Goal: Task Accomplishment & Management: Manage account settings

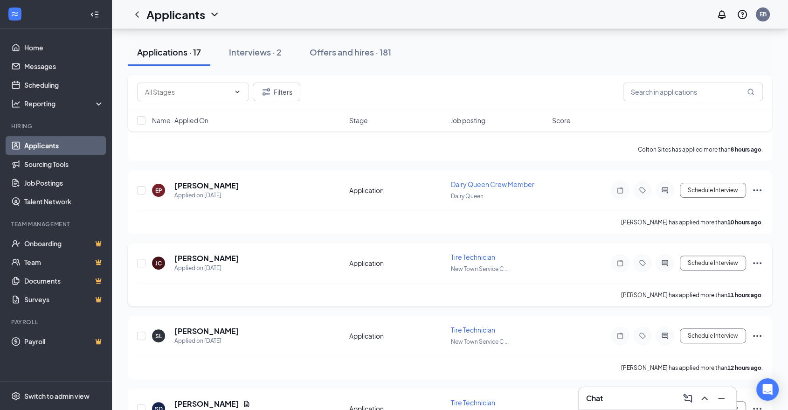
scroll to position [207, 0]
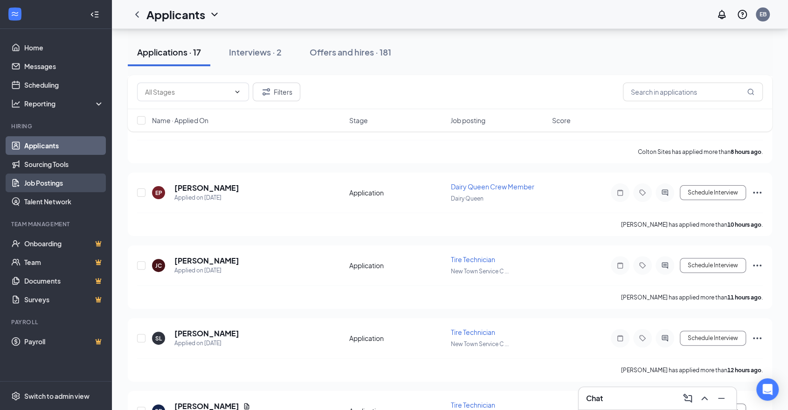
click at [49, 180] on link "Job Postings" at bounding box center [64, 183] width 80 height 19
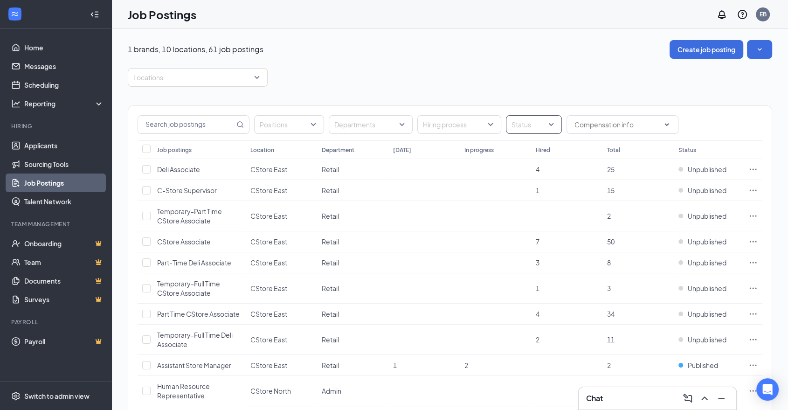
click at [522, 126] on div at bounding box center [529, 124] width 42 height 15
click at [535, 167] on span "Published" at bounding box center [541, 171] width 30 height 8
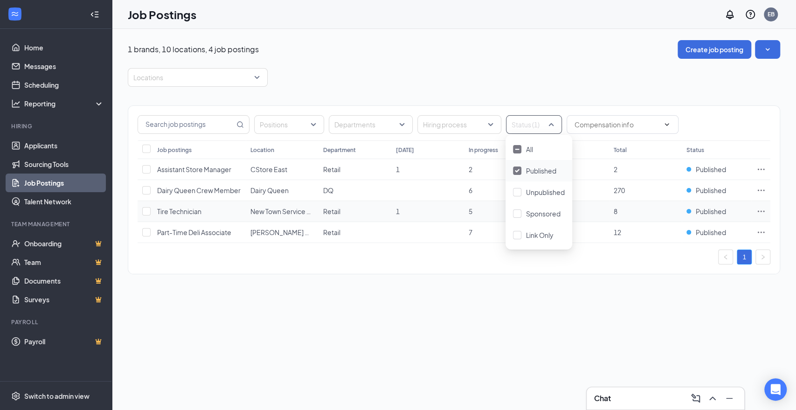
click at [181, 211] on span "Tire Technician" at bounding box center [179, 211] width 44 height 8
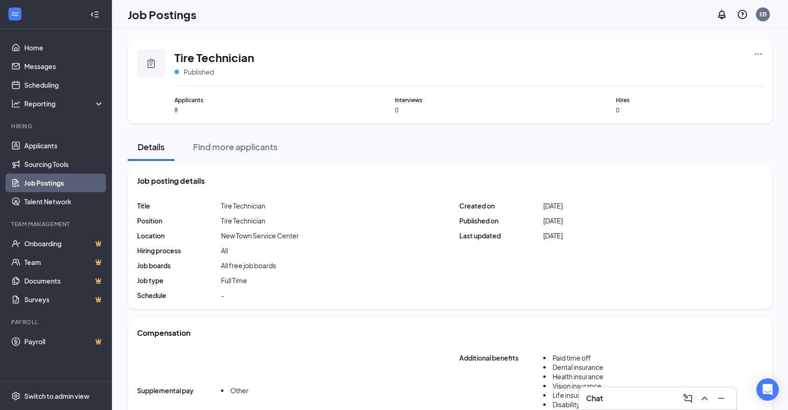
click at [765, 56] on div "Tire Technician Published Applicants 8 Interviews 0 Hires 0" at bounding box center [450, 82] width 645 height 84
click at [745, 48] on div "Tire Technician Published Applicants 8 Interviews 0 Hires 0" at bounding box center [450, 82] width 645 height 84
click at [750, 51] on div "Tire Technician Published" at bounding box center [468, 67] width 589 height 37
click at [755, 52] on icon "Ellipses" at bounding box center [758, 53] width 9 height 9
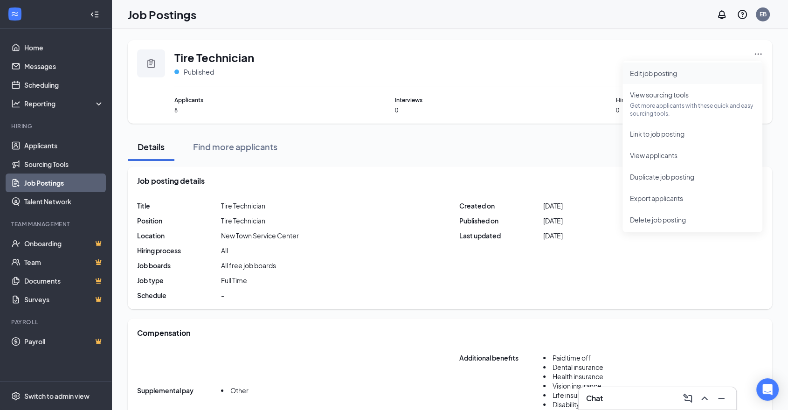
click at [719, 77] on span "Edit job posting" at bounding box center [692, 73] width 125 height 10
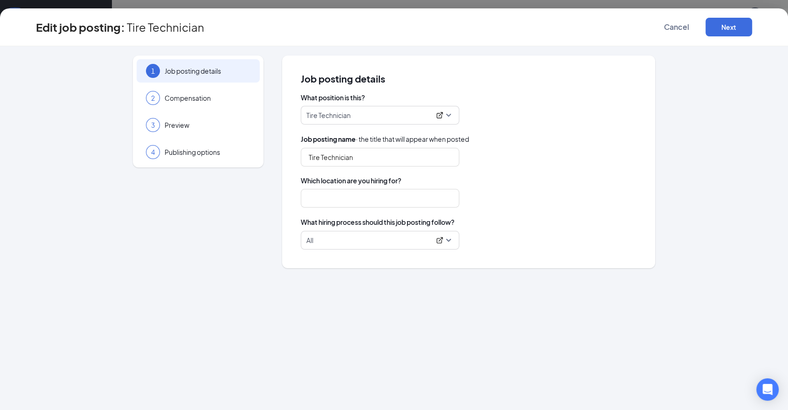
type input "New Town Service Center"
click at [449, 243] on span "All" at bounding box center [379, 240] width 147 height 18
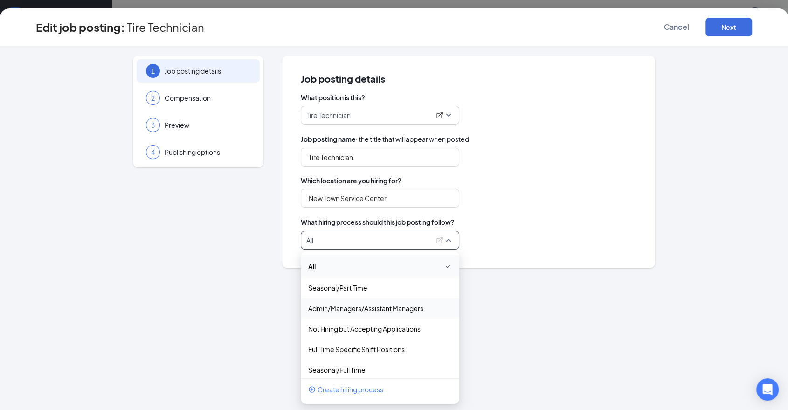
click at [186, 258] on div "1 Job posting details 2 Compensation 3 Preview 4 Publishing options" at bounding box center [198, 162] width 131 height 213
click at [452, 241] on span "All" at bounding box center [379, 240] width 147 height 18
click at [381, 353] on p "Full Time Specific Shift Positions" at bounding box center [372, 349] width 129 height 9
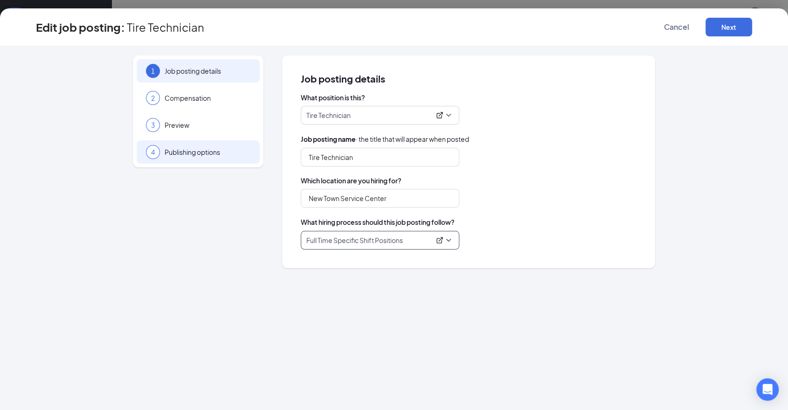
click at [228, 157] on div "4 Publishing options" at bounding box center [198, 151] width 123 height 23
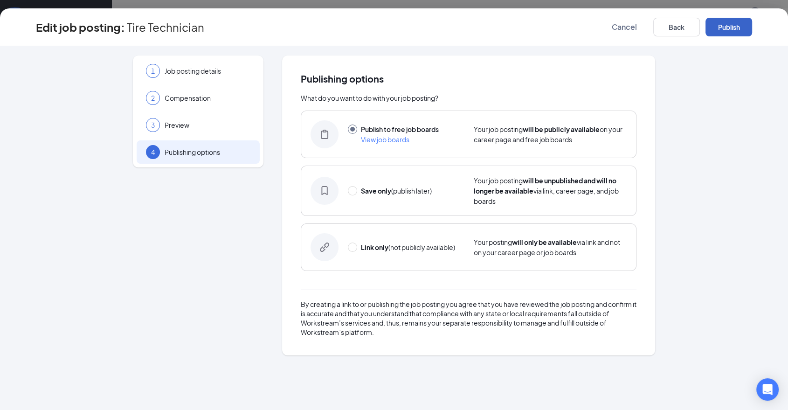
click at [731, 31] on button "Publish" at bounding box center [729, 27] width 47 height 19
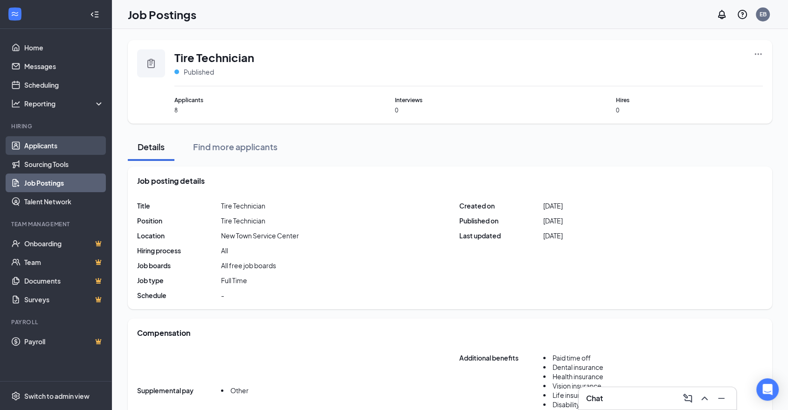
click at [61, 151] on link "Applicants" at bounding box center [64, 145] width 80 height 19
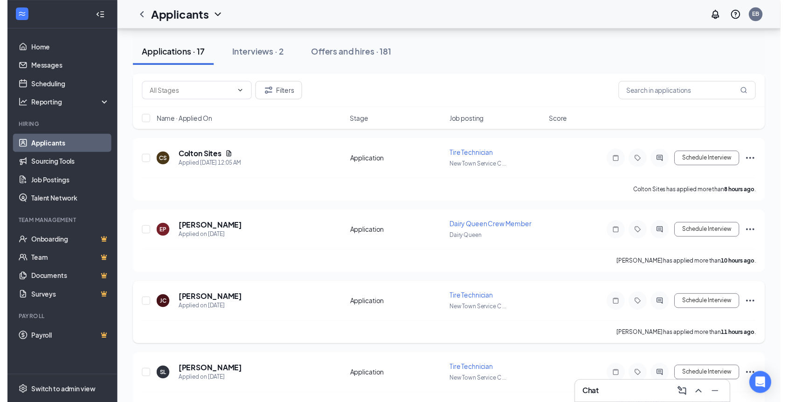
scroll to position [155, 0]
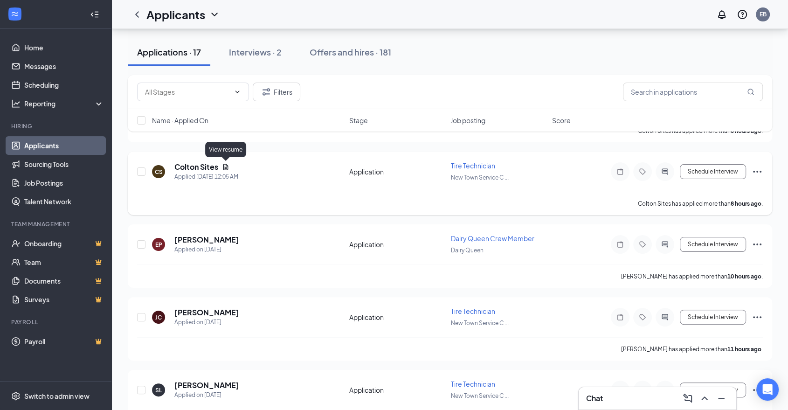
click at [226, 163] on icon "Document" at bounding box center [225, 166] width 7 height 7
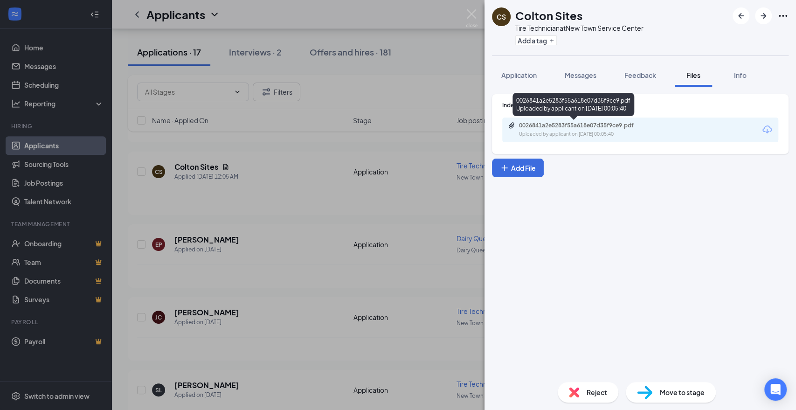
click at [658, 136] on div "Uploaded by applicant on [DATE] 00:05:40" at bounding box center [589, 134] width 140 height 7
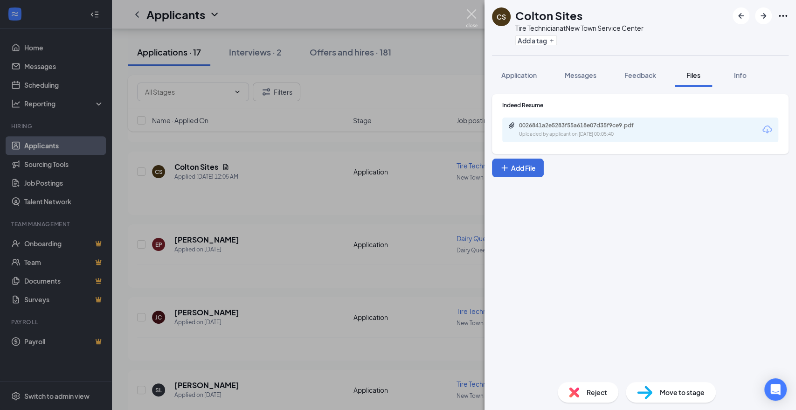
click at [474, 11] on img at bounding box center [472, 18] width 12 height 18
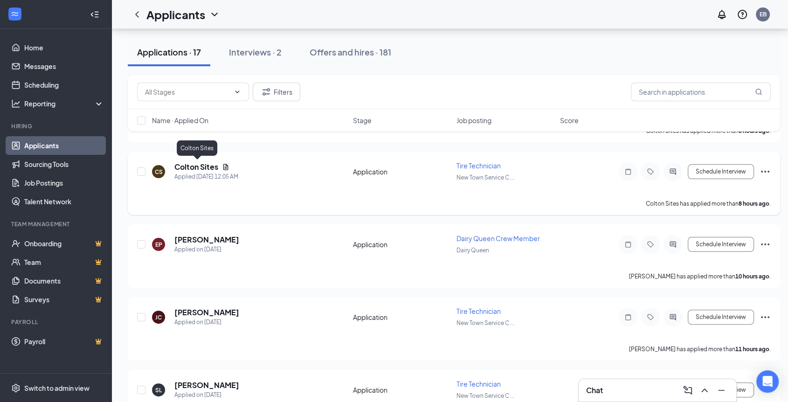
click at [198, 169] on h5 "Colton Sites" at bounding box center [196, 167] width 44 height 10
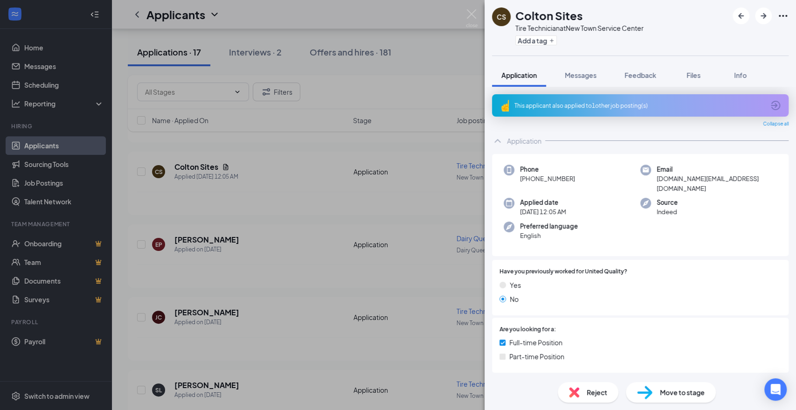
click at [673, 113] on div "This applicant also applied to 1 other job posting(s)" at bounding box center [640, 105] width 297 height 22
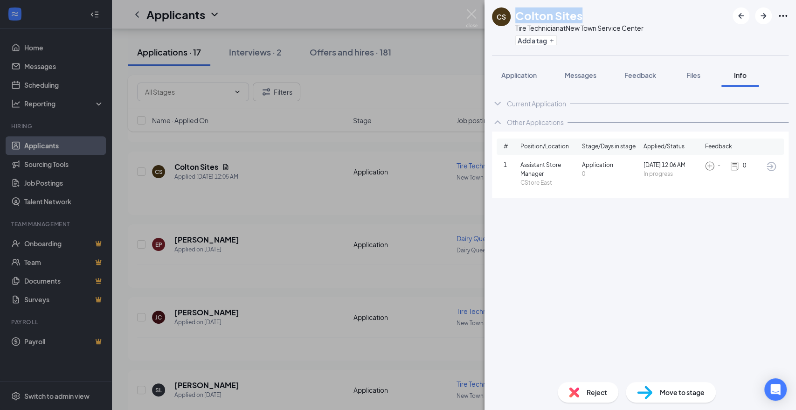
drag, startPoint x: 580, startPoint y: 16, endPoint x: 508, endPoint y: 14, distance: 72.3
click at [508, 14] on div "[PERSON_NAME] Sites Tire Technician at [GEOGRAPHIC_DATA] Add a tag" at bounding box center [568, 27] width 152 height 41
copy div "Colton Sites"
click at [478, 14] on div "[PERSON_NAME] Sites Tire Technician at [GEOGRAPHIC_DATA] Service Center Add a t…" at bounding box center [398, 205] width 796 height 410
click at [476, 15] on img at bounding box center [472, 18] width 12 height 18
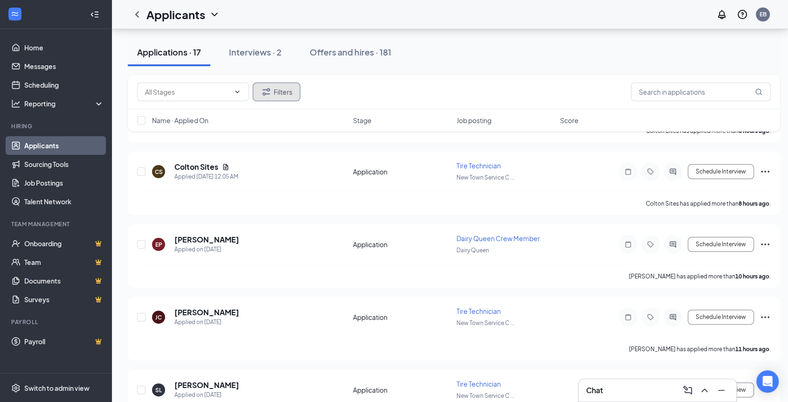
click at [271, 94] on icon "Filter" at bounding box center [266, 91] width 11 height 11
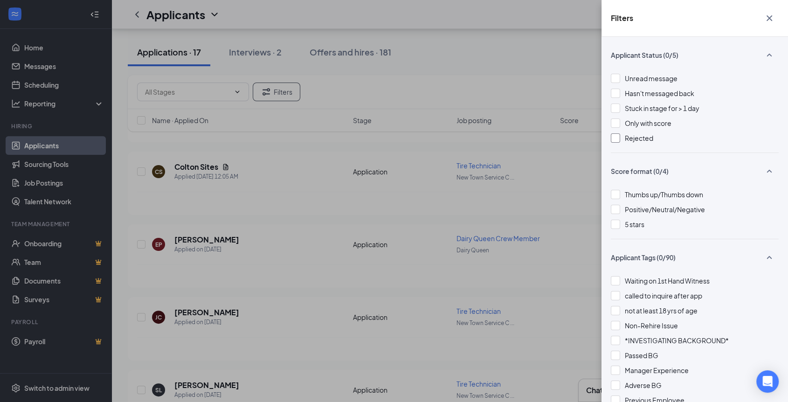
click at [645, 137] on span "Rejected" at bounding box center [639, 138] width 28 height 8
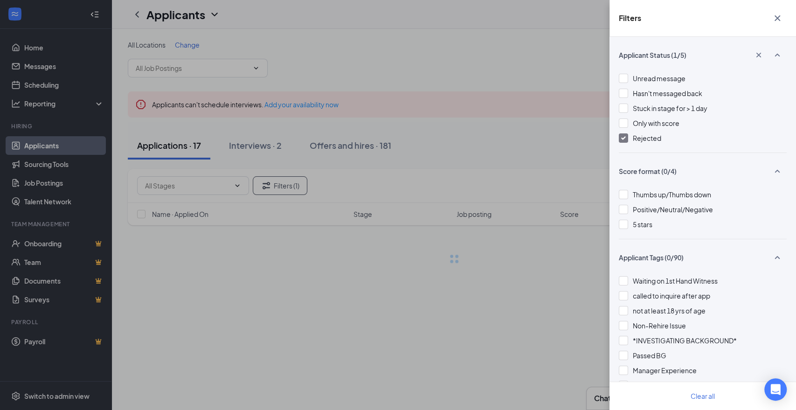
click at [582, 59] on div "Filters Applicant Status (1/5) Unread message Hasn't messaged back Stuck in sta…" at bounding box center [398, 205] width 796 height 410
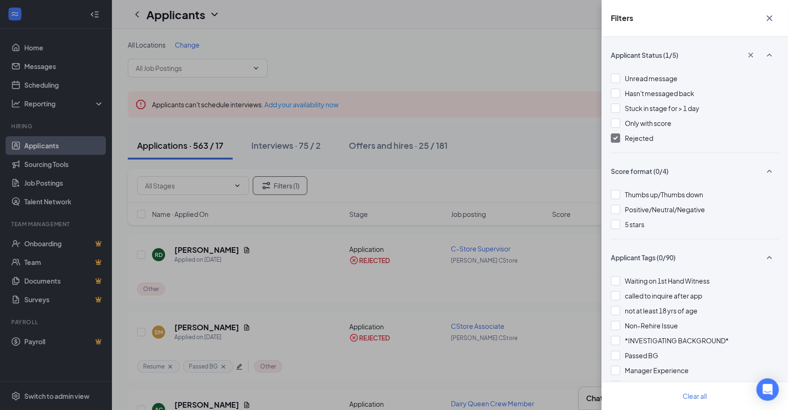
click at [769, 21] on icon "Cross" at bounding box center [769, 18] width 11 height 11
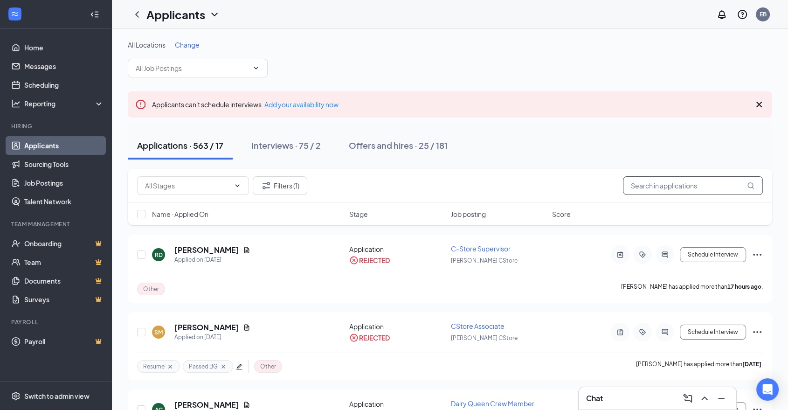
paste input "Colton Sites"
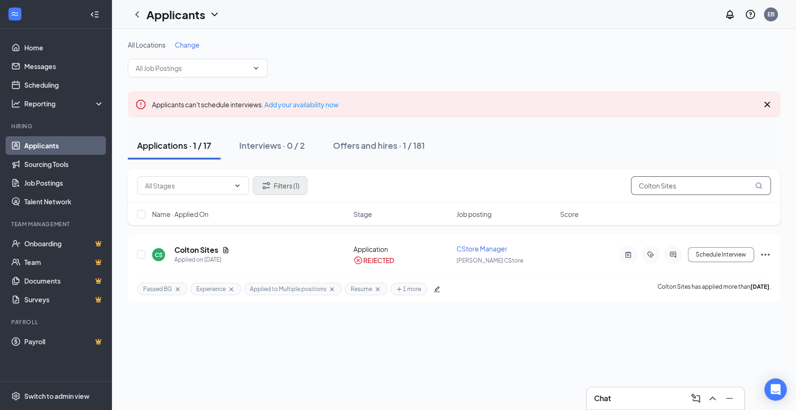
type input "Colton Sites"
click at [282, 187] on button "Filters (1)" at bounding box center [280, 185] width 55 height 19
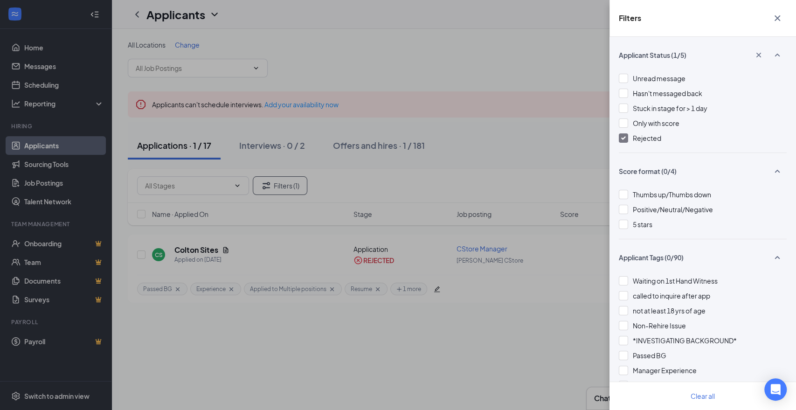
click at [628, 139] on div "Rejected" at bounding box center [703, 138] width 168 height 10
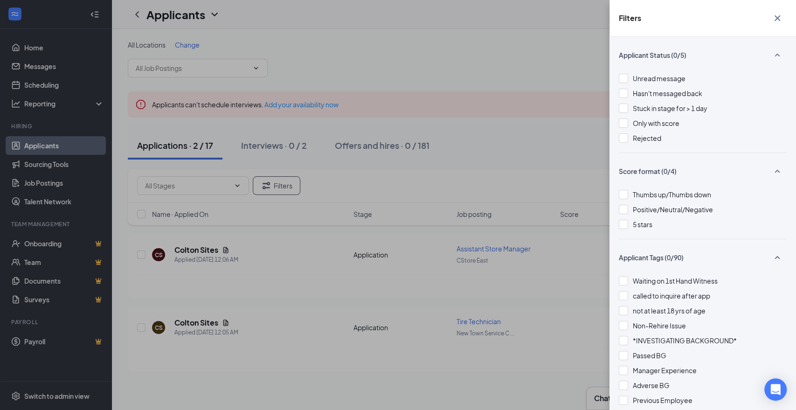
click at [781, 17] on icon "Cross" at bounding box center [777, 18] width 11 height 11
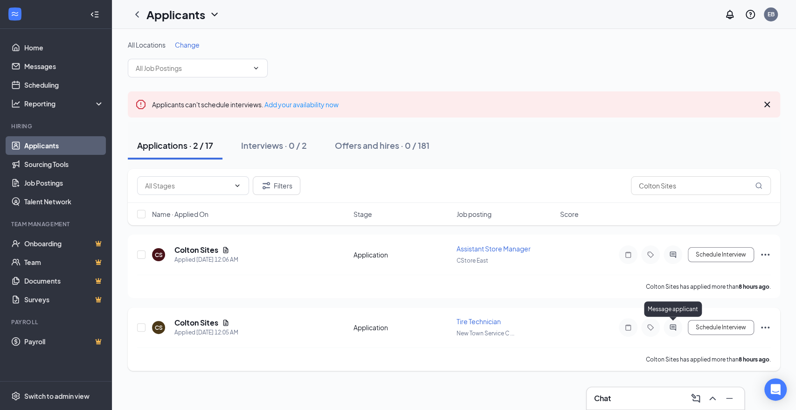
click at [674, 328] on icon "ActiveChat" at bounding box center [673, 327] width 11 height 7
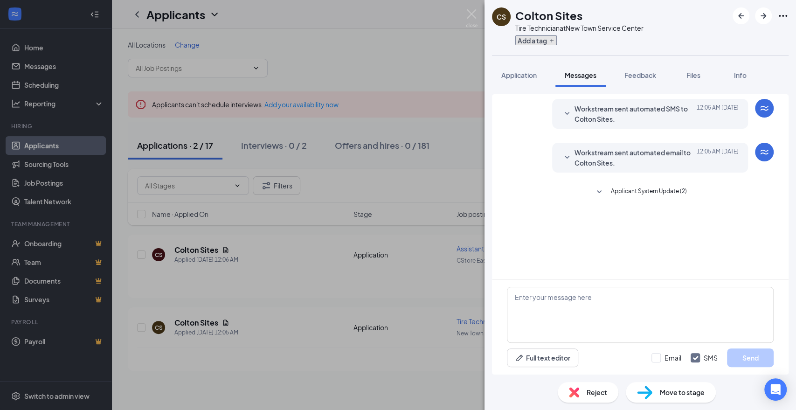
click at [545, 41] on button "Add a tag" at bounding box center [536, 40] width 42 height 10
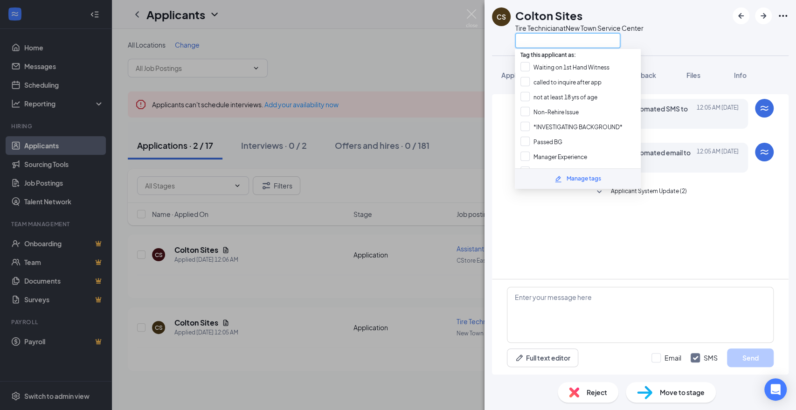
click at [576, 42] on input "text" at bounding box center [567, 40] width 105 height 15
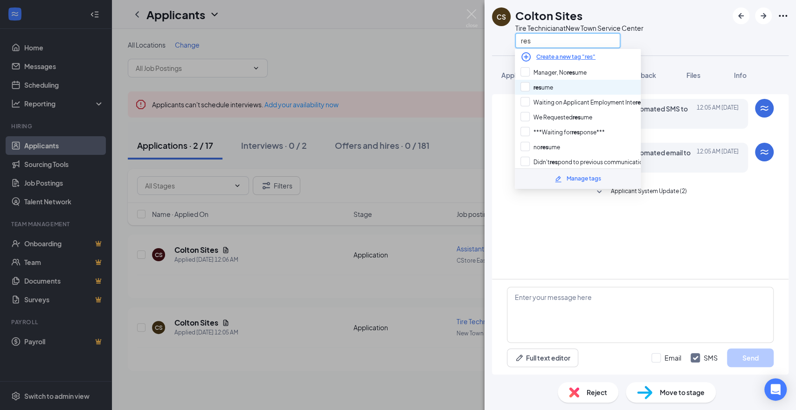
type input "res"
click at [557, 84] on div "res ume" at bounding box center [578, 87] width 126 height 15
checkbox input "true"
click at [654, 43] on div "[PERSON_NAME] Sites Tire Technician at [GEOGRAPHIC_DATA] res" at bounding box center [641, 28] width 312 height 56
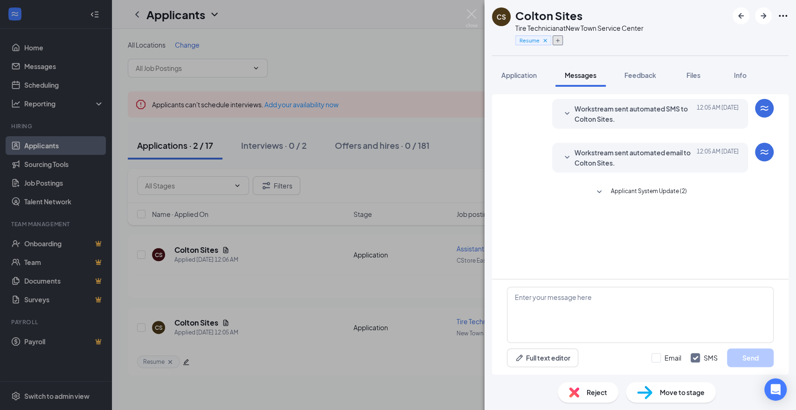
click at [554, 40] on button "button" at bounding box center [558, 40] width 10 height 10
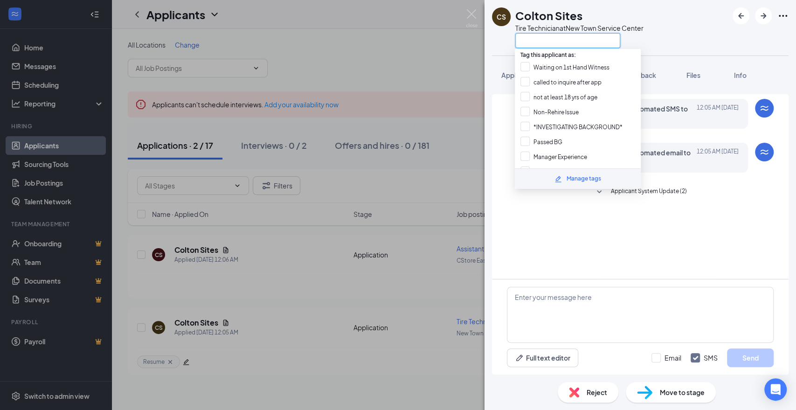
click at [552, 42] on input "text" at bounding box center [567, 40] width 105 height 15
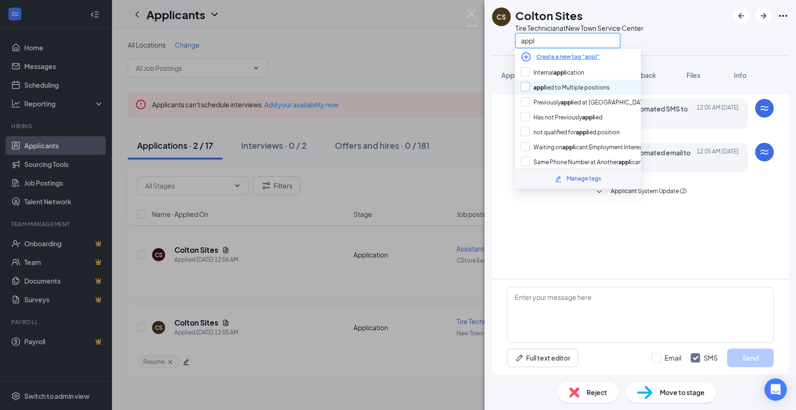
type input "appl"
click at [550, 84] on input "appl ied to Multiple positions" at bounding box center [565, 87] width 89 height 10
checkbox input "true"
click at [682, 49] on div "[PERSON_NAME] Sites Tire Technician at [GEOGRAPHIC_DATA] appl" at bounding box center [641, 28] width 312 height 56
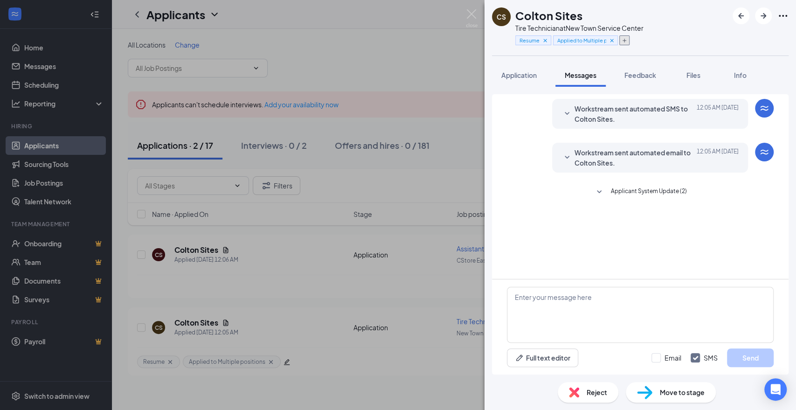
click at [623, 41] on icon "Plus" at bounding box center [625, 41] width 6 height 6
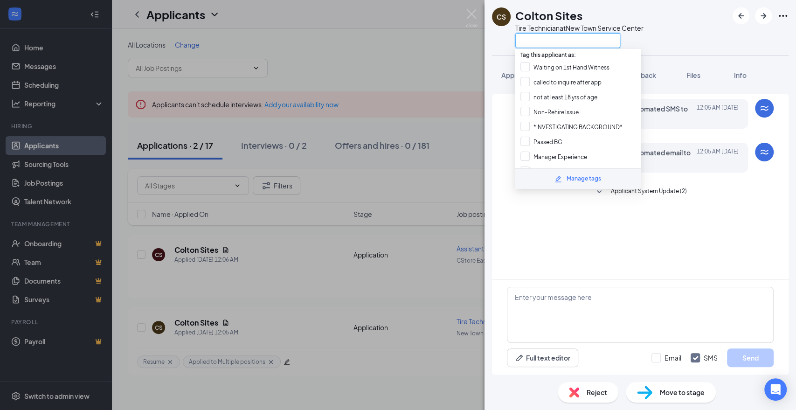
click at [605, 42] on input "text" at bounding box center [567, 40] width 105 height 15
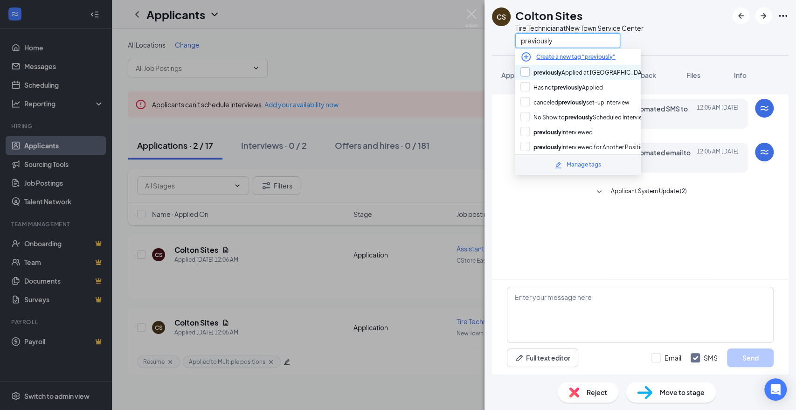
type input "previously"
click at [590, 70] on input "previously Applied at [GEOGRAPHIC_DATA]" at bounding box center [585, 72] width 129 height 10
checkbox input "true"
click at [675, 37] on div "[PERSON_NAME] Sites Tire Technician at [GEOGRAPHIC_DATA] previously" at bounding box center [641, 28] width 312 height 56
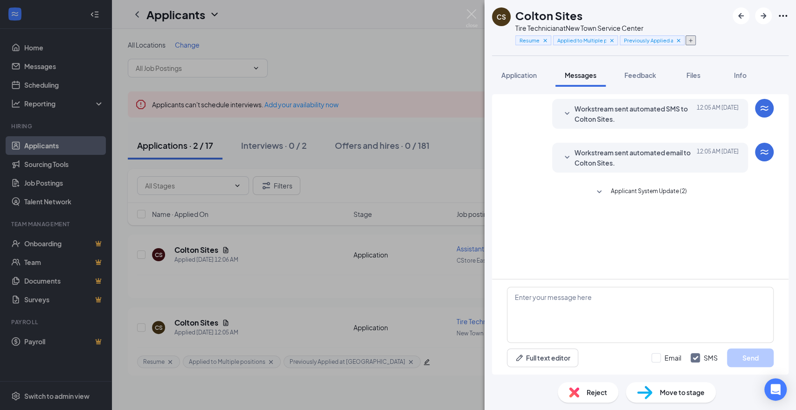
click at [694, 42] on button "button" at bounding box center [691, 40] width 10 height 10
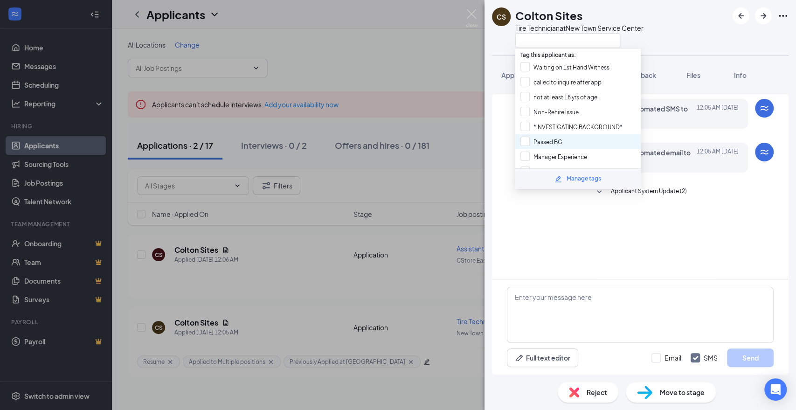
click at [567, 137] on div "Passed BG" at bounding box center [578, 141] width 126 height 15
checkbox input "true"
click at [469, 12] on img at bounding box center [472, 18] width 12 height 18
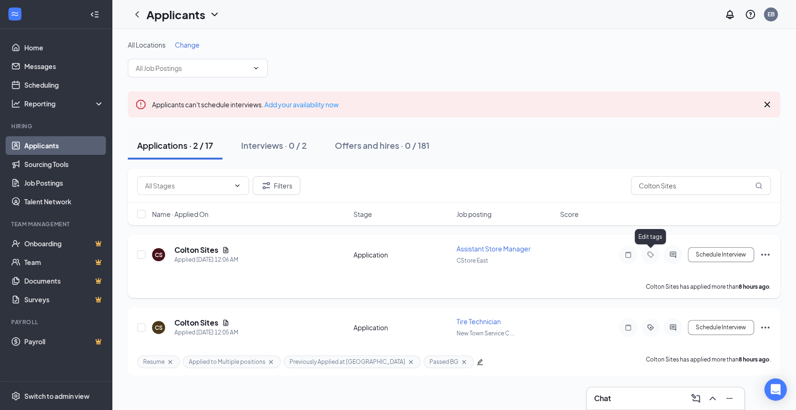
click at [650, 257] on icon "Tag" at bounding box center [650, 254] width 6 height 6
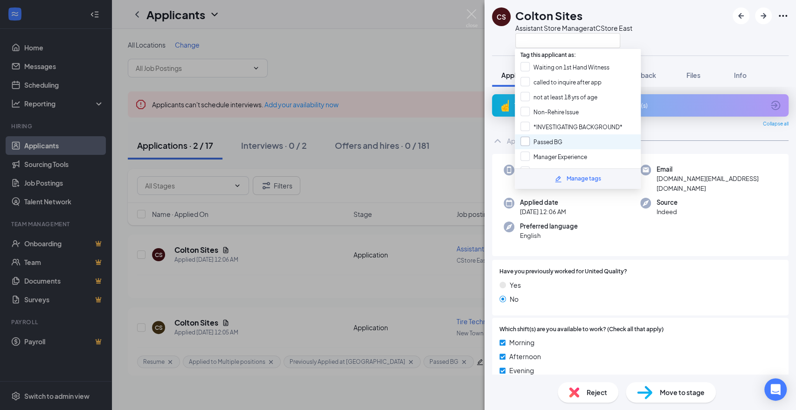
click at [541, 142] on input "Passed BG" at bounding box center [542, 142] width 42 height 10
checkbox input "true"
click at [575, 44] on input "text" at bounding box center [567, 40] width 105 height 15
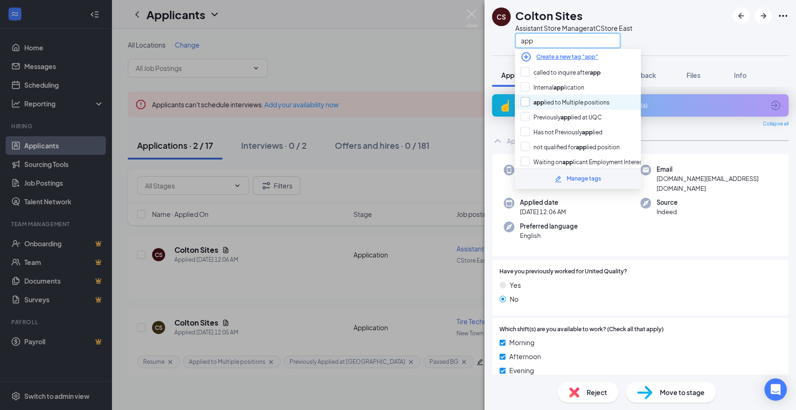
type input "app"
click at [572, 102] on input "app lied to Multiple positions" at bounding box center [565, 102] width 89 height 10
checkbox input "true"
click at [686, 51] on div "[PERSON_NAME] Sites Assistant Store Manager at [GEOGRAPHIC_DATA] app" at bounding box center [641, 28] width 312 height 56
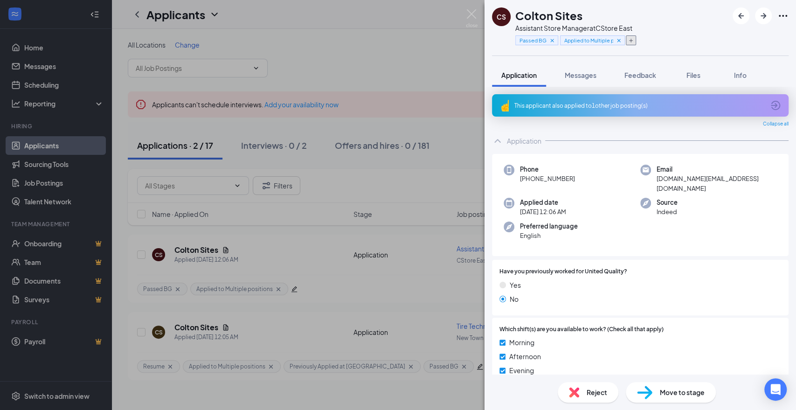
click at [631, 42] on icon "Plus" at bounding box center [631, 41] width 6 height 6
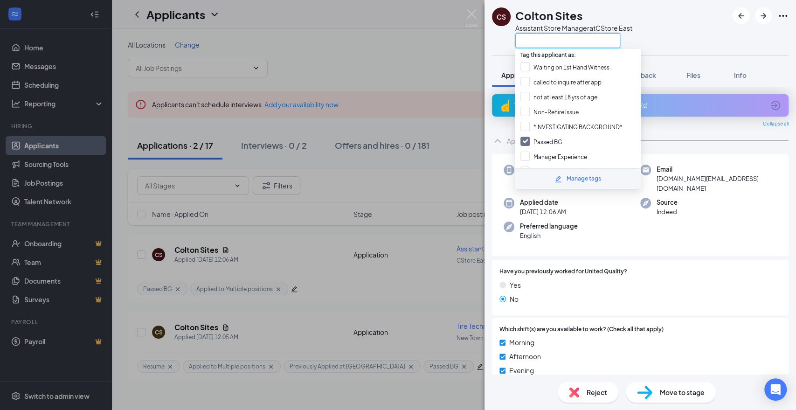
click at [592, 39] on input "text" at bounding box center [567, 40] width 105 height 15
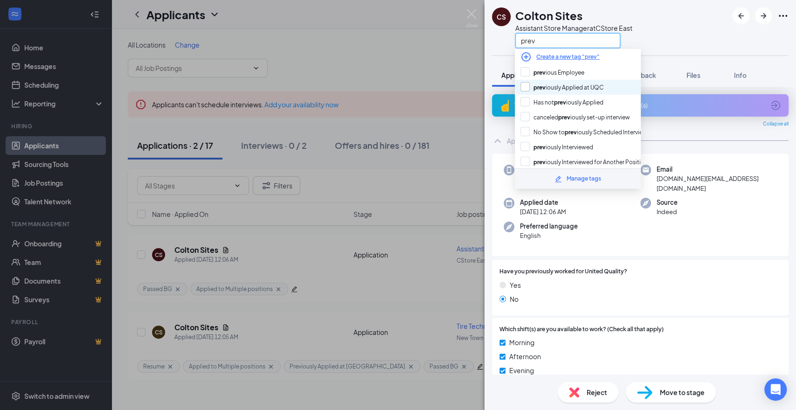
type input "prev"
click at [589, 87] on input "prev iously Applied at [GEOGRAPHIC_DATA]" at bounding box center [562, 87] width 83 height 10
checkbox input "true"
click at [674, 43] on div "[PERSON_NAME] Sites Assistant Store Manager at [GEOGRAPHIC_DATA] prev" at bounding box center [641, 28] width 312 height 56
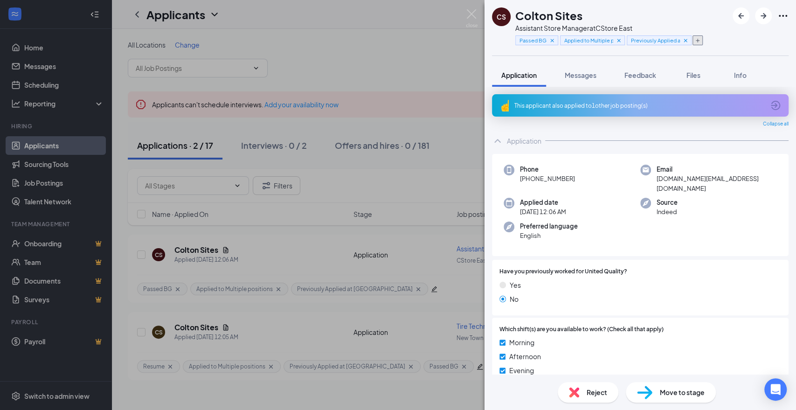
click at [698, 42] on icon "Plus" at bounding box center [698, 41] width 6 height 6
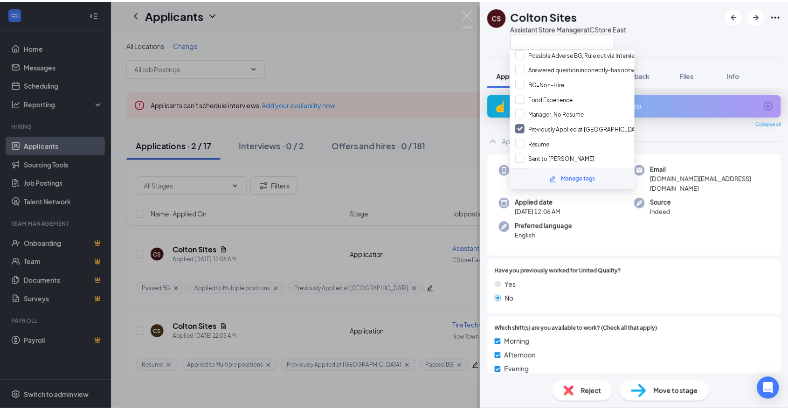
scroll to position [259, 0]
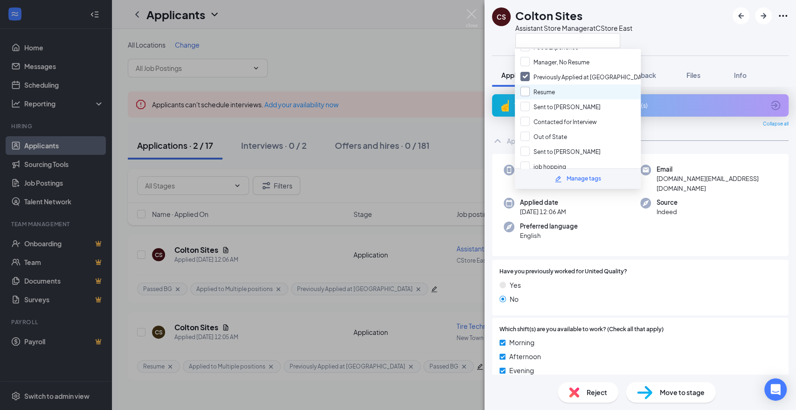
click at [550, 87] on input "Resume" at bounding box center [538, 92] width 35 height 10
checkbox input "true"
click at [757, 56] on div at bounding box center [640, 56] width 297 height 0
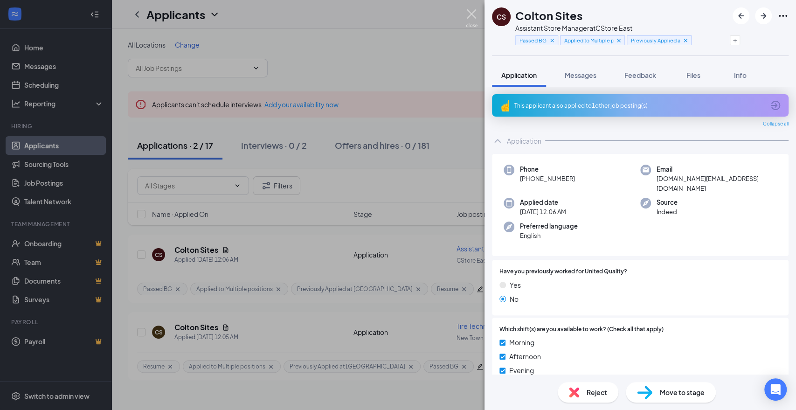
click at [474, 13] on img at bounding box center [472, 18] width 12 height 18
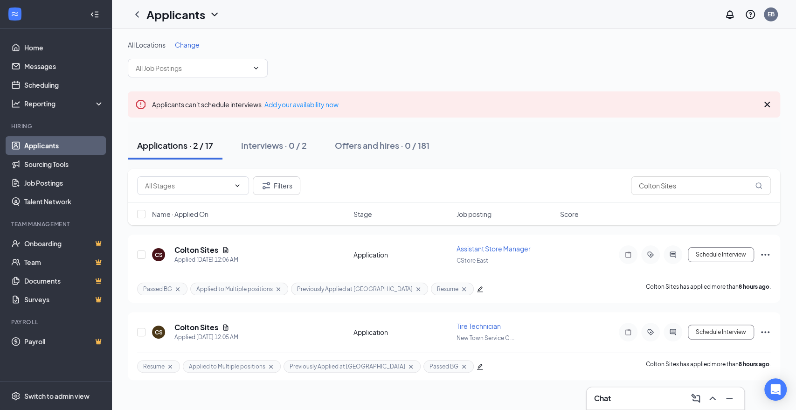
click at [504, 132] on div "Applications · 2 / 17 Interviews · 0 / 2 Offers and hires · 0 / 181" at bounding box center [454, 146] width 653 height 28
click at [762, 107] on icon "Cross" at bounding box center [767, 104] width 11 height 11
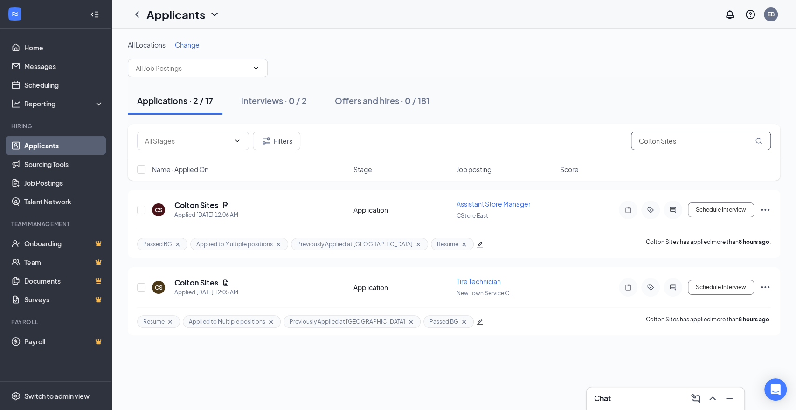
drag, startPoint x: 687, startPoint y: 140, endPoint x: 606, endPoint y: 142, distance: 80.3
click at [606, 142] on div "Filters Colton Sites" at bounding box center [454, 141] width 634 height 19
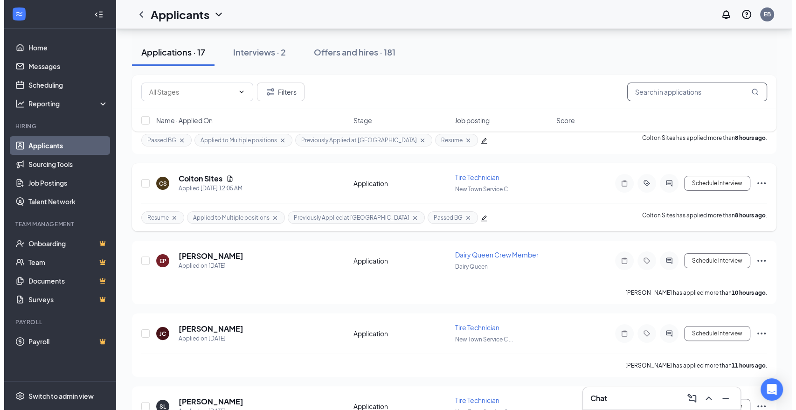
scroll to position [155, 0]
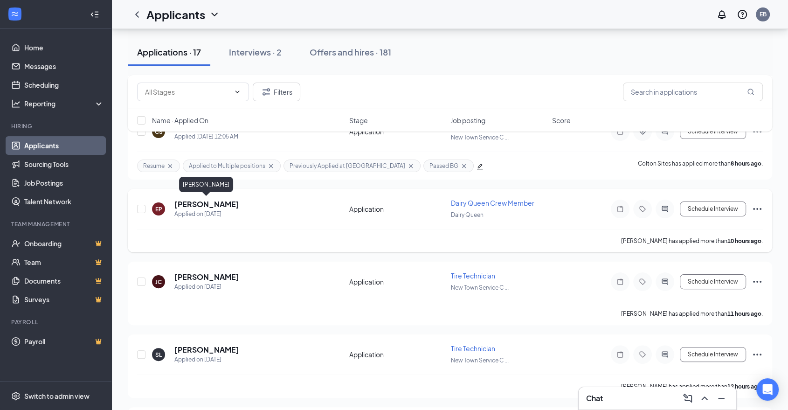
click at [227, 201] on h5 "[PERSON_NAME]" at bounding box center [206, 204] width 65 height 10
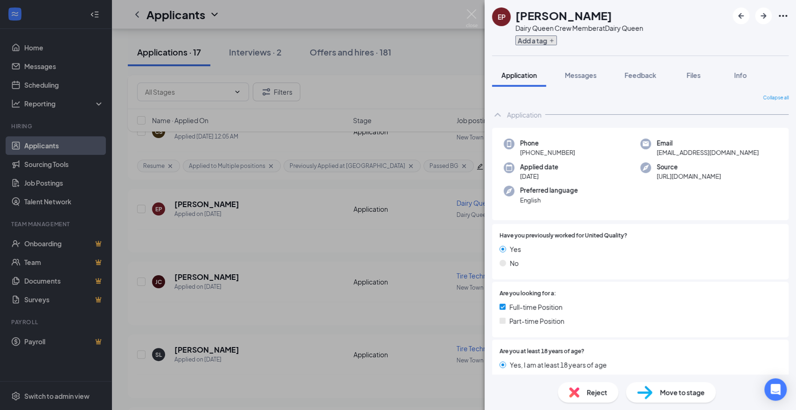
click at [543, 44] on button "Add a tag" at bounding box center [536, 40] width 42 height 10
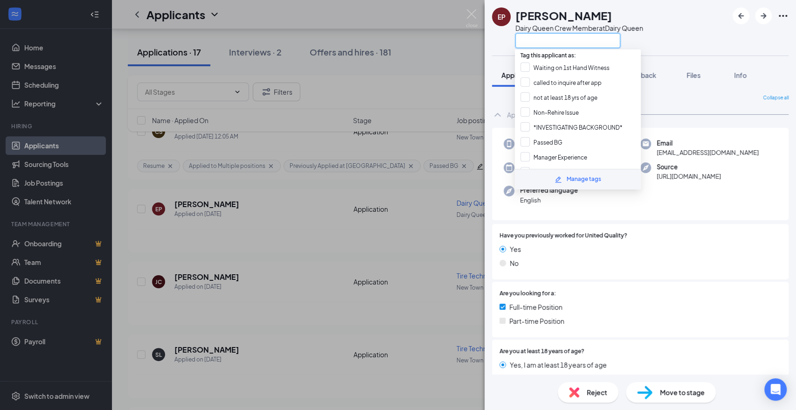
click at [543, 44] on input "text" at bounding box center [567, 40] width 105 height 15
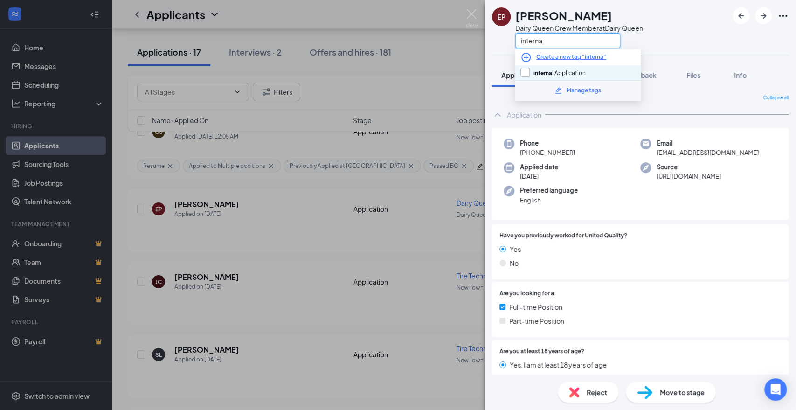
type input "interna"
click at [537, 74] on input "interna l Application" at bounding box center [553, 73] width 65 height 10
checkbox input "true"
click at [655, 43] on div "EP [PERSON_NAME] Dairy Queen Crew Member at Dairy Queen interna" at bounding box center [641, 28] width 312 height 56
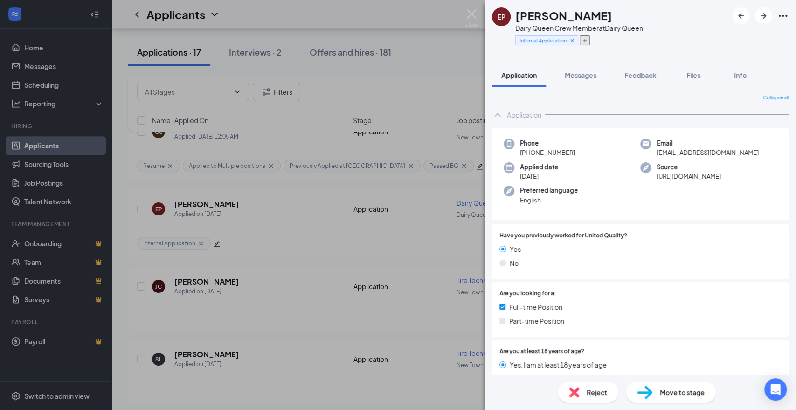
click at [587, 42] on icon "Plus" at bounding box center [585, 41] width 6 height 6
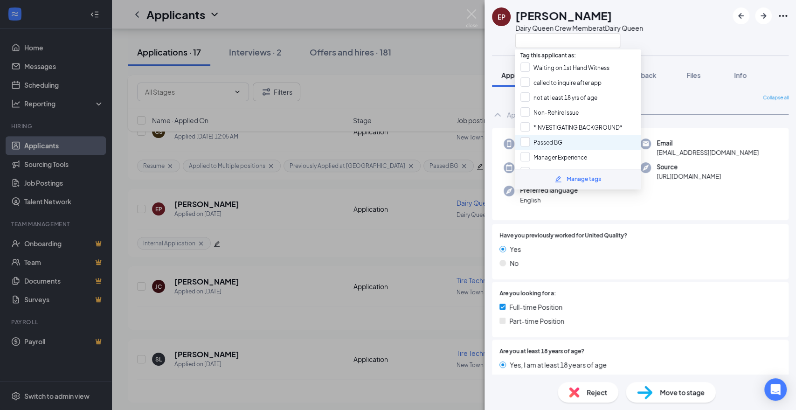
click at [569, 141] on div "Passed BG" at bounding box center [578, 142] width 126 height 15
checkbox input "true"
click at [687, 40] on div "EP [PERSON_NAME] Dairy Queen Crew Member at Dairy Queen" at bounding box center [641, 28] width 312 height 56
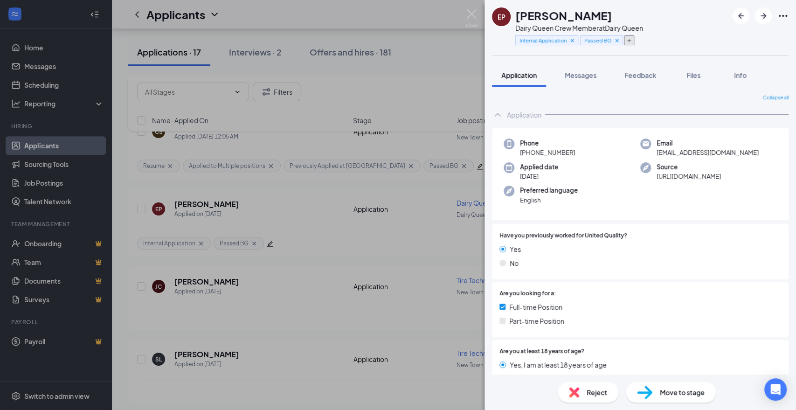
click at [630, 40] on icon "Plus" at bounding box center [630, 41] width 6 height 6
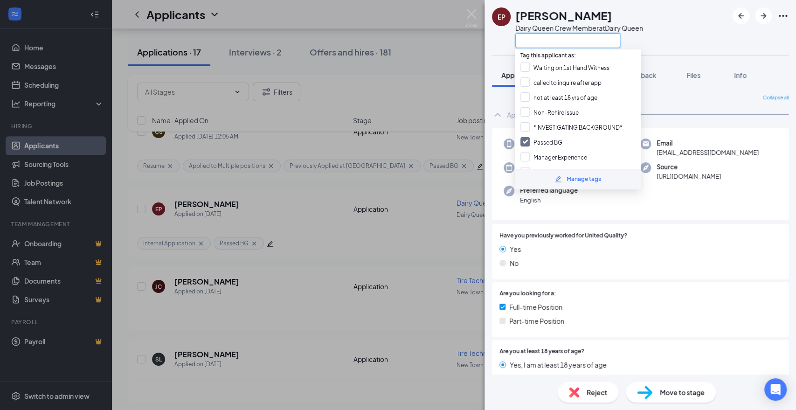
click at [591, 43] on input "text" at bounding box center [567, 40] width 105 height 15
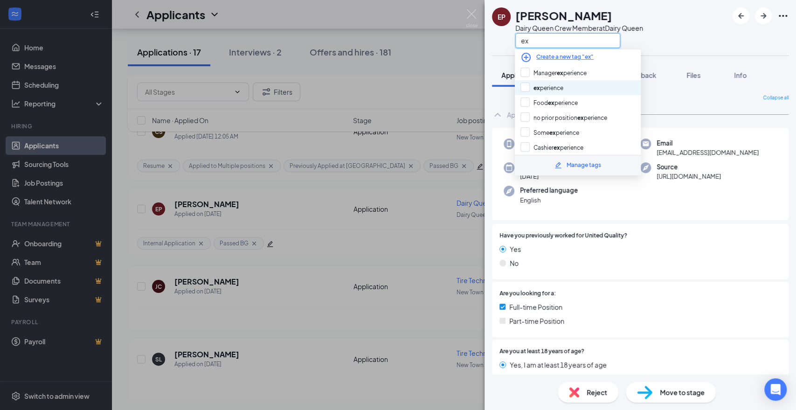
type input "ex"
click at [572, 87] on div "ex perience" at bounding box center [578, 87] width 126 height 15
checkbox input "true"
click at [670, 41] on div "EP [PERSON_NAME] Dairy Queen Crew Member at Dairy Queen ex" at bounding box center [641, 28] width 312 height 56
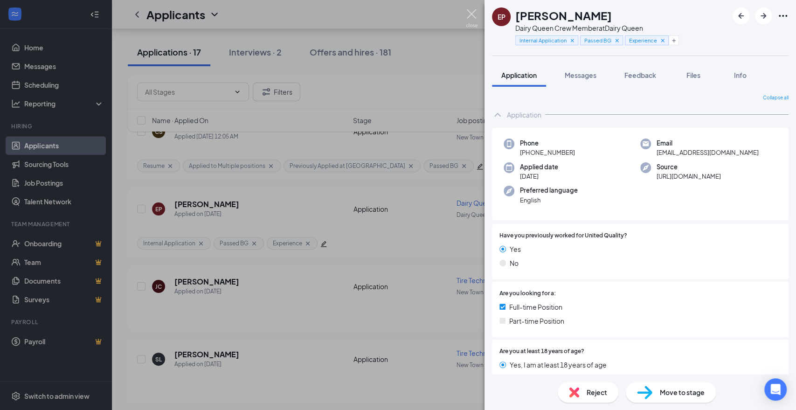
click at [470, 14] on img at bounding box center [472, 18] width 12 height 18
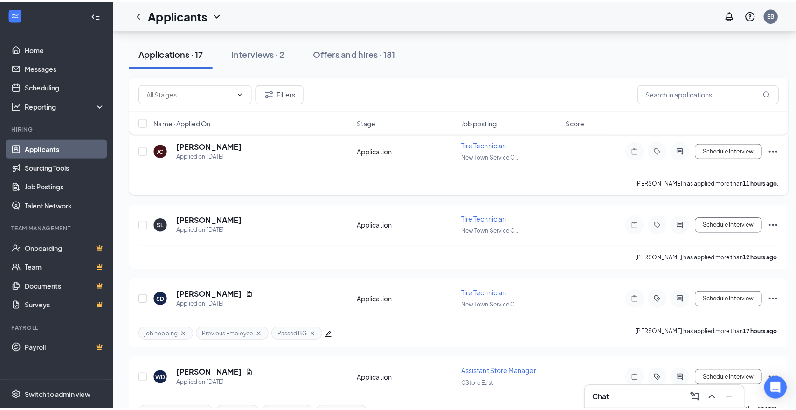
scroll to position [311, 0]
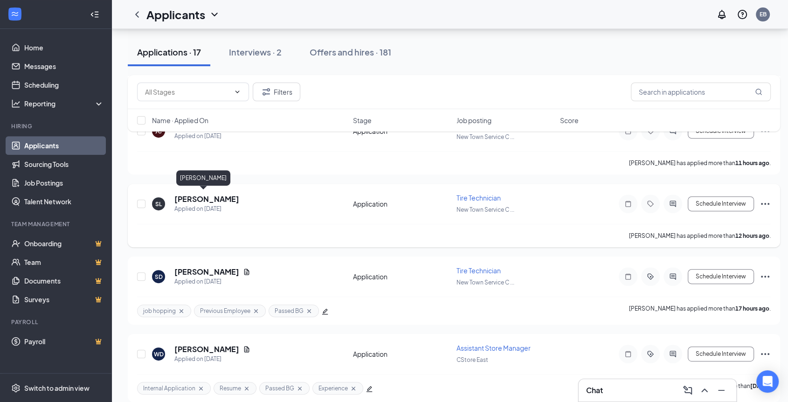
click at [205, 195] on h5 "[PERSON_NAME]" at bounding box center [206, 199] width 65 height 10
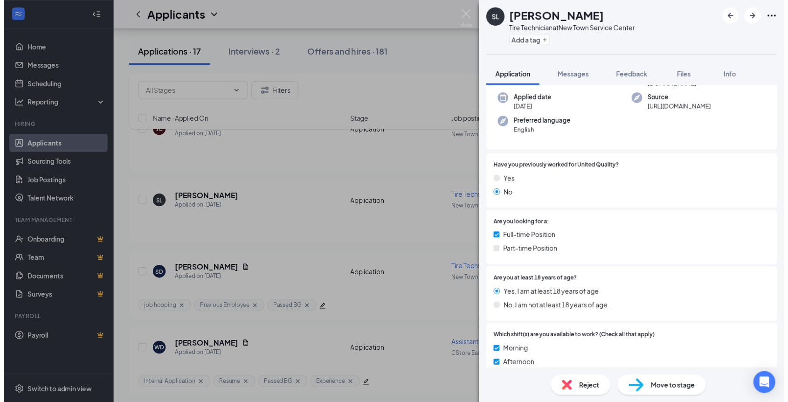
scroll to position [48, 0]
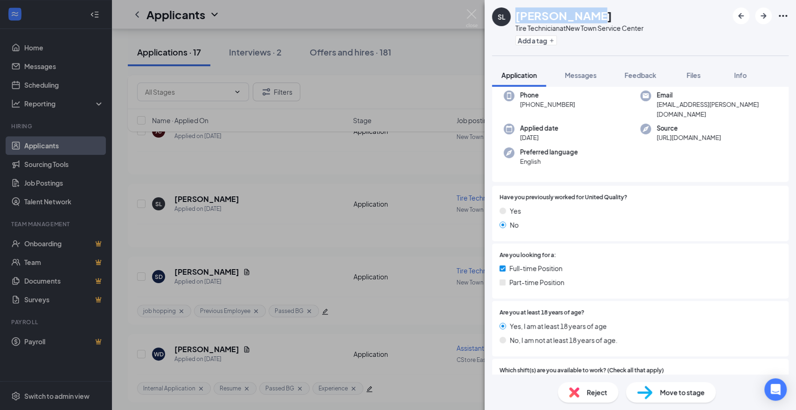
drag, startPoint x: 590, startPoint y: 19, endPoint x: 517, endPoint y: 19, distance: 72.3
click at [517, 19] on div "[PERSON_NAME]" at bounding box center [579, 15] width 128 height 16
copy h1 "[PERSON_NAME]"
click at [543, 38] on button "Add a tag" at bounding box center [536, 40] width 42 height 10
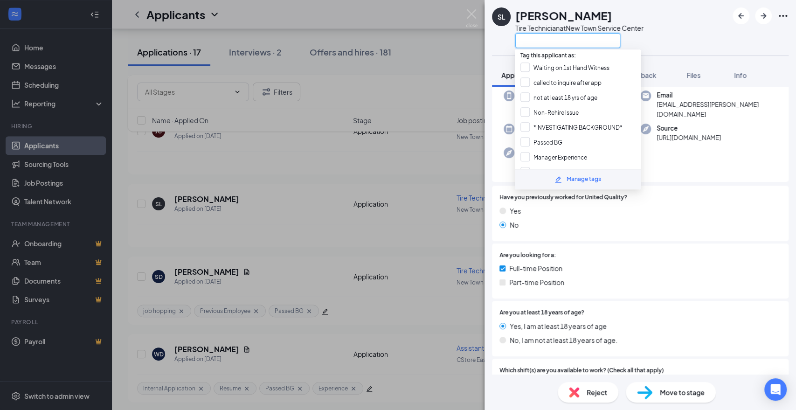
click at [543, 38] on input "text" at bounding box center [567, 40] width 105 height 15
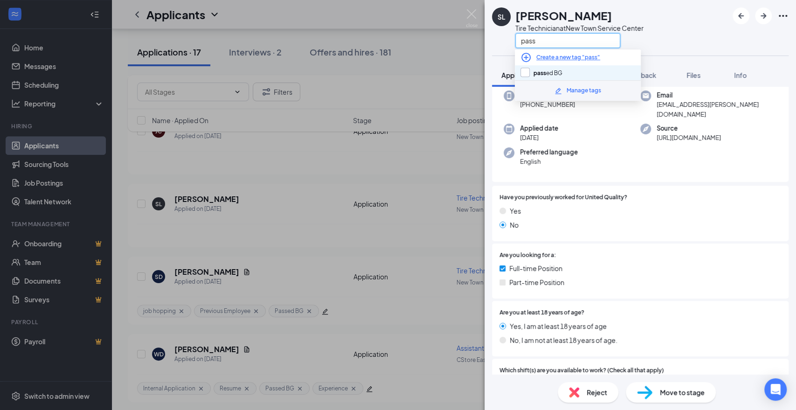
type input "pass"
click at [544, 70] on input "pass ed BG" at bounding box center [542, 73] width 42 height 10
checkbox input "true"
click at [656, 46] on div "SL [PERSON_NAME] Tire Technician at [GEOGRAPHIC_DATA] pass" at bounding box center [641, 28] width 312 height 56
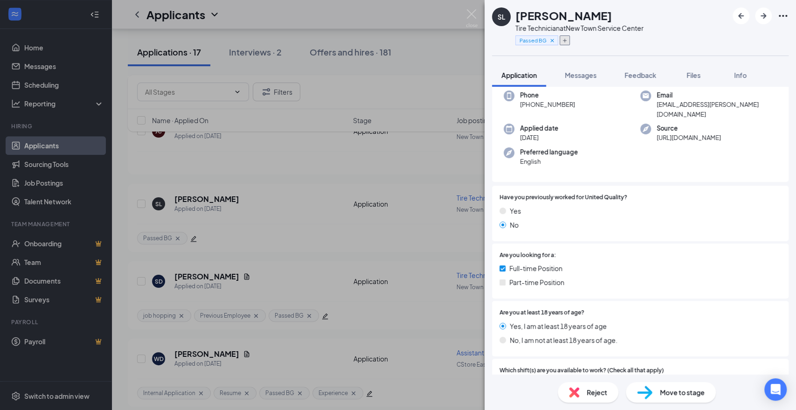
click at [564, 40] on icon "Plus" at bounding box center [565, 41] width 4 height 4
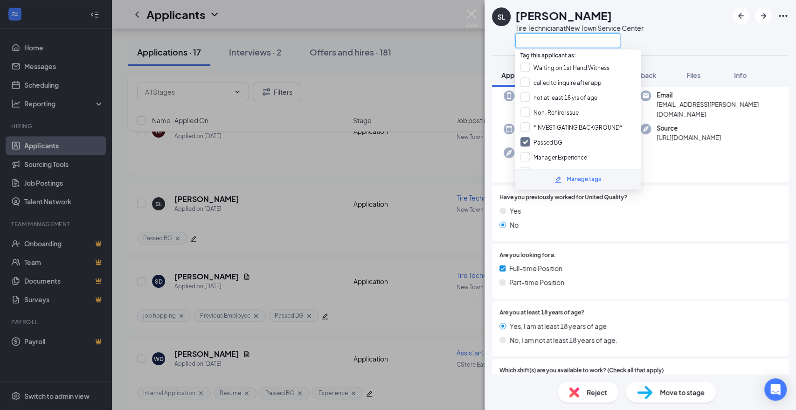
click at [564, 40] on input "text" at bounding box center [567, 40] width 105 height 15
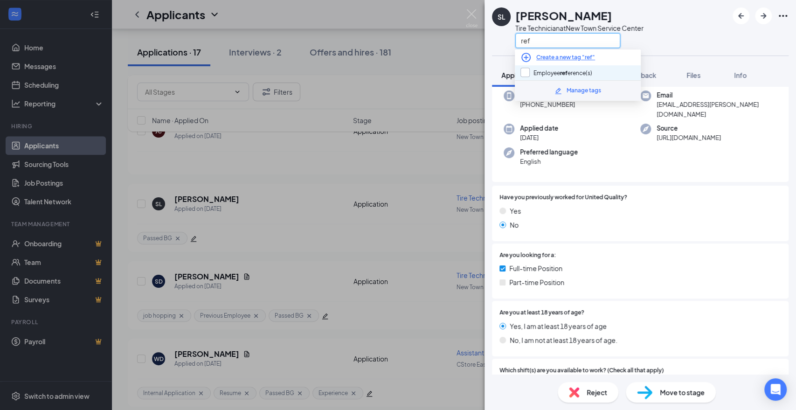
type input "ref"
click at [565, 73] on input "Employee ref erence(s)" at bounding box center [557, 73] width 72 height 10
checkbox input "true"
click at [689, 34] on div "SL [PERSON_NAME] Tire Technician at [GEOGRAPHIC_DATA] ref" at bounding box center [641, 28] width 312 height 56
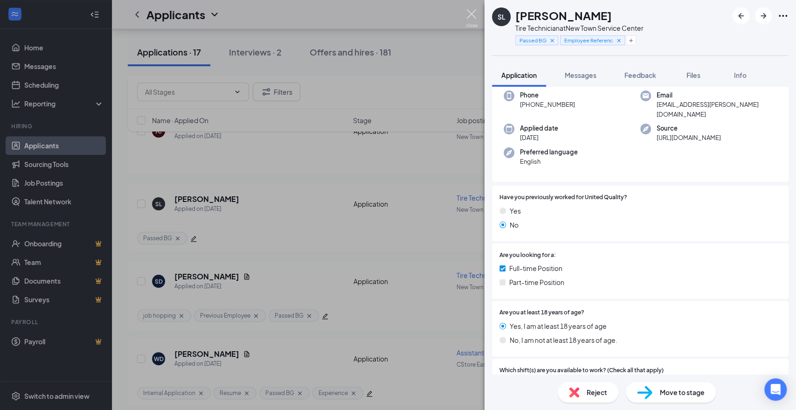
click at [469, 17] on img at bounding box center [472, 18] width 12 height 18
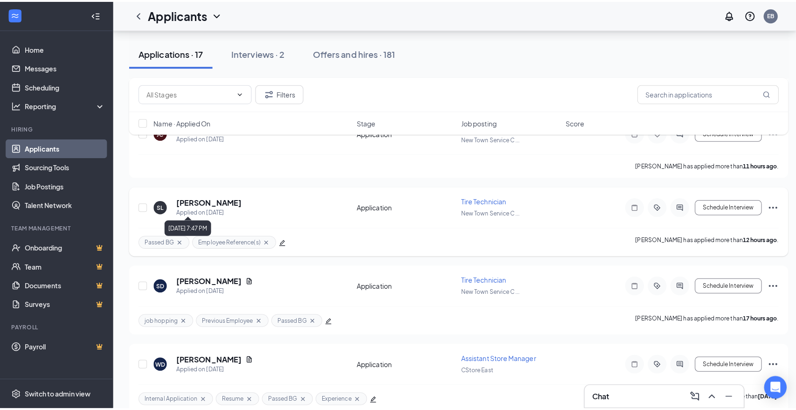
scroll to position [259, 0]
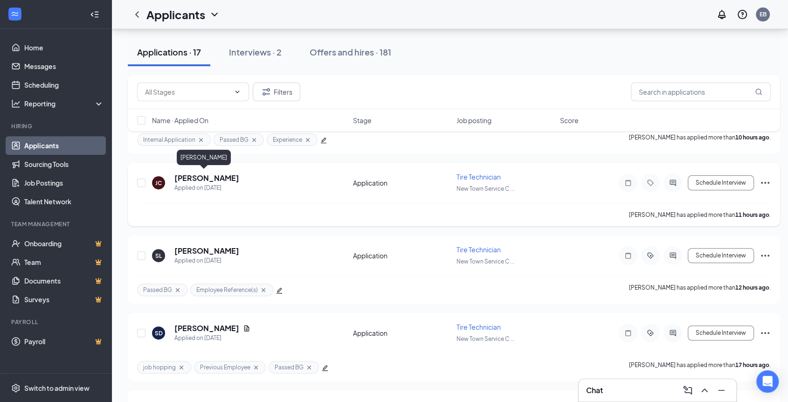
click at [190, 175] on h5 "[PERSON_NAME]" at bounding box center [206, 178] width 65 height 10
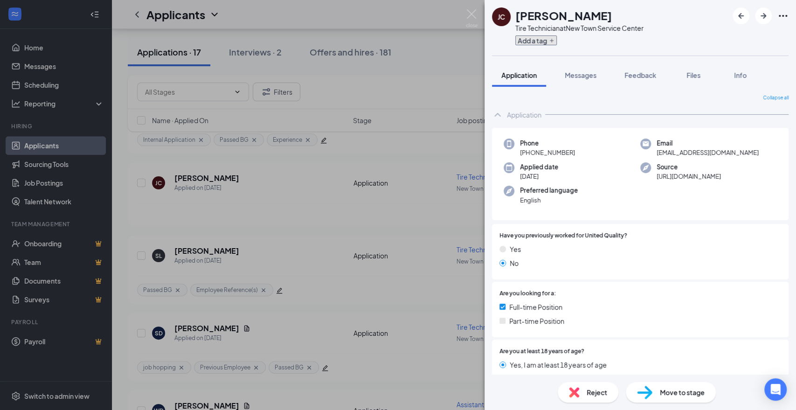
click at [551, 43] on button "Add a tag" at bounding box center [536, 40] width 42 height 10
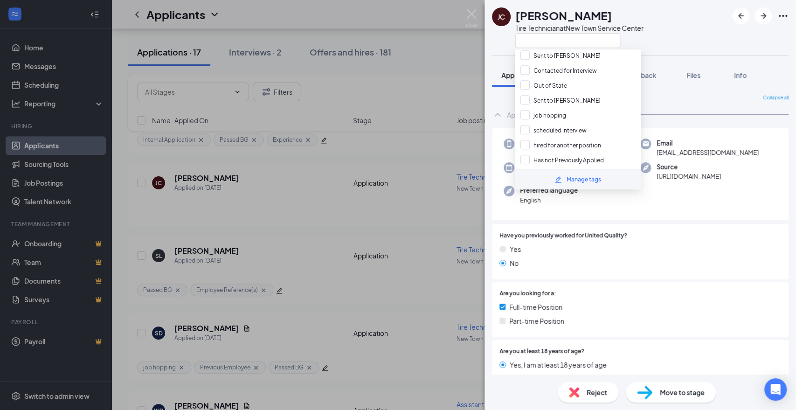
scroll to position [362, 0]
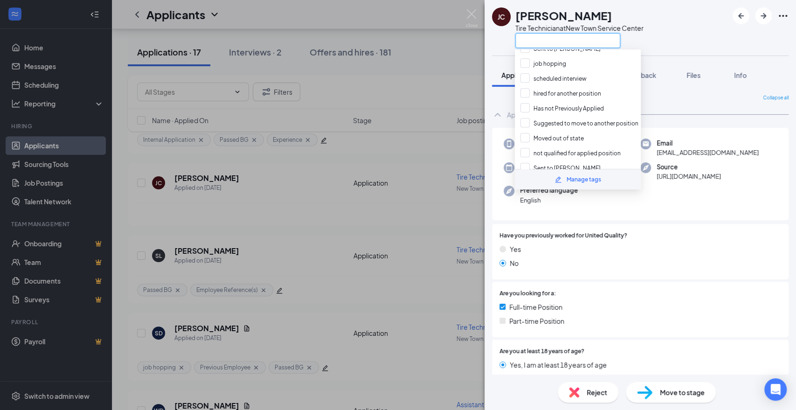
click at [580, 43] on input "text" at bounding box center [567, 40] width 105 height 15
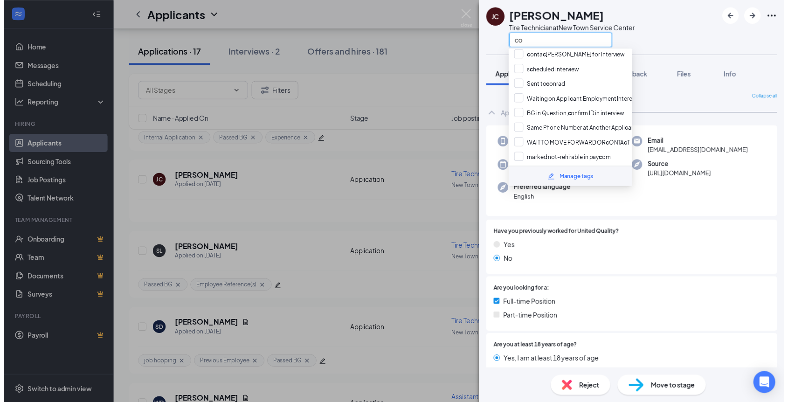
scroll to position [26, 0]
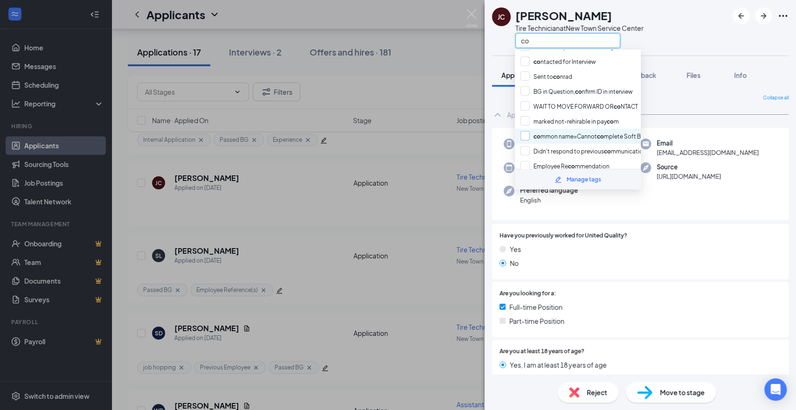
type input "co"
click at [564, 136] on input "co mmon name=Cannot co mplete Soft BG" at bounding box center [583, 136] width 125 height 10
checkbox input "true"
click at [656, 40] on div "[PERSON_NAME] Tire Technician at [GEOGRAPHIC_DATA] co" at bounding box center [641, 28] width 312 height 56
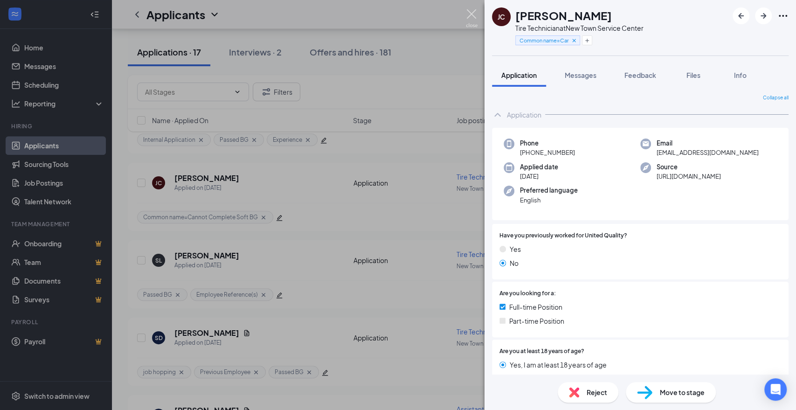
click at [473, 19] on img at bounding box center [472, 18] width 12 height 18
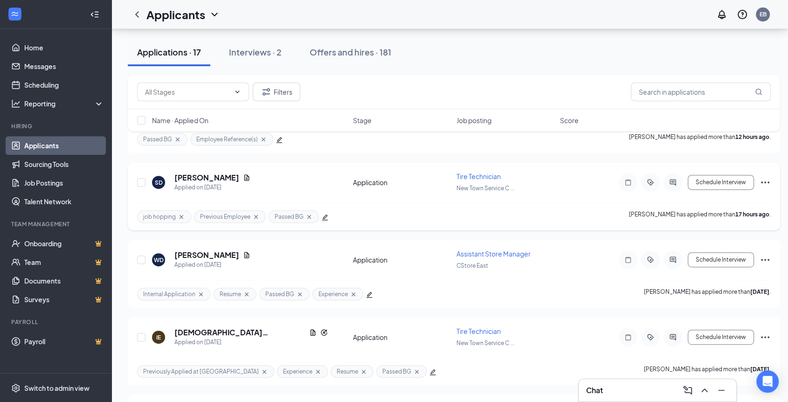
scroll to position [466, 0]
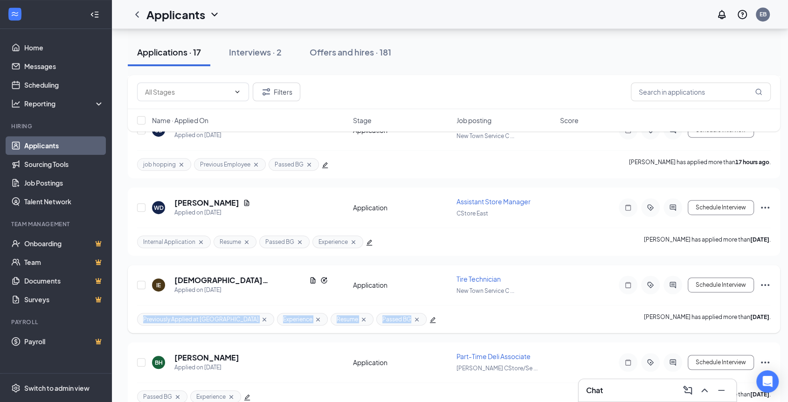
drag, startPoint x: 134, startPoint y: 317, endPoint x: 364, endPoint y: 316, distance: 229.5
click at [364, 316] on div "IE Isaiah Eagle Applied on [DATE] Application Tire Technician New Town Service …" at bounding box center [454, 299] width 653 height 68
copy div "Previously Applied at UQC Experience Resume Passed BG"
click at [633, 286] on div at bounding box center [628, 285] width 19 height 19
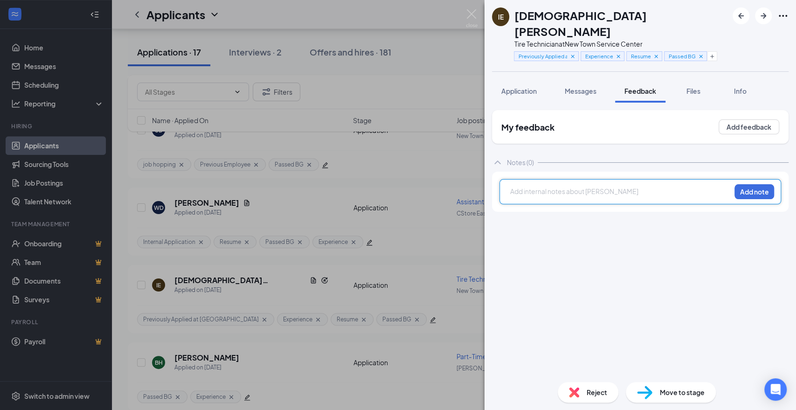
drag, startPoint x: 615, startPoint y: 186, endPoint x: 558, endPoint y: 175, distance: 57.9
click at [590, 187] on span "Previously Applied at UQCExperienceResumePassed BG" at bounding box center [598, 191] width 174 height 8
click at [592, 187] on span "Previously Applied at UQCExperienceResumePassed BG" at bounding box center [598, 191] width 174 height 8
click at [631, 187] on span "Previously Applied at UQC, ExperienceResumePassed BG" at bounding box center [599, 191] width 177 height 8
click at [631, 187] on span "Previously Applied at UQC, Experience ResumePassed BG" at bounding box center [600, 191] width 178 height 8
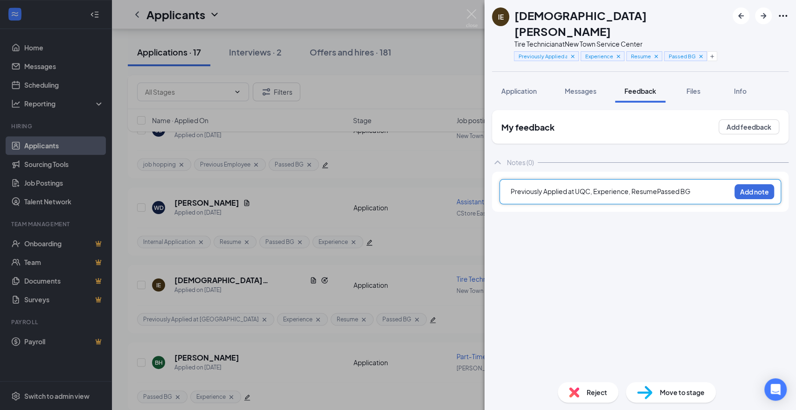
click at [657, 187] on span "Previously Applied at UQC, Experience, ResumePassed BG" at bounding box center [601, 191] width 180 height 8
click at [745, 184] on button "Add note" at bounding box center [755, 191] width 40 height 15
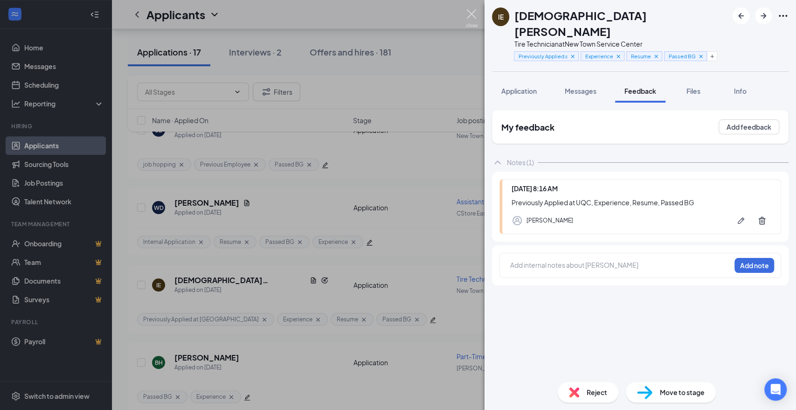
click at [476, 13] on img at bounding box center [472, 18] width 12 height 18
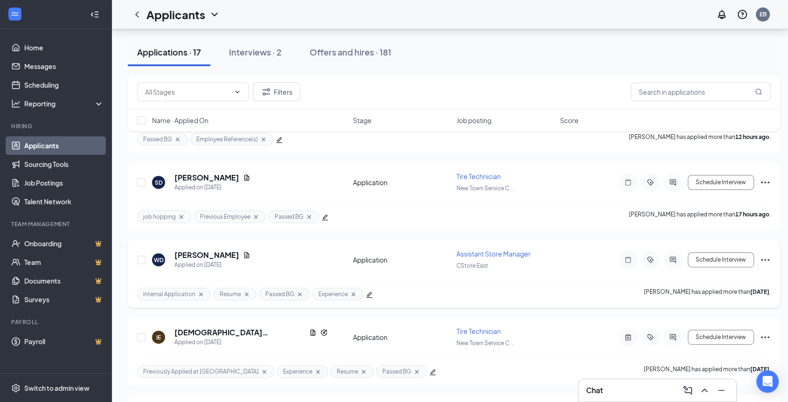
scroll to position [362, 0]
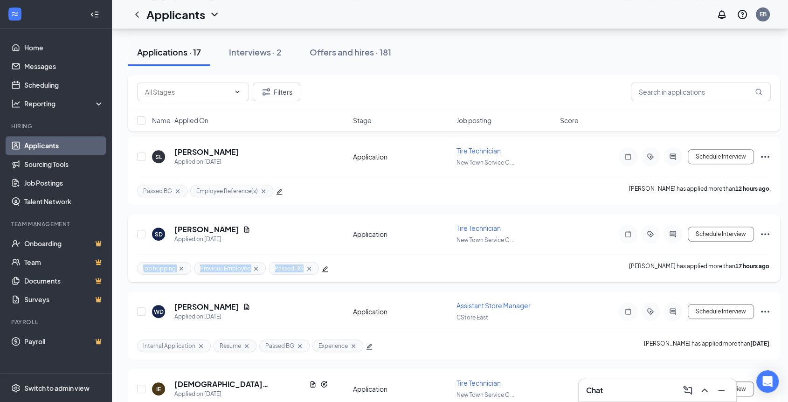
drag, startPoint x: 134, startPoint y: 265, endPoint x: 308, endPoint y: 266, distance: 174.0
click at [308, 266] on div "SD [PERSON_NAME] Applied on [DATE] Application Tire Technician New Town Service…" at bounding box center [454, 248] width 653 height 68
drag, startPoint x: 299, startPoint y: 267, endPoint x: 391, endPoint y: 257, distance: 92.0
click at [391, 257] on div "job hopping Previous Employee Passed BG [PERSON_NAME] has applied more than 17 …" at bounding box center [454, 268] width 634 height 28
click at [653, 231] on icon "ActiveTag" at bounding box center [650, 234] width 6 height 6
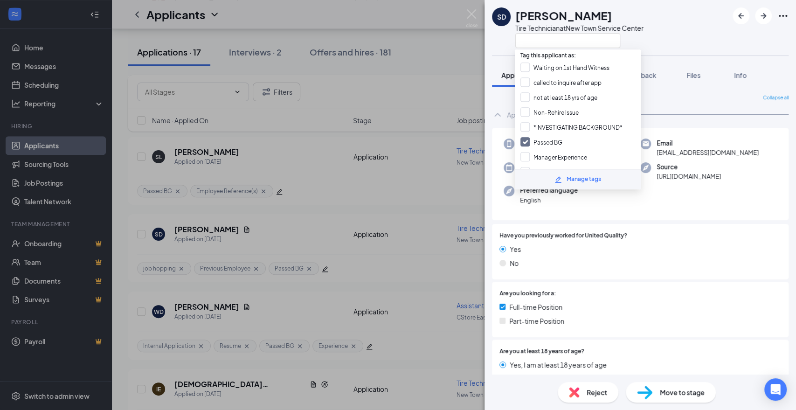
click at [546, 49] on div "Tag this applicant as: Waiting on 1st Hand Witness called to inquire after app …" at bounding box center [578, 119] width 126 height 140
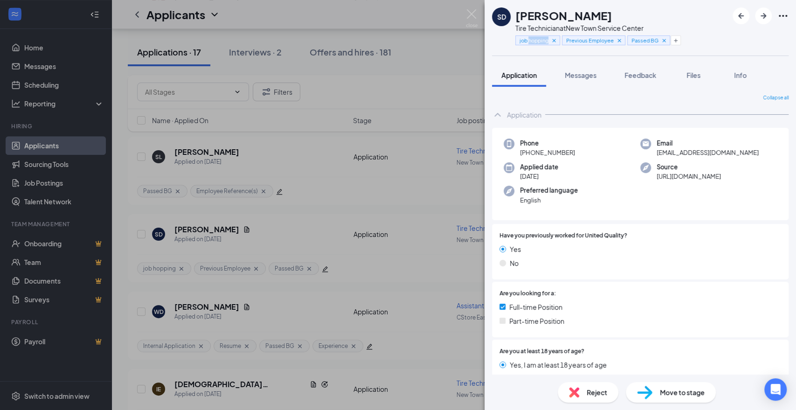
click at [546, 48] on div "job hopping Previous Employee Passed BG" at bounding box center [592, 40] width 155 height 15
click at [700, 38] on div "SD [PERSON_NAME] Tire Technician at [GEOGRAPHIC_DATA] Service Center job hoppin…" at bounding box center [641, 28] width 312 height 56
click at [677, 42] on icon "Plus" at bounding box center [676, 41] width 6 height 6
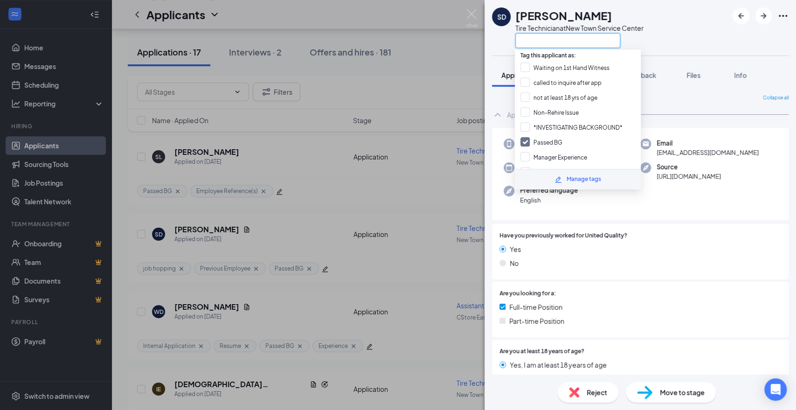
click at [585, 46] on input "text" at bounding box center [567, 40] width 105 height 15
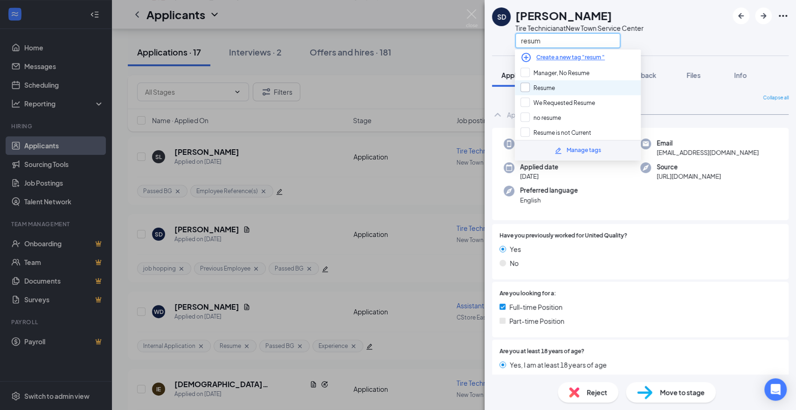
type input "resum"
click at [552, 90] on input "Resume" at bounding box center [538, 88] width 35 height 10
checkbox input "true"
click at [690, 50] on div "SD [PERSON_NAME] Tire Technician at [GEOGRAPHIC_DATA] resum" at bounding box center [641, 28] width 312 height 56
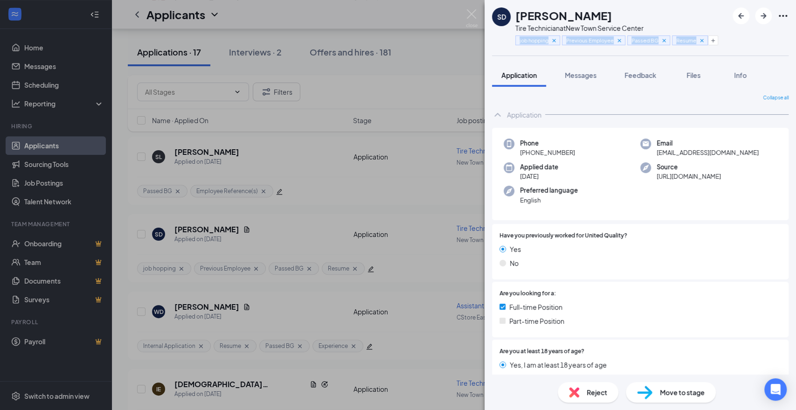
drag, startPoint x: 512, startPoint y: 40, endPoint x: 699, endPoint y: 46, distance: 186.7
click at [699, 46] on div "SD [PERSON_NAME] Tire Technician at [GEOGRAPHIC_DATA] Service Center job hoppin…" at bounding box center [600, 27] width 216 height 41
copy div "job hopping Previous Employee Passed BG Resume"
click at [753, 52] on div "SD [PERSON_NAME] Tire Technician at [GEOGRAPHIC_DATA] Service Center job hoppin…" at bounding box center [641, 28] width 312 height 56
click at [582, 80] on button "Messages" at bounding box center [581, 74] width 50 height 23
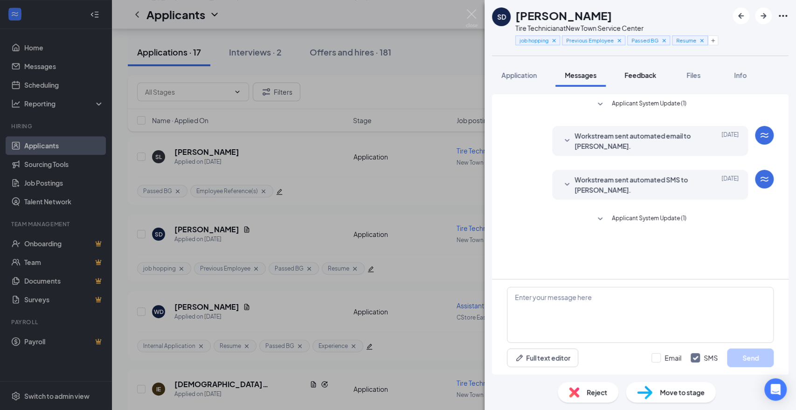
click at [650, 73] on span "Feedback" at bounding box center [641, 75] width 32 height 8
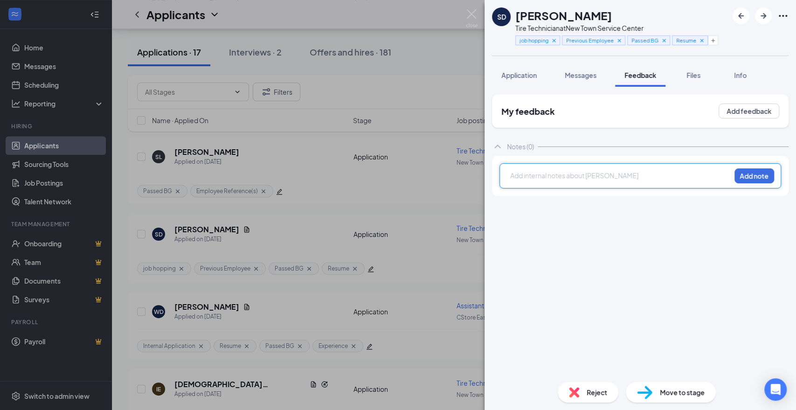
paste div
click at [550, 177] on span "job hoppingPrevious EmployeePassed BGResume" at bounding box center [588, 175] width 155 height 8
click at [611, 174] on span "job hopping, Previous EmployeePassed BGResume" at bounding box center [590, 175] width 158 height 8
click at [647, 175] on span "job hopping, Previous Employee, Passed BGResume" at bounding box center [591, 175] width 161 height 8
click at [759, 174] on button "Add note" at bounding box center [755, 175] width 40 height 15
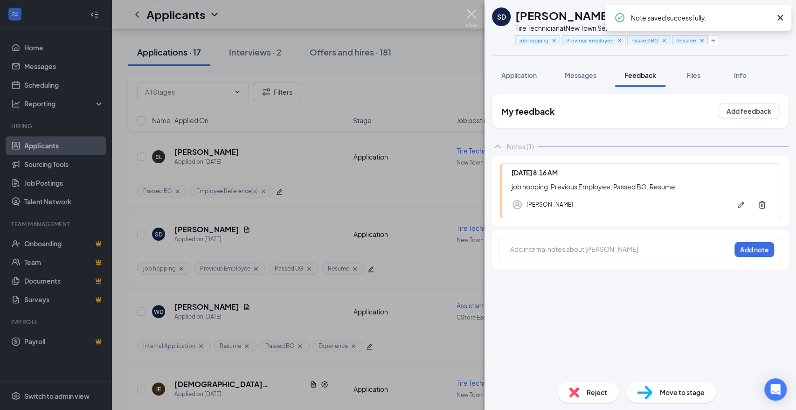
click at [474, 13] on img at bounding box center [472, 18] width 12 height 18
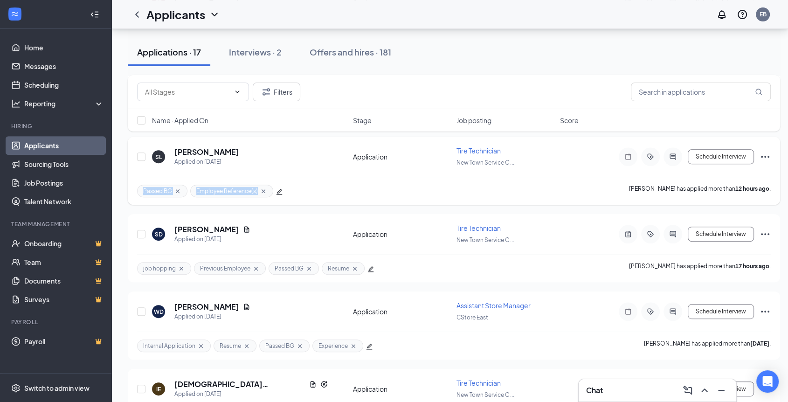
drag, startPoint x: 133, startPoint y: 189, endPoint x: 266, endPoint y: 190, distance: 132.5
click at [266, 190] on div "SL [PERSON_NAME] Applied on [DATE] Application Tire Technician New Town Service…" at bounding box center [454, 171] width 653 height 68
copy div "Passed BG Employee Reference(s)"
click at [633, 155] on icon "Note" at bounding box center [628, 156] width 11 height 7
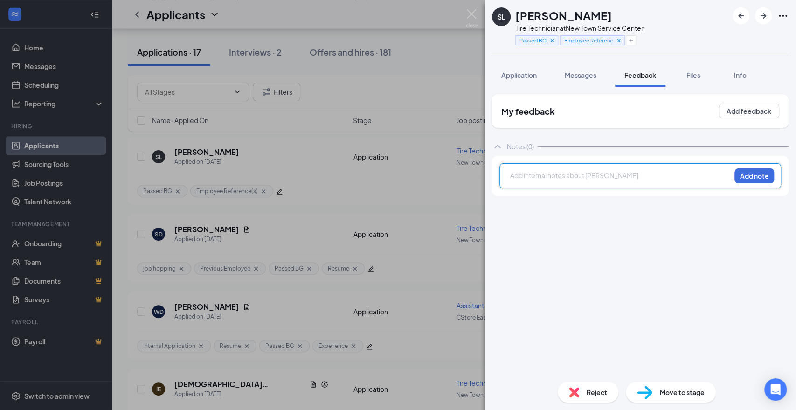
paste div
click at [544, 175] on span "Passed BGEmployee Reference(s)" at bounding box center [564, 175] width 107 height 8
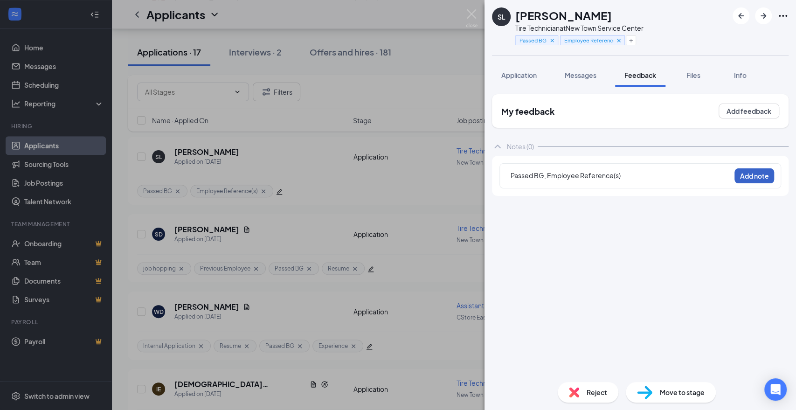
click at [750, 179] on button "Add note" at bounding box center [755, 175] width 40 height 15
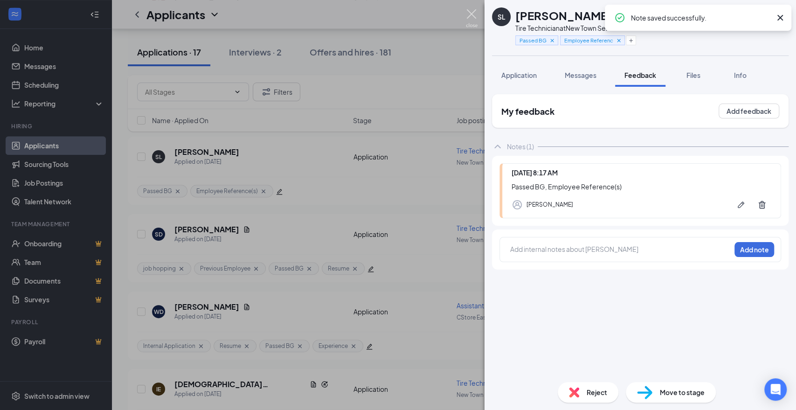
click at [471, 9] on img at bounding box center [472, 18] width 12 height 18
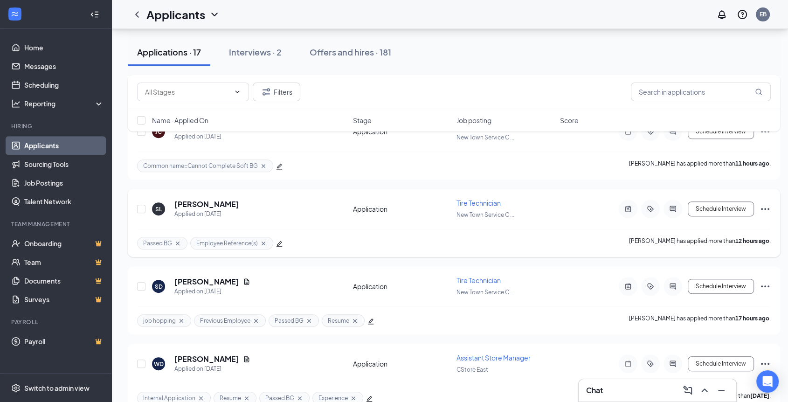
scroll to position [259, 0]
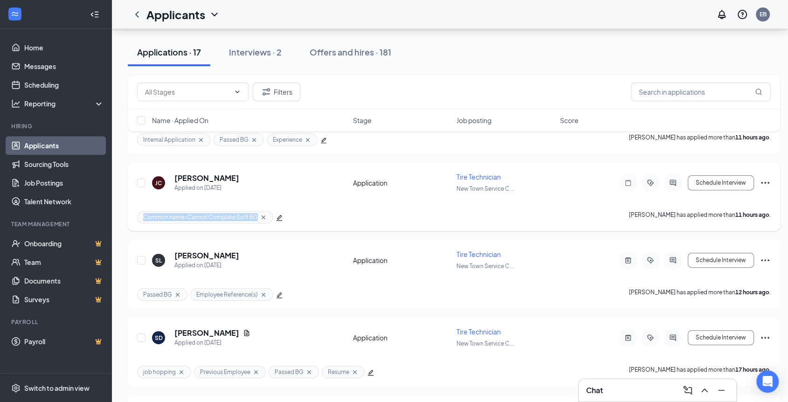
drag, startPoint x: 129, startPoint y: 212, endPoint x: 262, endPoint y: 216, distance: 132.6
click at [262, 216] on div "[PERSON_NAME] Applied on [DATE] Application Tire Technician New Town Service C …" at bounding box center [454, 197] width 653 height 68
copy span "Common name=Cannot Complete Soft BG"
click at [629, 184] on div at bounding box center [628, 183] width 19 height 19
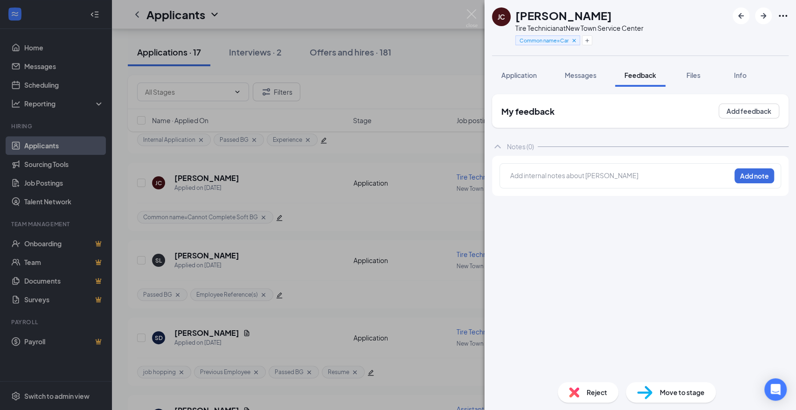
click at [616, 180] on div at bounding box center [621, 177] width 220 height 12
click at [471, 14] on img at bounding box center [472, 18] width 12 height 18
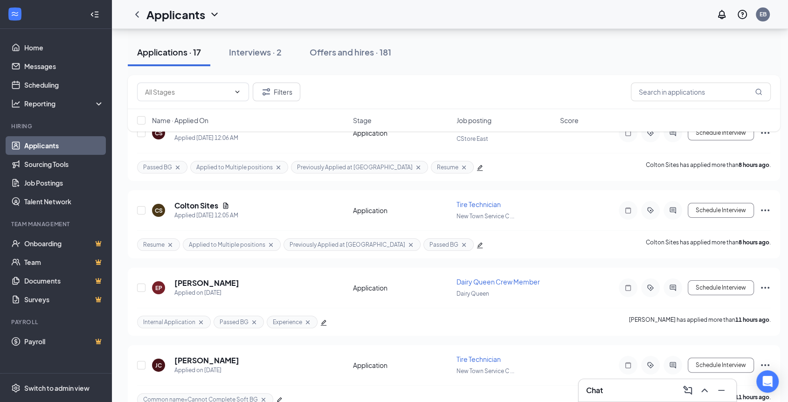
scroll to position [52, 0]
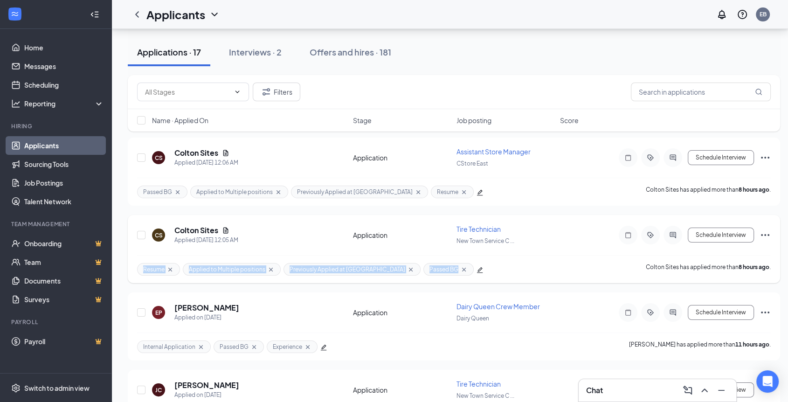
drag, startPoint x: 135, startPoint y: 268, endPoint x: 413, endPoint y: 275, distance: 278.1
click at [413, 275] on div "[PERSON_NAME] Sites Applied [DATE] 12:05 AM Application Tire Technician New Tow…" at bounding box center [454, 249] width 653 height 68
click at [631, 236] on icon "Note" at bounding box center [628, 234] width 11 height 7
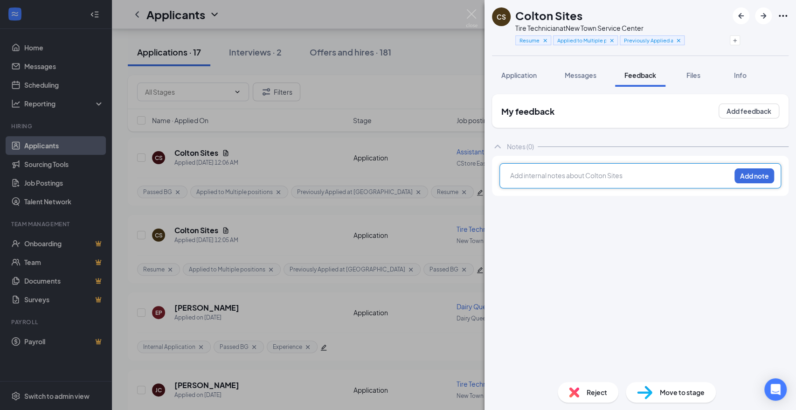
click at [613, 178] on div at bounding box center [621, 176] width 220 height 10
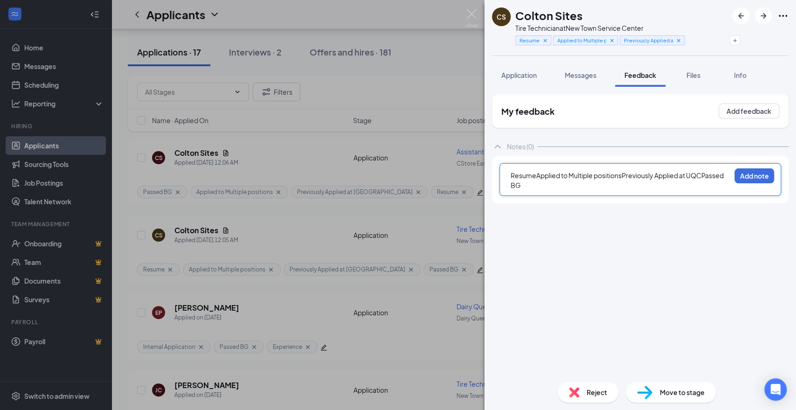
click at [537, 174] on span "ResumeApplied to Multiple positionsPreviously Applied at UQCPassed BG" at bounding box center [618, 180] width 214 height 18
click at [627, 176] on span "Resume, Applied to Multiple positionsPreviously Applied at UQCPassed BG" at bounding box center [619, 180] width 217 height 18
click at [525, 187] on span "Resume, Applied to Multiple positions, Previously Applied at UQCPassed BG" at bounding box center [621, 180] width 220 height 18
click at [747, 175] on button "Add note" at bounding box center [755, 175] width 40 height 15
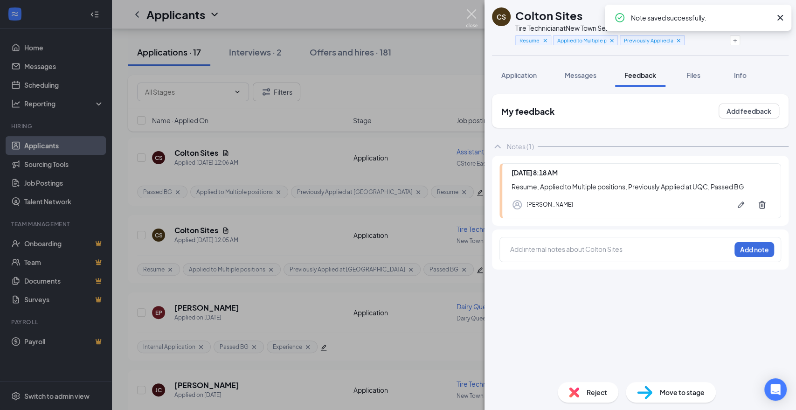
click at [470, 18] on img at bounding box center [472, 18] width 12 height 18
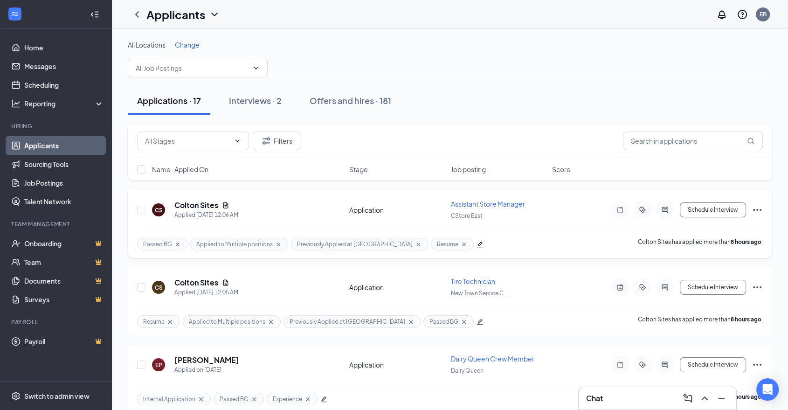
scroll to position [52, 0]
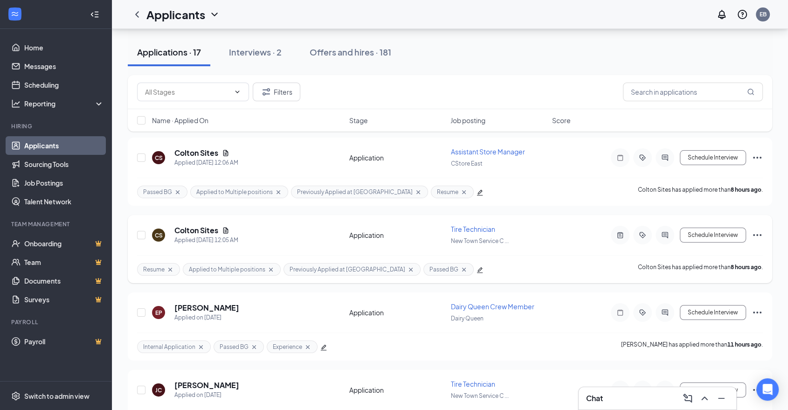
click at [761, 234] on icon "Ellipses" at bounding box center [757, 235] width 8 height 2
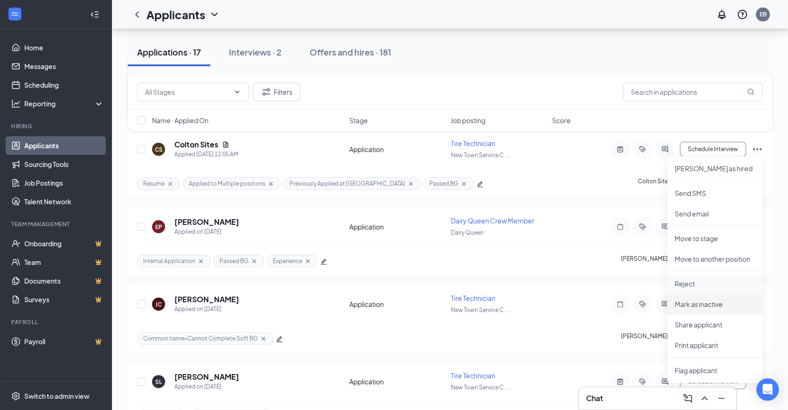
scroll to position [155, 0]
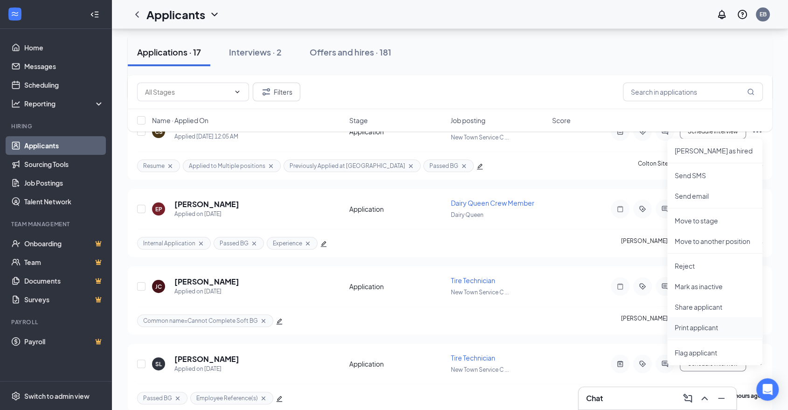
click at [723, 325] on p "Print applicant" at bounding box center [715, 327] width 80 height 9
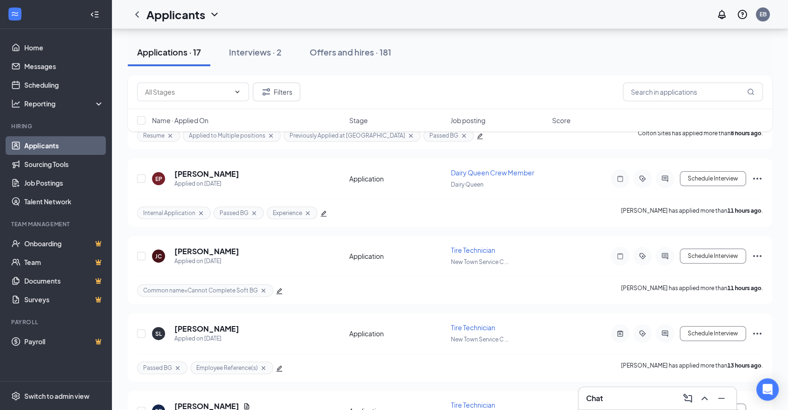
scroll to position [207, 0]
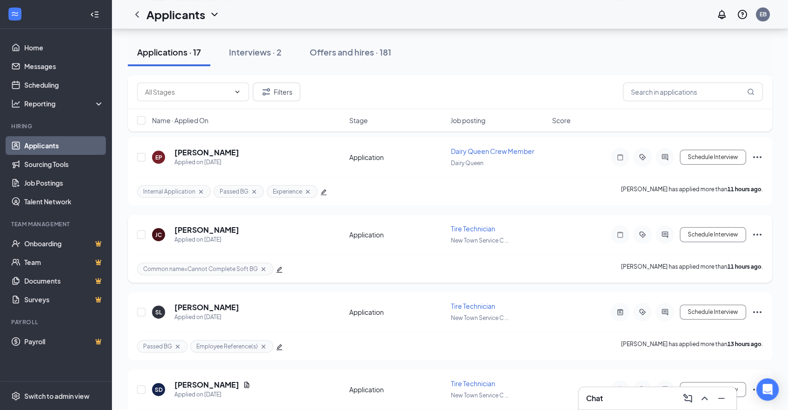
click at [762, 232] on icon "Ellipses" at bounding box center [757, 234] width 11 height 11
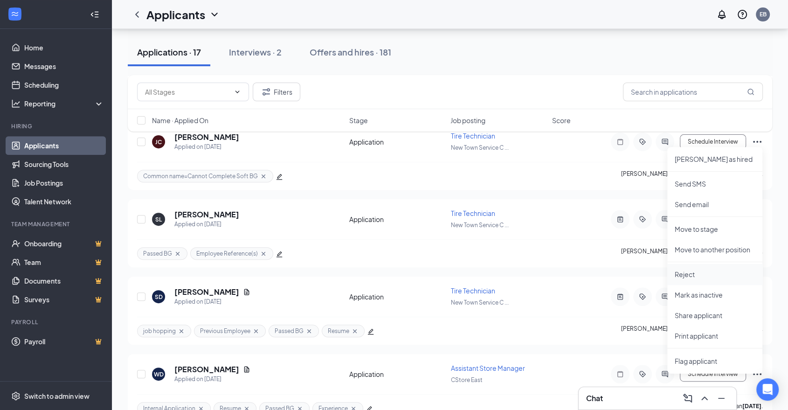
scroll to position [311, 0]
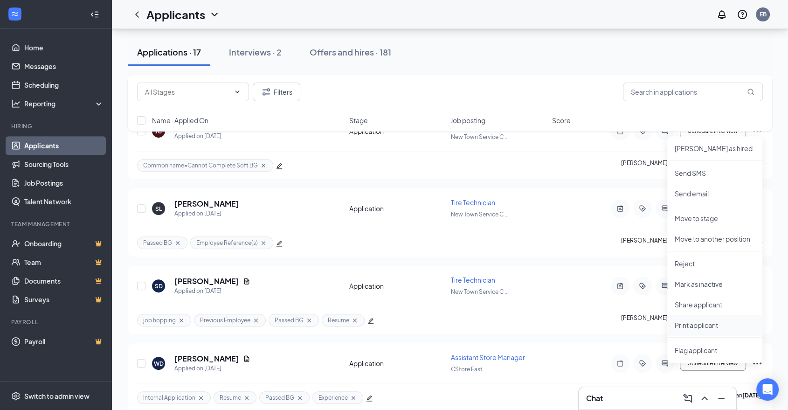
click at [707, 328] on p "Print applicant" at bounding box center [715, 324] width 80 height 9
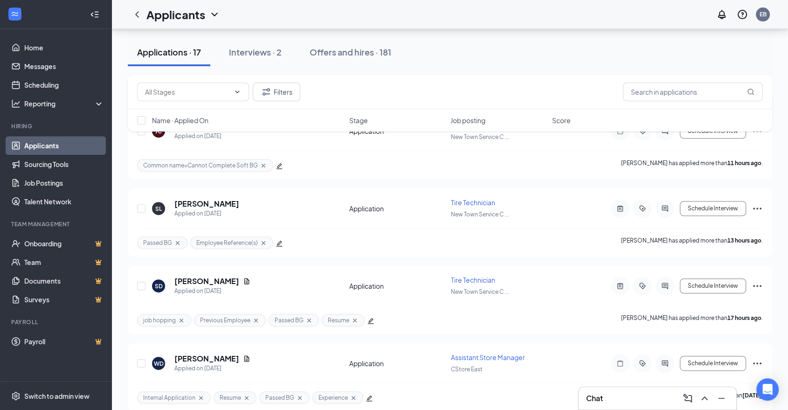
click at [474, 13] on div "Applicants EB" at bounding box center [450, 14] width 676 height 29
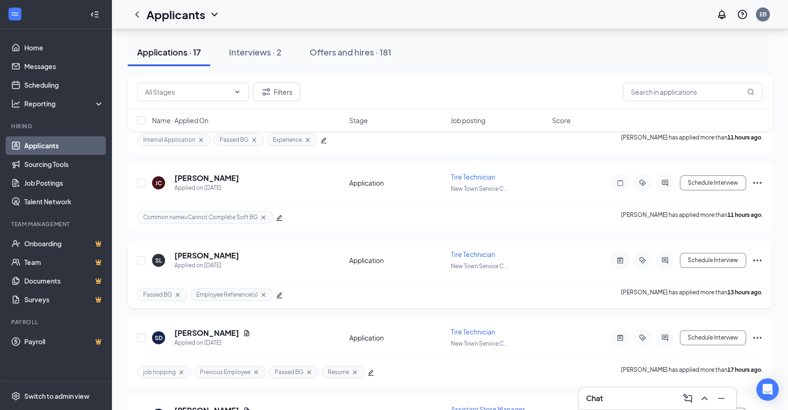
click at [758, 259] on icon "Ellipses" at bounding box center [757, 260] width 8 height 2
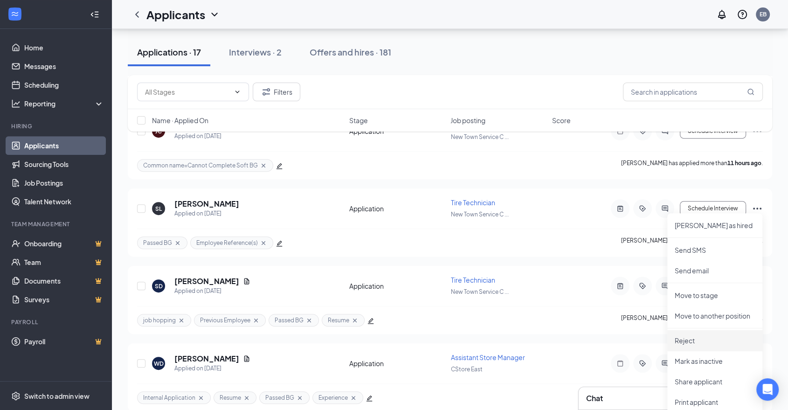
scroll to position [362, 0]
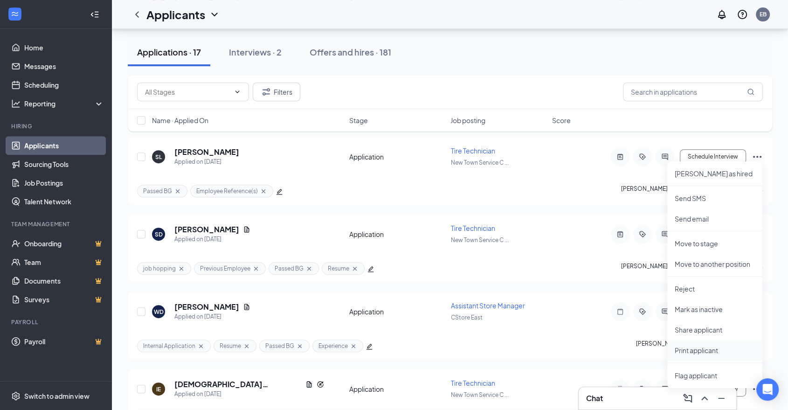
click at [711, 350] on p "Print applicant" at bounding box center [715, 350] width 80 height 9
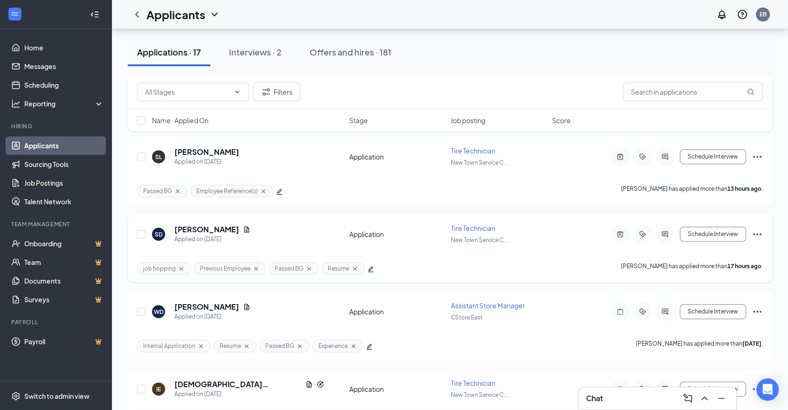
click at [759, 235] on icon "Ellipses" at bounding box center [757, 234] width 11 height 11
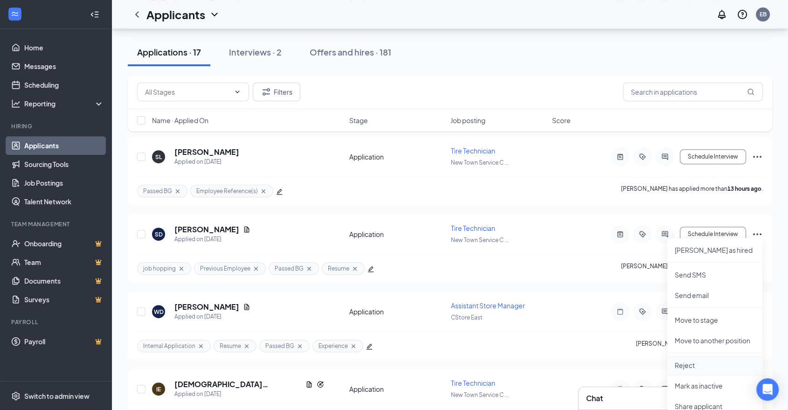
scroll to position [414, 0]
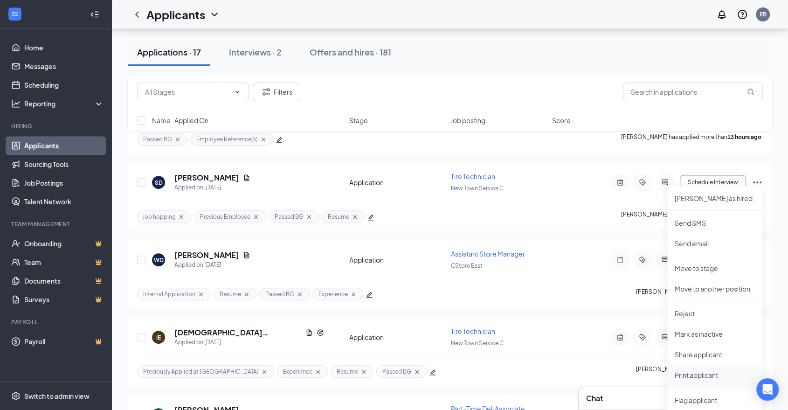
click at [700, 377] on p "Print applicant" at bounding box center [715, 374] width 80 height 9
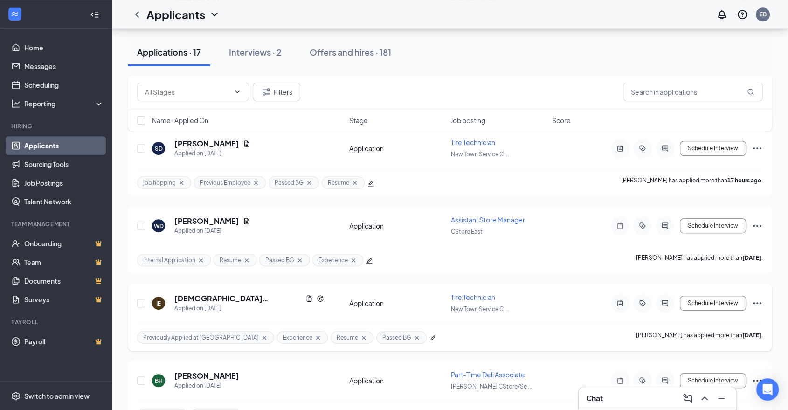
scroll to position [466, 0]
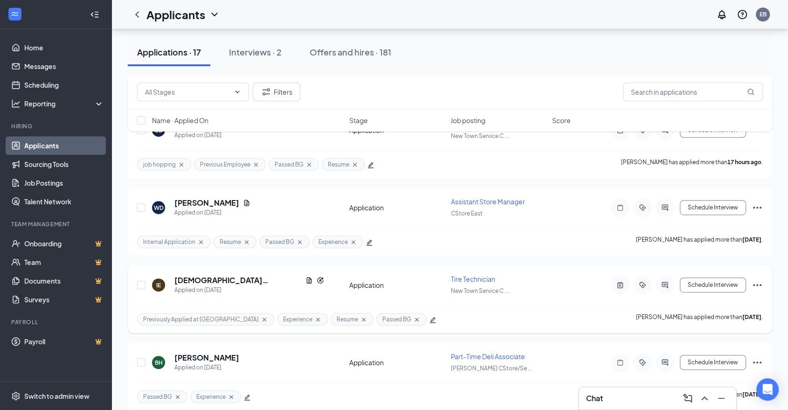
click at [760, 279] on icon "Ellipses" at bounding box center [757, 284] width 11 height 11
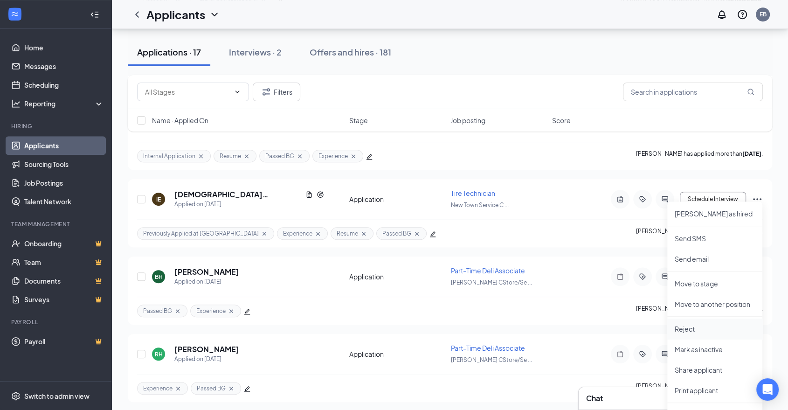
scroll to position [570, 0]
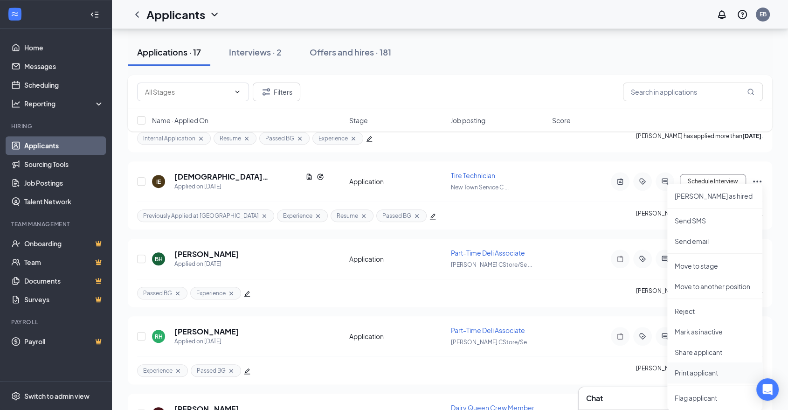
click at [713, 373] on p "Print applicant" at bounding box center [715, 372] width 80 height 9
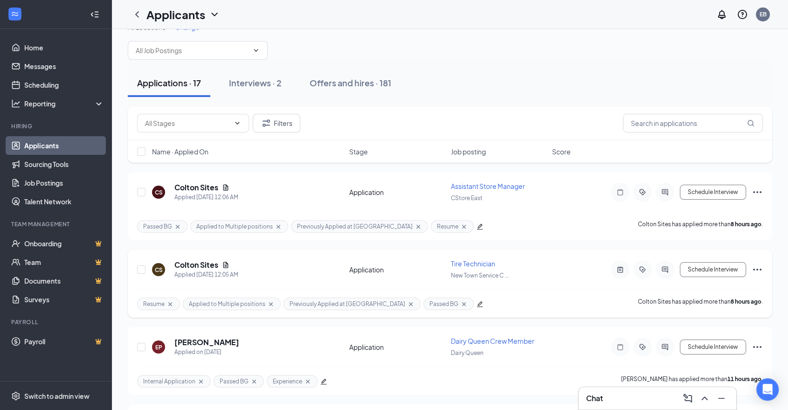
scroll to position [0, 0]
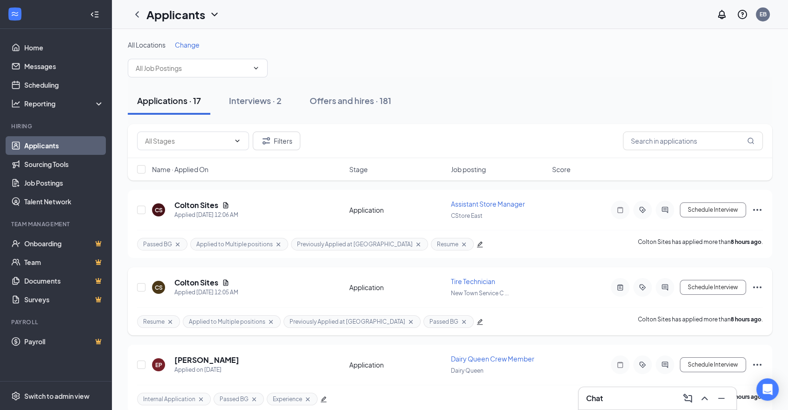
click at [639, 290] on div at bounding box center [642, 287] width 19 height 19
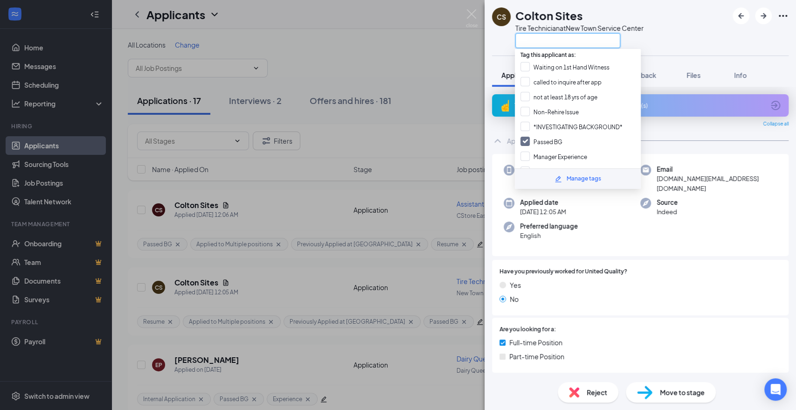
click at [599, 36] on input "text" at bounding box center [567, 40] width 105 height 15
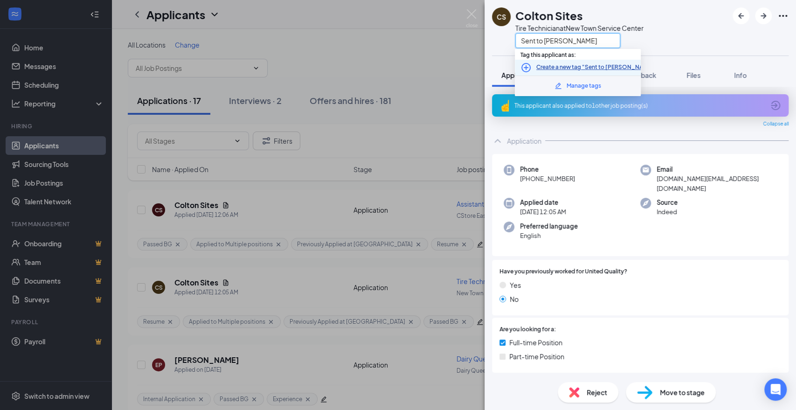
type input "Sent to [PERSON_NAME]"
click at [602, 68] on link "Create a new tag "Sent to [PERSON_NAME]"" at bounding box center [596, 67] width 120 height 9
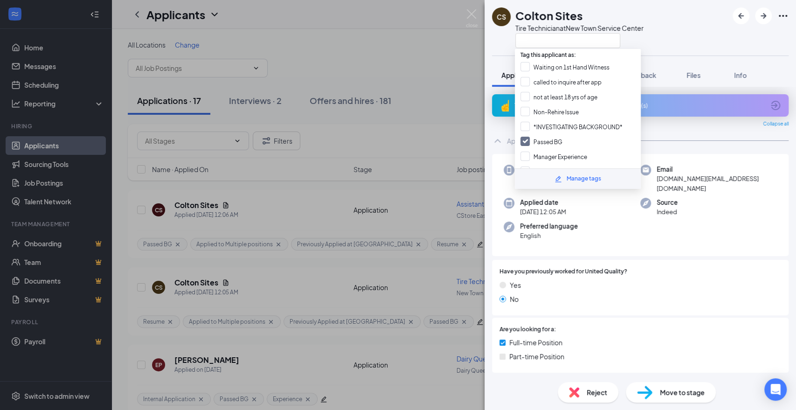
click at [687, 33] on div "[PERSON_NAME] Sites Tire Technician at [GEOGRAPHIC_DATA]" at bounding box center [641, 28] width 312 height 56
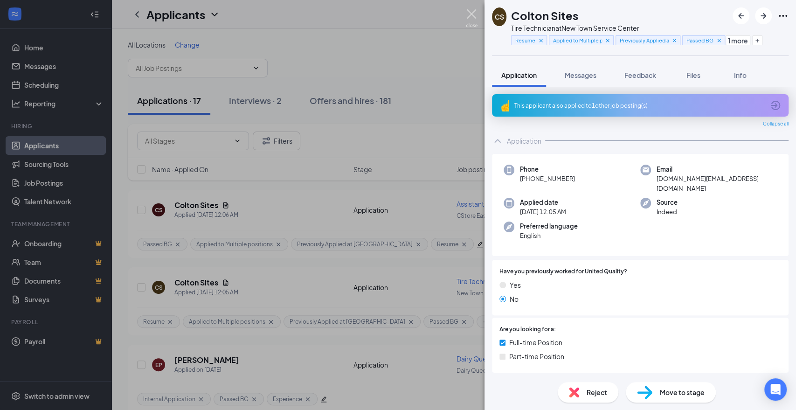
click at [475, 14] on img at bounding box center [472, 18] width 12 height 18
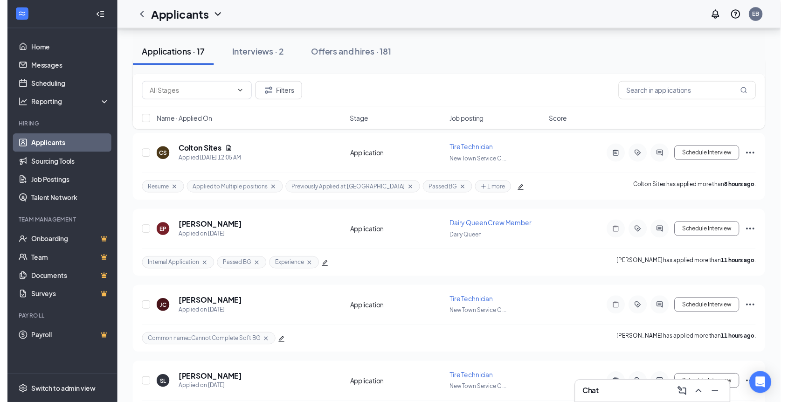
scroll to position [155, 0]
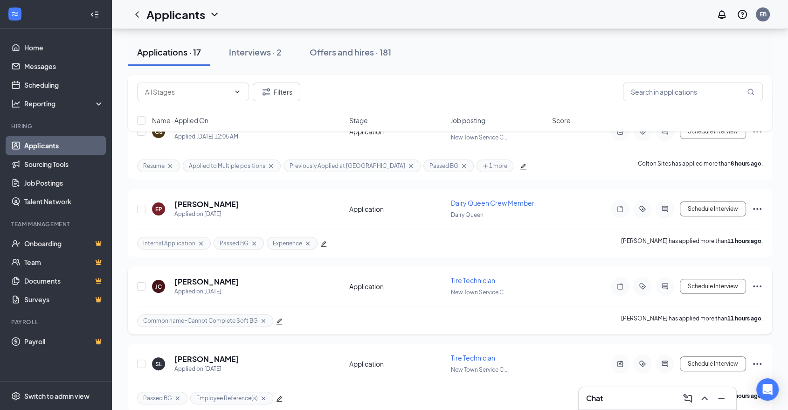
click at [642, 287] on div at bounding box center [642, 286] width 19 height 19
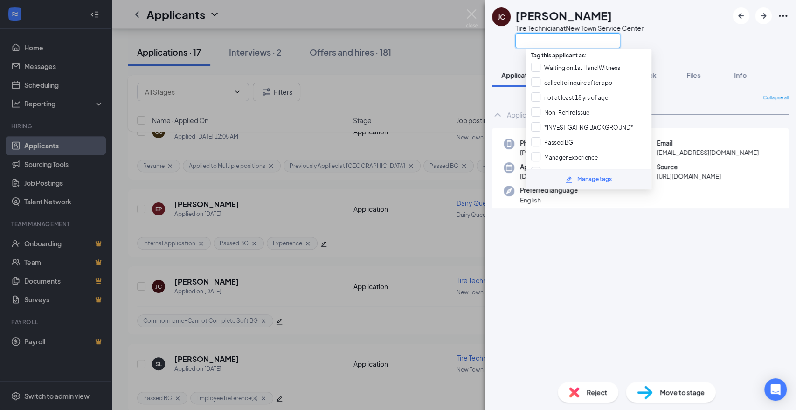
click at [588, 45] on input "text" at bounding box center [567, 40] width 105 height 15
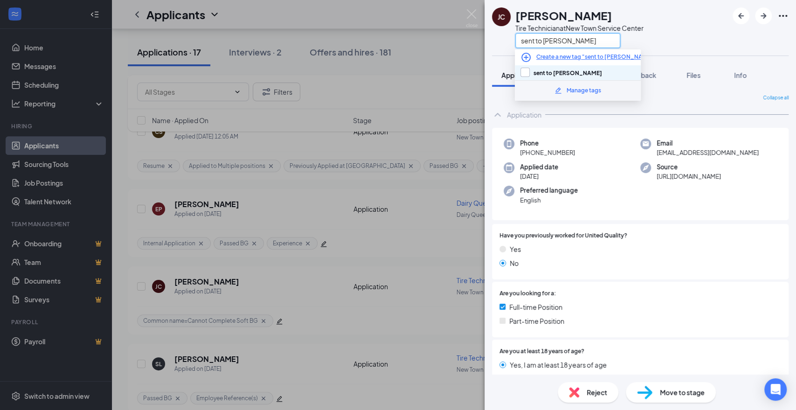
type input "sent to [PERSON_NAME]"
click at [541, 70] on input "sent to [PERSON_NAME]" at bounding box center [562, 73] width 82 height 10
checkbox input "true"
click at [701, 36] on div "[PERSON_NAME] Tire Technician at [GEOGRAPHIC_DATA] sent to [GEOGRAPHIC_DATA]" at bounding box center [641, 28] width 312 height 56
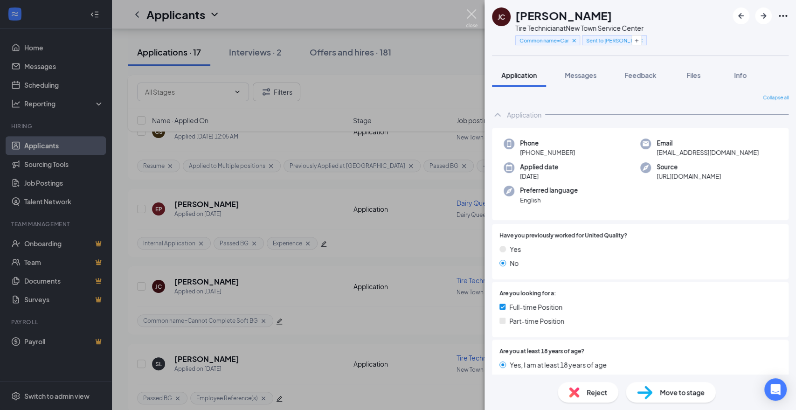
click at [474, 14] on img at bounding box center [472, 18] width 12 height 18
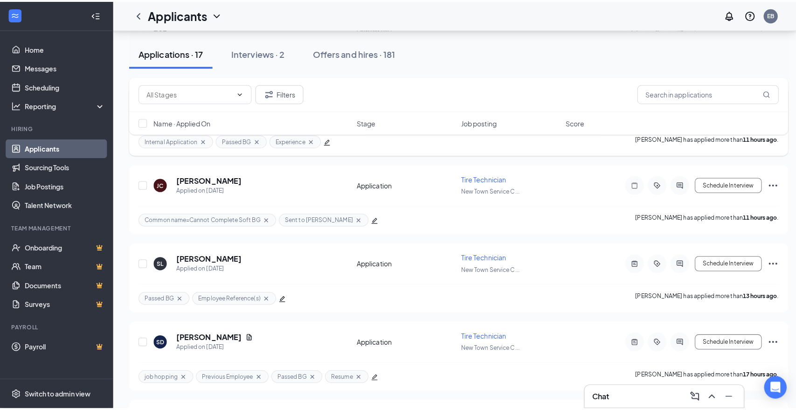
scroll to position [311, 0]
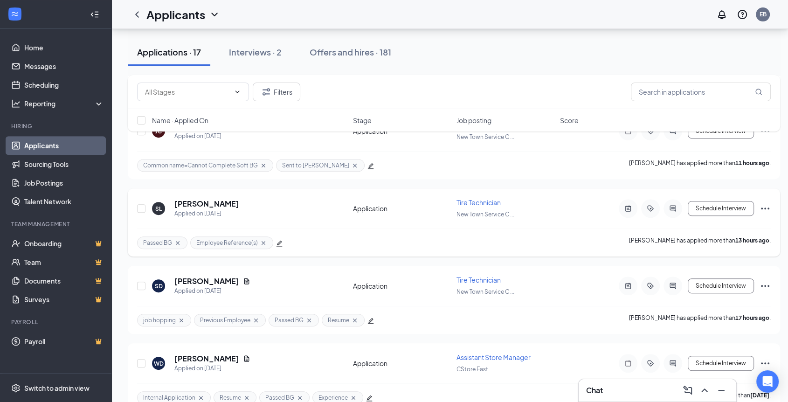
click at [653, 209] on icon "ActiveTag" at bounding box center [650, 208] width 11 height 7
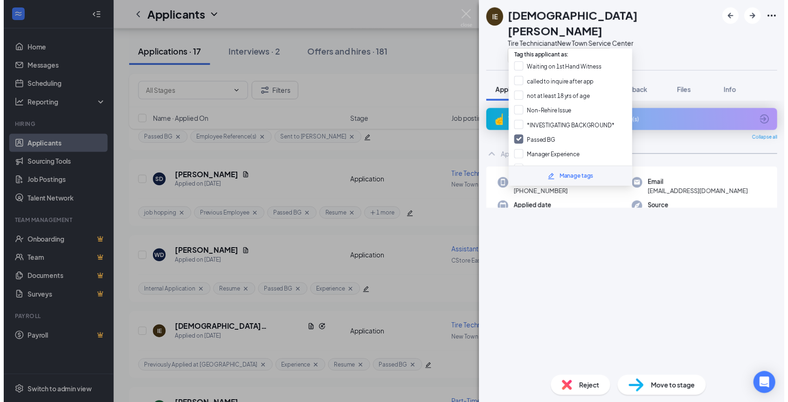
scroll to position [414, 0]
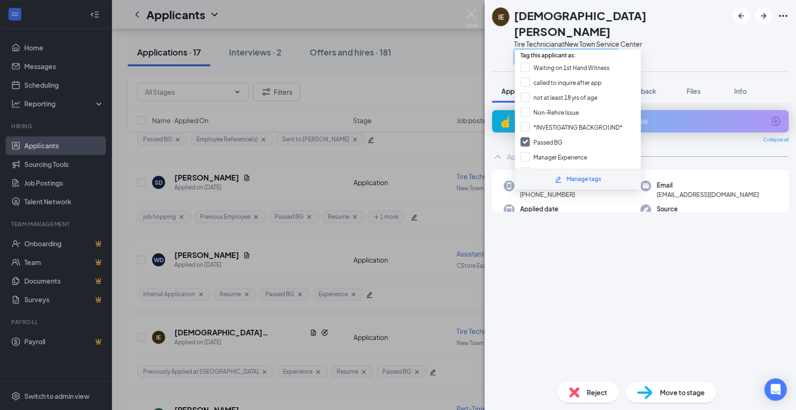
click at [535, 49] on input "text" at bounding box center [566, 56] width 105 height 15
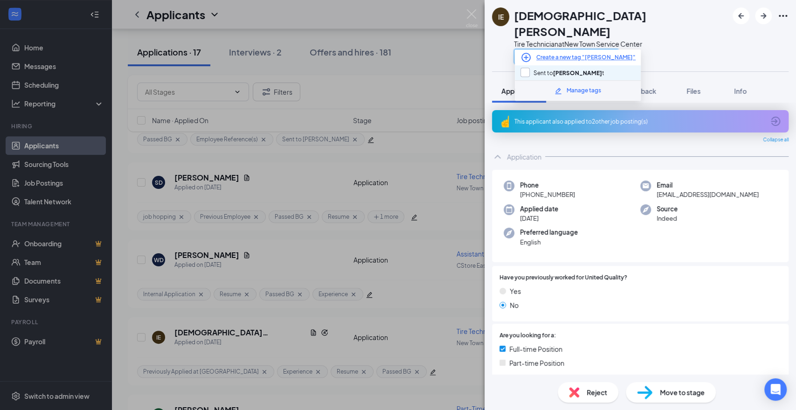
type input "scot"
click at [559, 70] on input "Sent to scot t" at bounding box center [563, 73] width 84 height 10
checkbox input "true"
click at [665, 50] on div "IE Isaiah Eagle Tire Technician at New Town Service Center scot" at bounding box center [641, 35] width 312 height 71
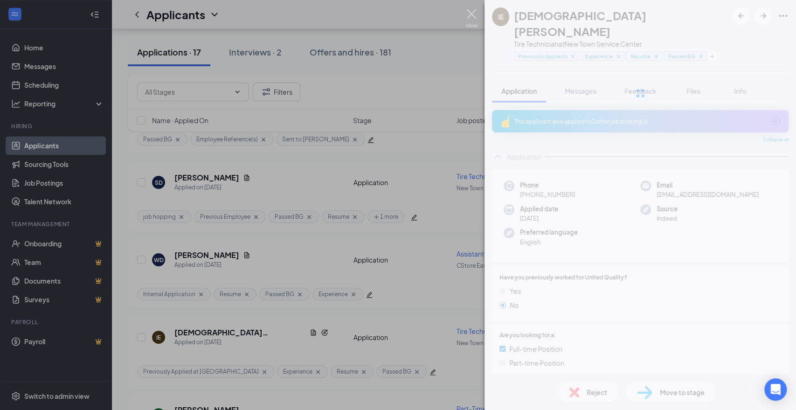
click at [466, 17] on img at bounding box center [472, 18] width 12 height 18
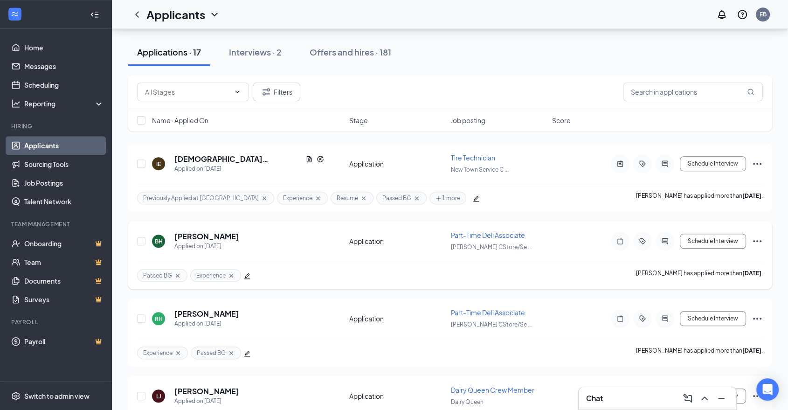
scroll to position [570, 0]
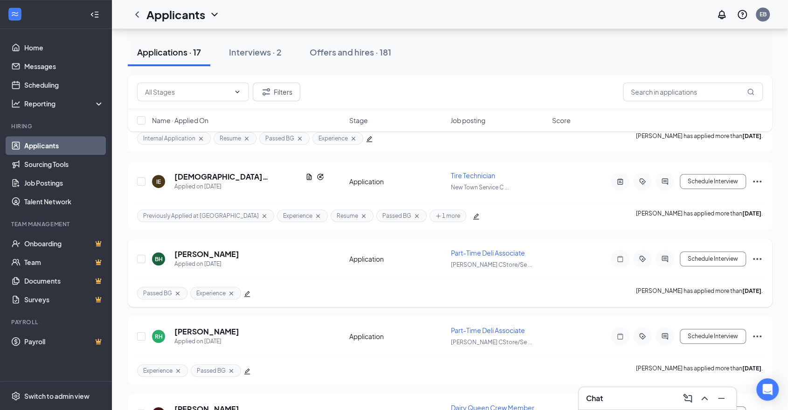
click at [497, 249] on span "Part-Time Deli Associate" at bounding box center [488, 253] width 74 height 8
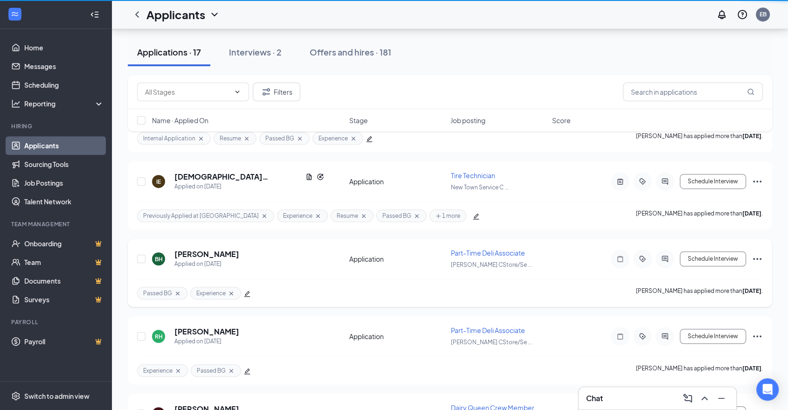
click at [511, 249] on span "Part-Time Deli Associate" at bounding box center [488, 253] width 74 height 8
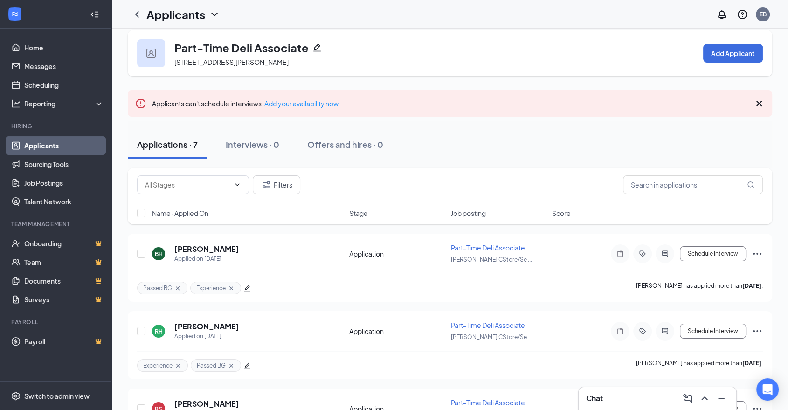
scroll to position [10, 0]
click at [759, 105] on icon "Cross" at bounding box center [759, 103] width 11 height 11
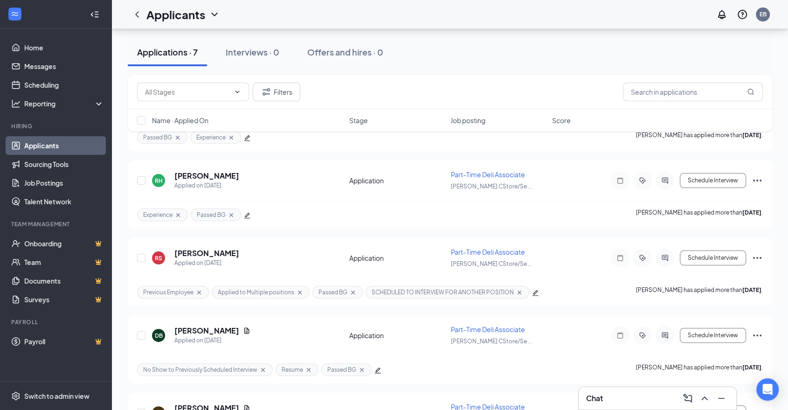
scroll to position [0, 0]
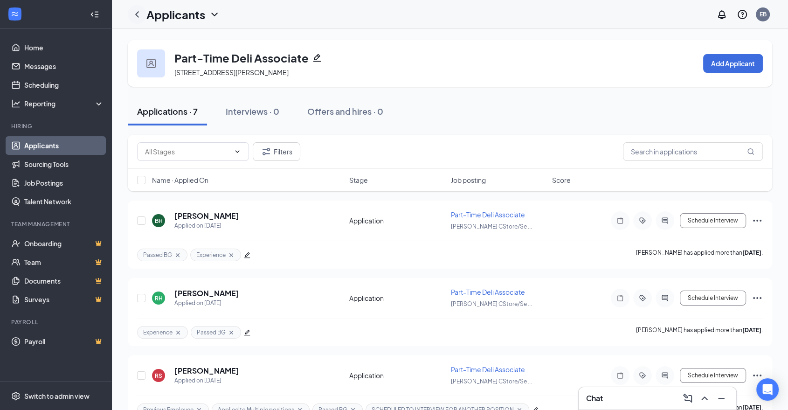
click at [138, 16] on icon "ChevronLeft" at bounding box center [137, 14] width 4 height 6
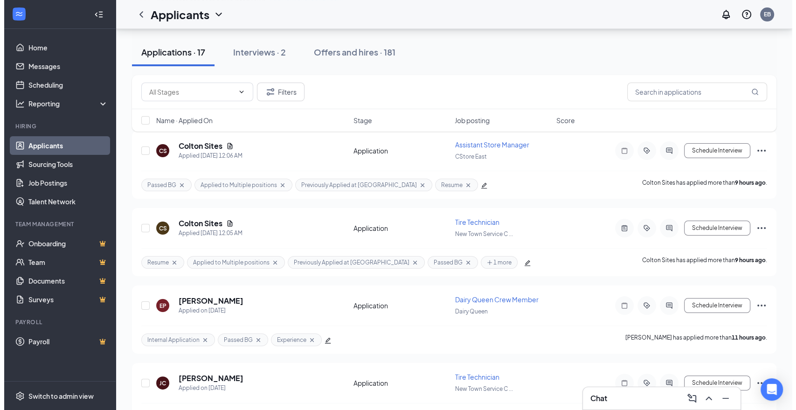
scroll to position [155, 0]
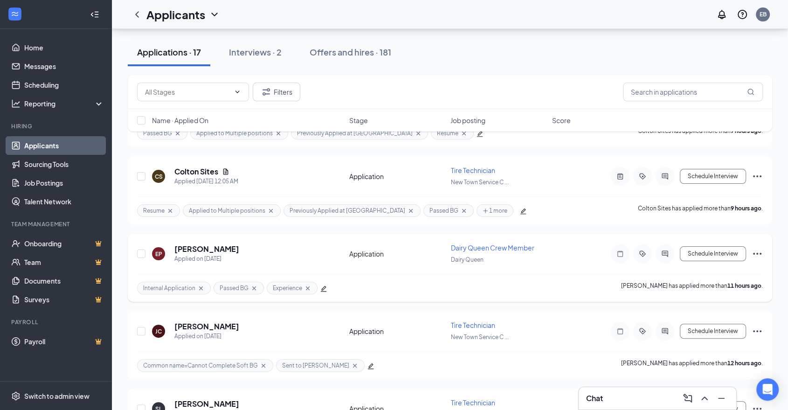
click at [664, 256] on div at bounding box center [665, 253] width 19 height 19
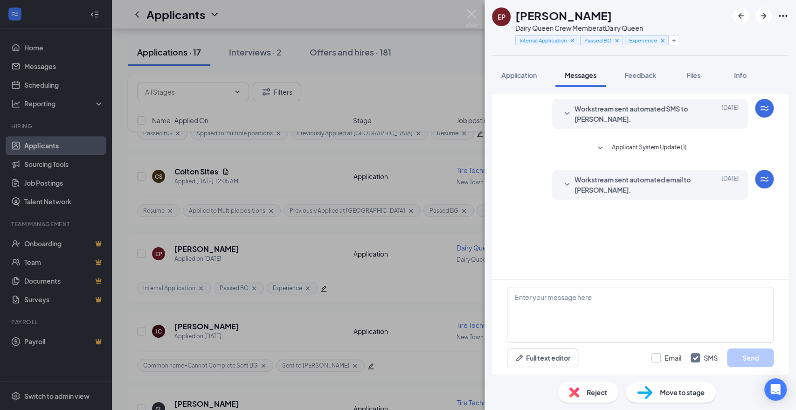
click at [657, 358] on input "Email" at bounding box center [667, 357] width 30 height 9
checkbox input "true"
click at [537, 357] on button "Full text editor" at bounding box center [542, 357] width 71 height 19
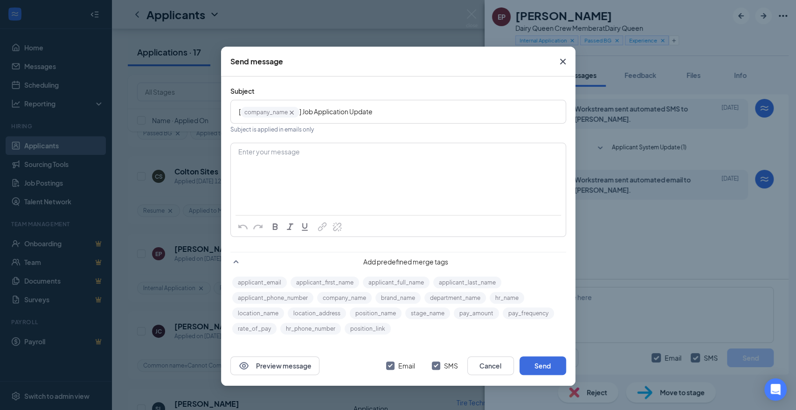
click at [358, 159] on div "Enter your message" at bounding box center [398, 167] width 334 height 47
click at [329, 284] on button "applicant_first_name" at bounding box center [325, 283] width 69 height 12
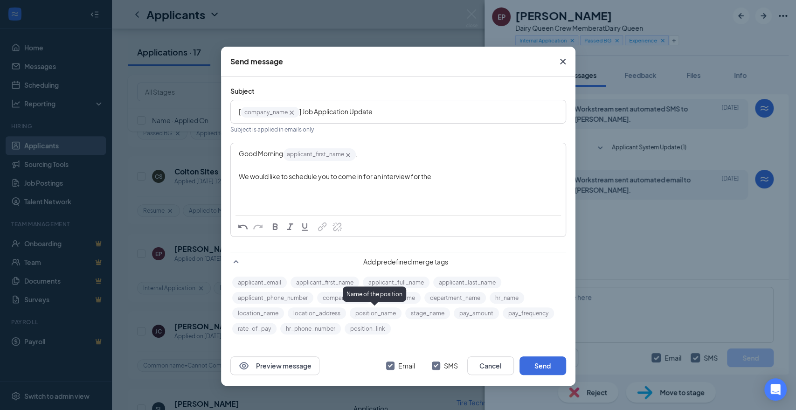
click at [390, 313] on button "position_name" at bounding box center [376, 313] width 52 height 12
click at [296, 189] on div "We would like to schedule you to come in for an interview for the position_name…" at bounding box center [398, 184] width 319 height 24
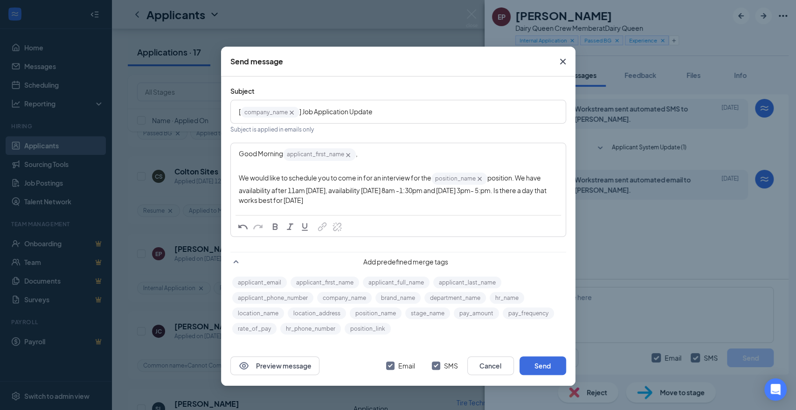
click at [359, 202] on div "We would like to schedule you to come in for an interview for the position_name…" at bounding box center [398, 189] width 319 height 34
click at [522, 188] on span "position. We have availability after 11am Wednesday, availability Thursday 8am …" at bounding box center [393, 189] width 309 height 31
click at [355, 200] on div "Is there a day that works best for you?" at bounding box center [398, 200] width 319 height 10
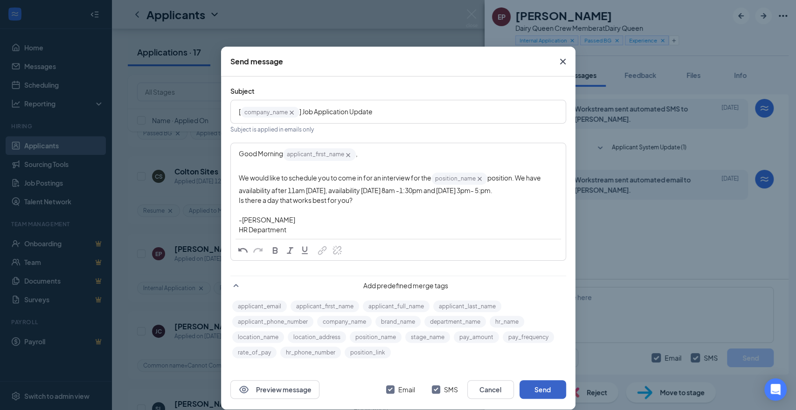
click at [544, 384] on button "Send" at bounding box center [543, 389] width 47 height 19
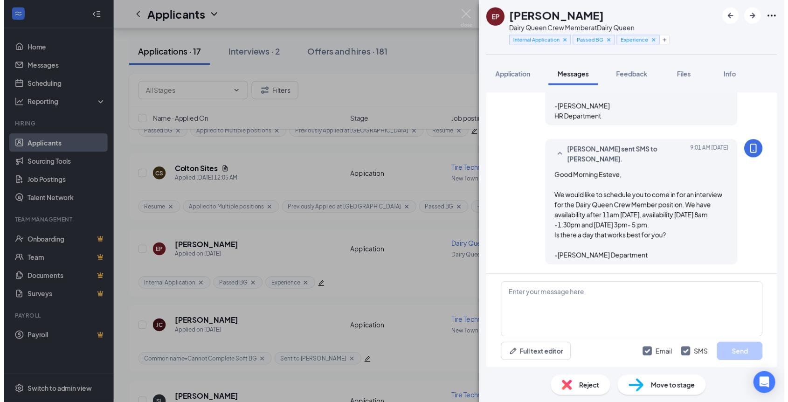
scroll to position [234, 0]
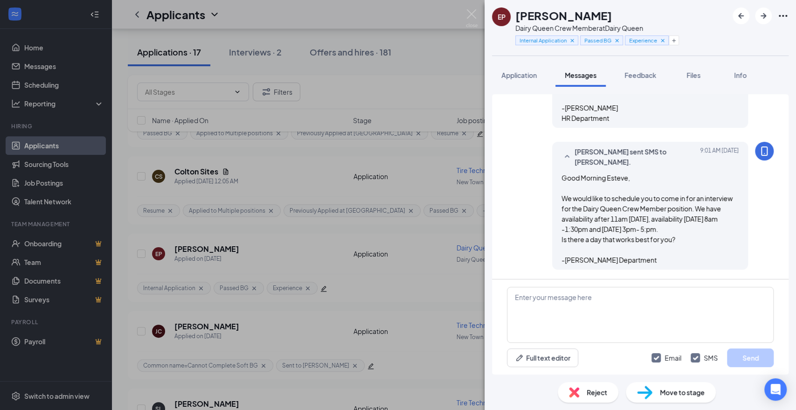
click at [476, 7] on div "EP Esteve Pantaleon Dairy Queen Crew Member at Dairy Queen Internal Application…" at bounding box center [398, 205] width 796 height 410
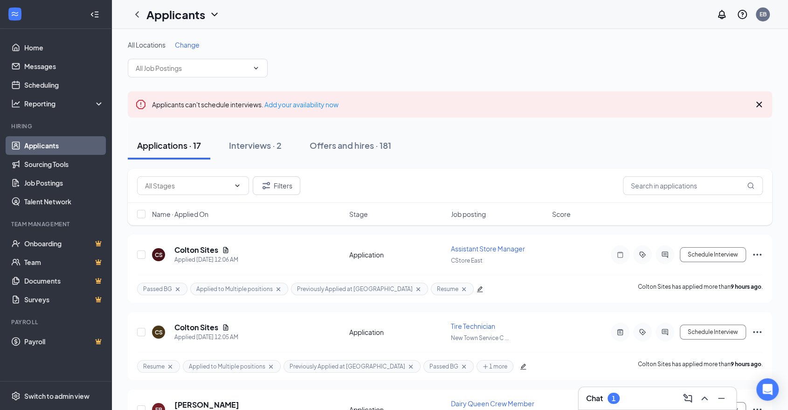
click at [649, 399] on div "Chat 1" at bounding box center [657, 398] width 143 height 15
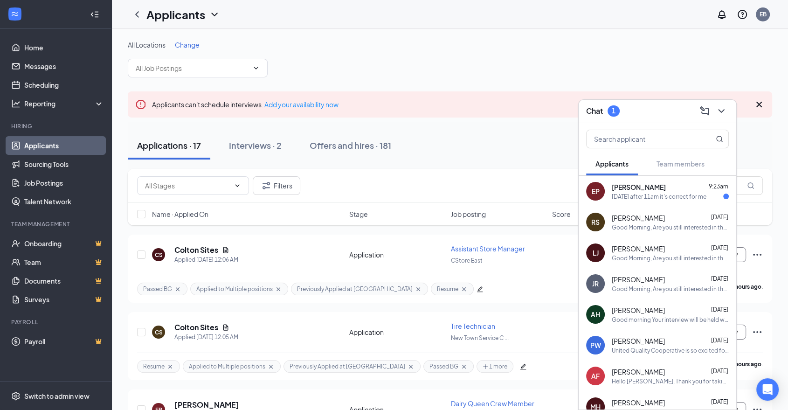
click at [654, 191] on div "Esteve Pantaleon 9:23am Wednesday after 11am it's correct for me" at bounding box center [670, 191] width 117 height 18
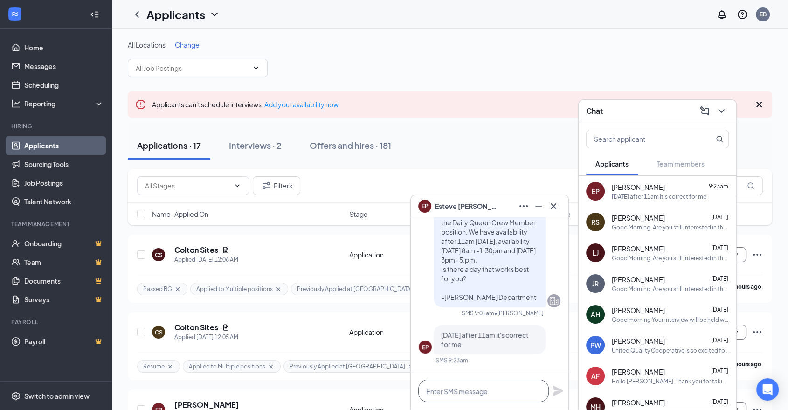
click at [466, 389] on textarea at bounding box center [483, 391] width 131 height 22
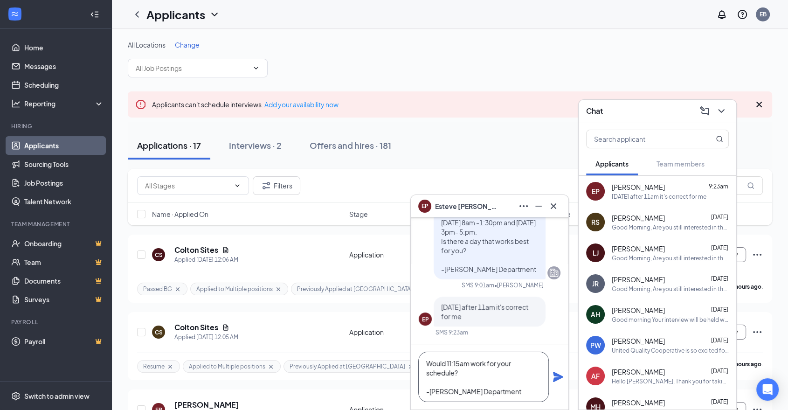
click at [470, 365] on textarea "Would 11:15am work for your schedule? -Elise HR Department" at bounding box center [483, 377] width 131 height 50
type textarea "Would 11:15am on Wednesday work for your schedule? -Elise HR Department"
click at [557, 376] on icon "Plane" at bounding box center [558, 376] width 11 height 11
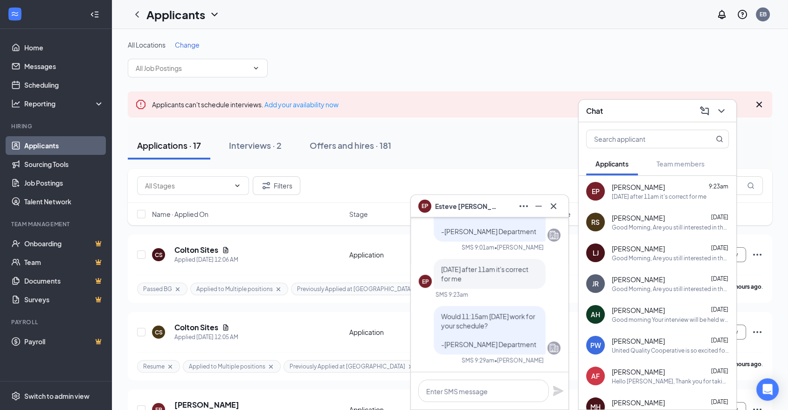
click at [662, 226] on div "Good Morning, Are you still interested in the Dairy Queen Crew Member position?…" at bounding box center [670, 227] width 117 height 8
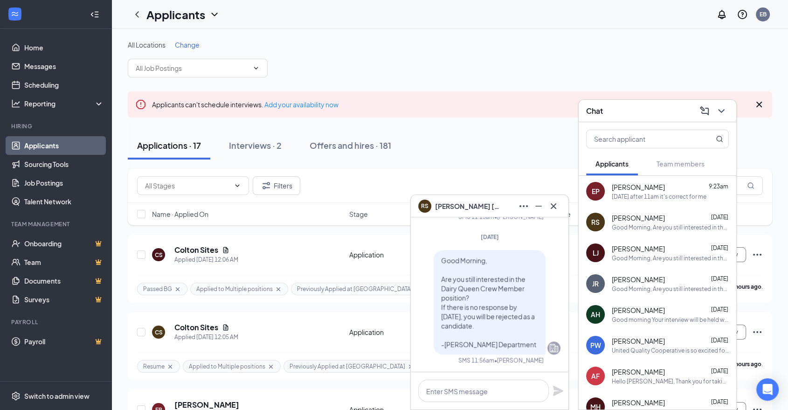
click at [646, 245] on span "[PERSON_NAME]" at bounding box center [638, 248] width 53 height 9
click at [650, 287] on div "Good Morning, Are you still interested in the Dairy Queen Crew Member position?…" at bounding box center [670, 289] width 117 height 8
click at [555, 204] on icon "Cross" at bounding box center [554, 206] width 6 height 6
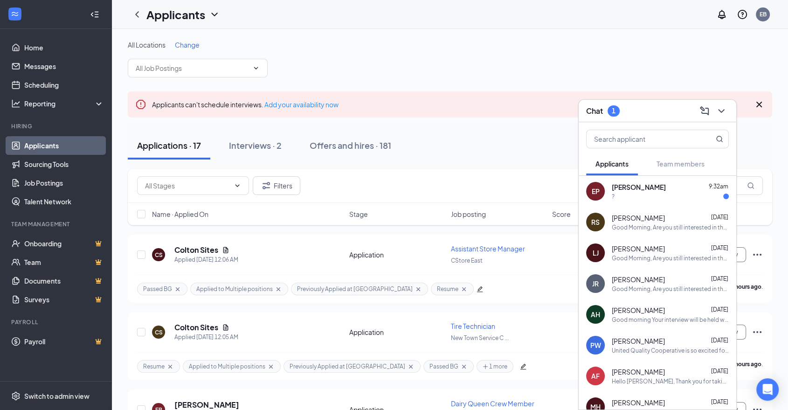
click at [659, 186] on span "[PERSON_NAME]" at bounding box center [639, 186] width 54 height 9
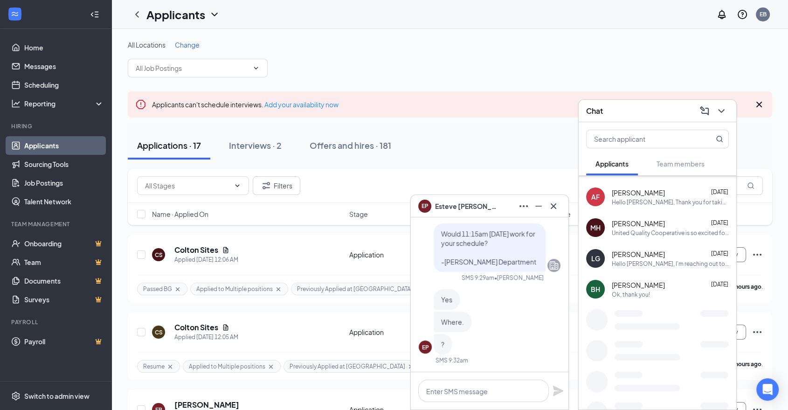
scroll to position [224, 0]
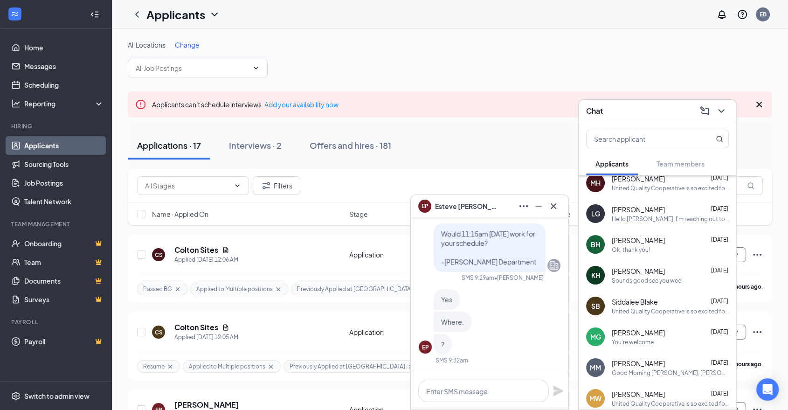
click at [661, 286] on div "KH Konnie Hosie Aug 18 Sounds good see you wed" at bounding box center [658, 275] width 158 height 31
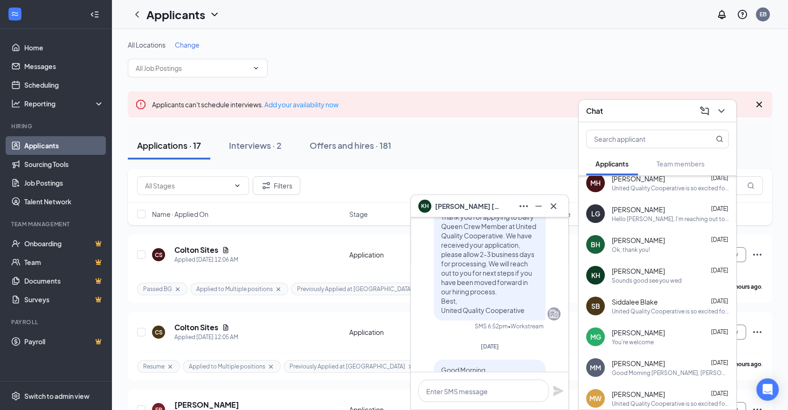
scroll to position [-1945, 0]
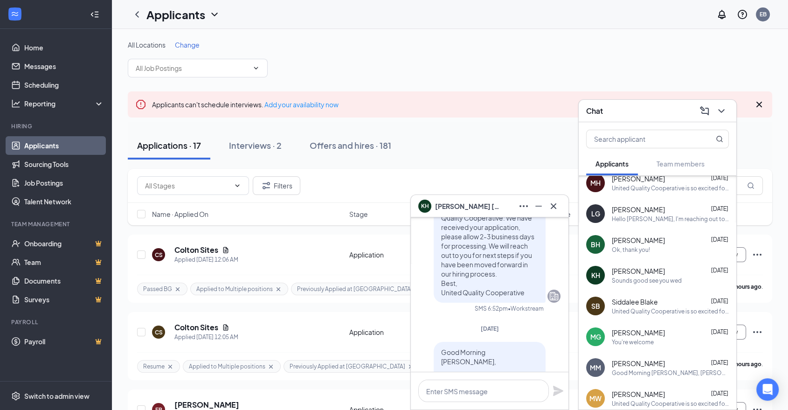
click at [627, 215] on div "Hello Lavar, I'm reaching out to Kevin Lopez and our Retail Teams Director to g…" at bounding box center [670, 219] width 117 height 8
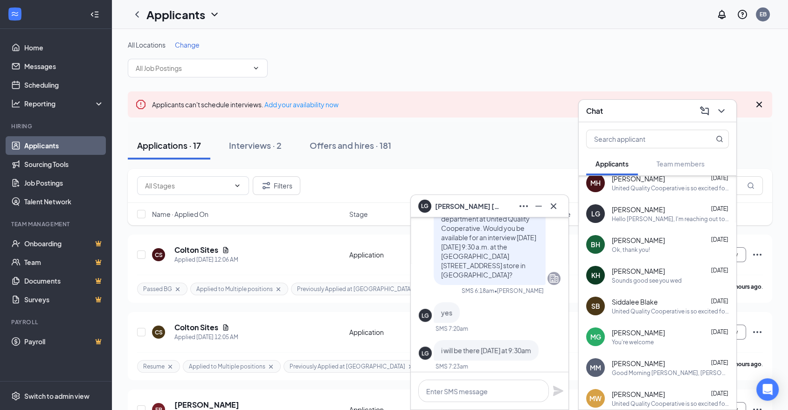
scroll to position [-2640, 0]
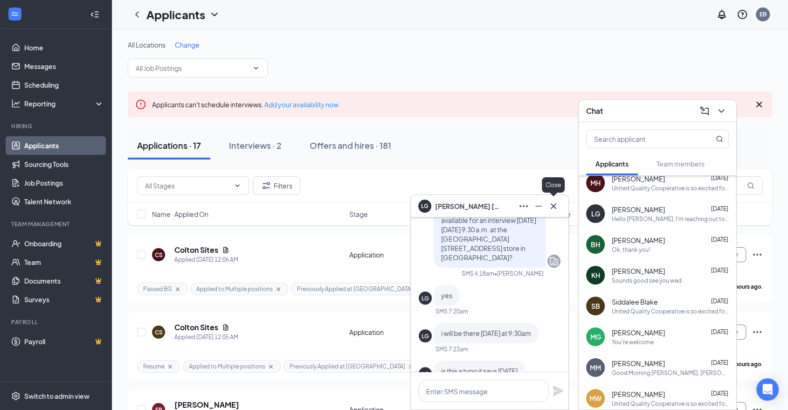
click at [553, 207] on icon "Cross" at bounding box center [554, 206] width 6 height 6
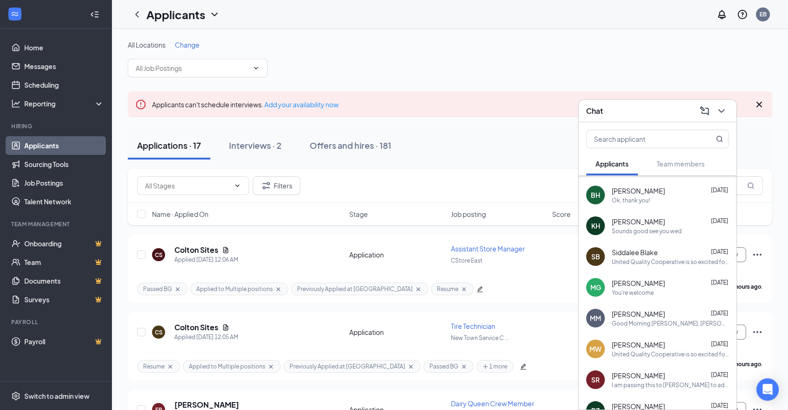
scroll to position [276, 0]
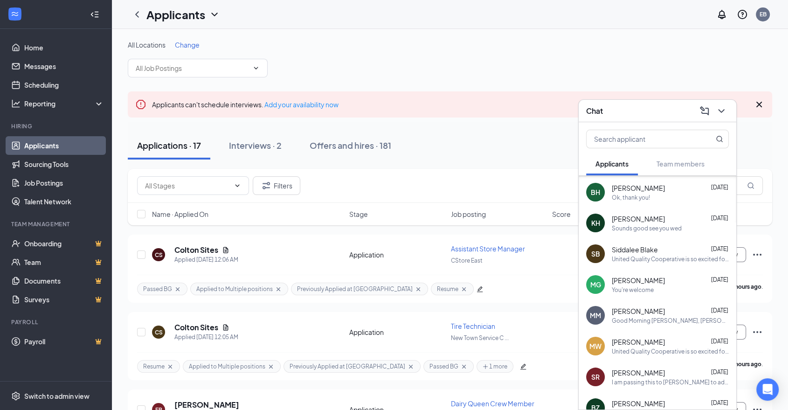
click at [645, 322] on div "Good Morning Margarita, Cashe said you never reach out to him, He is currently …" at bounding box center [670, 321] width 117 height 8
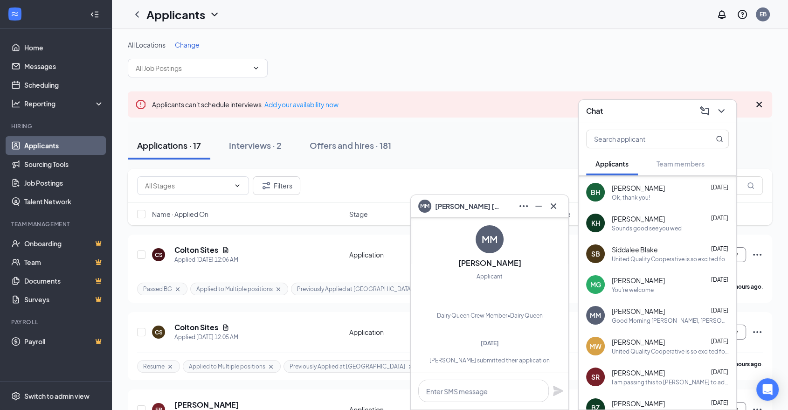
scroll to position [-2416, 0]
click at [556, 208] on icon "Cross" at bounding box center [553, 206] width 11 height 11
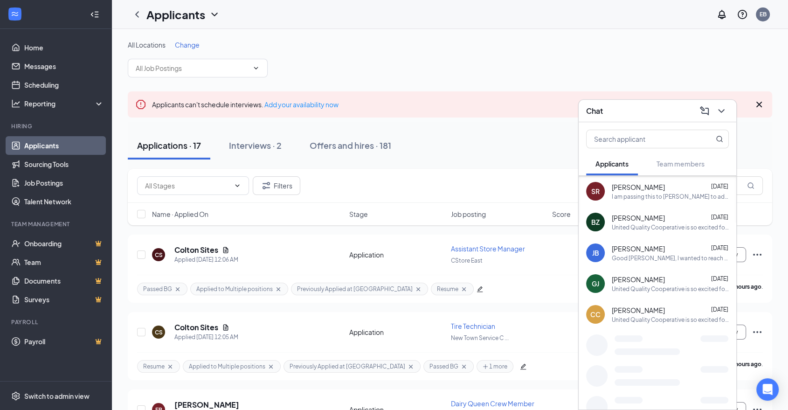
scroll to position [480, 0]
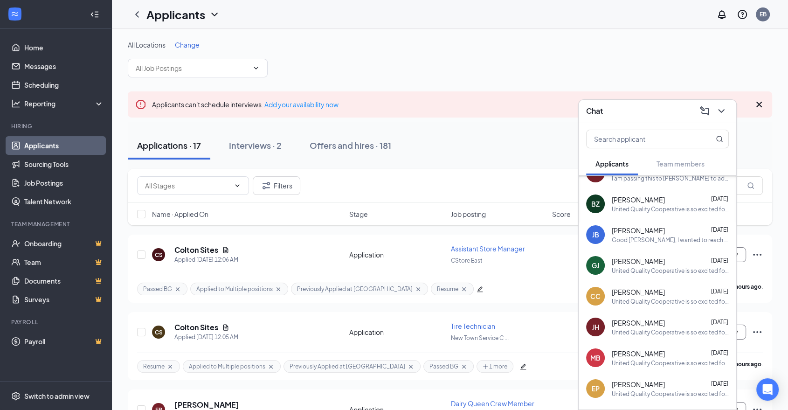
click at [638, 272] on div "United Quality Cooperative is so excited for you to join our team! Do you know …" at bounding box center [670, 271] width 117 height 8
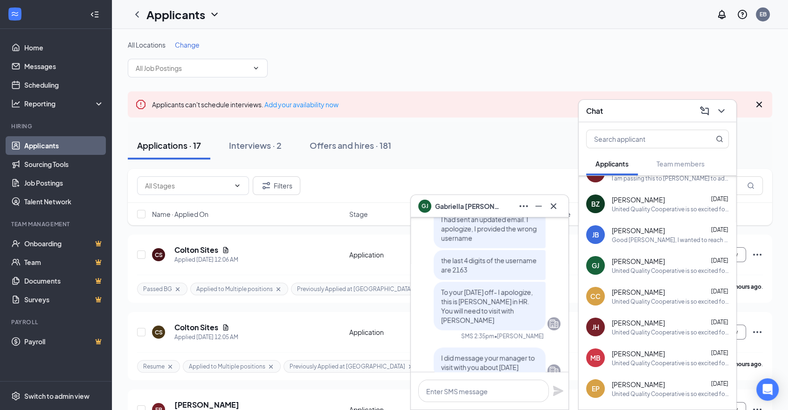
scroll to position [-622, 0]
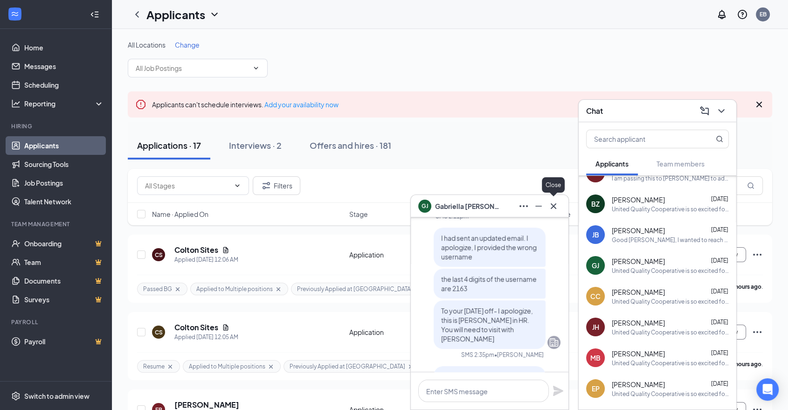
click at [554, 203] on icon "Cross" at bounding box center [553, 206] width 11 height 11
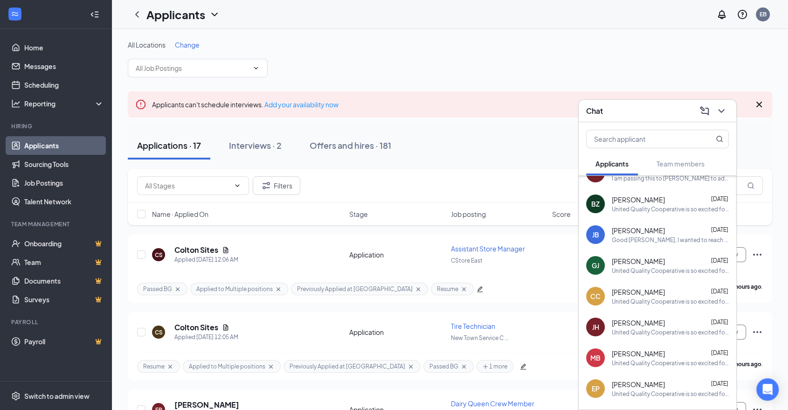
click at [637, 390] on div "United Quality Cooperative is so excited for you to join our team! Do you know …" at bounding box center [670, 394] width 117 height 8
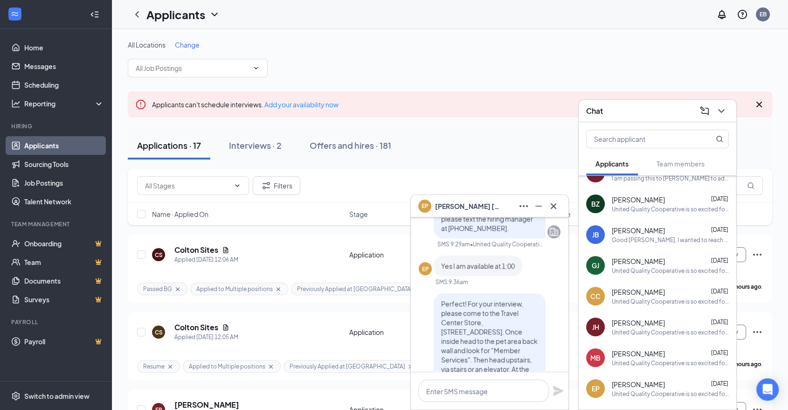
scroll to position [-1347, 0]
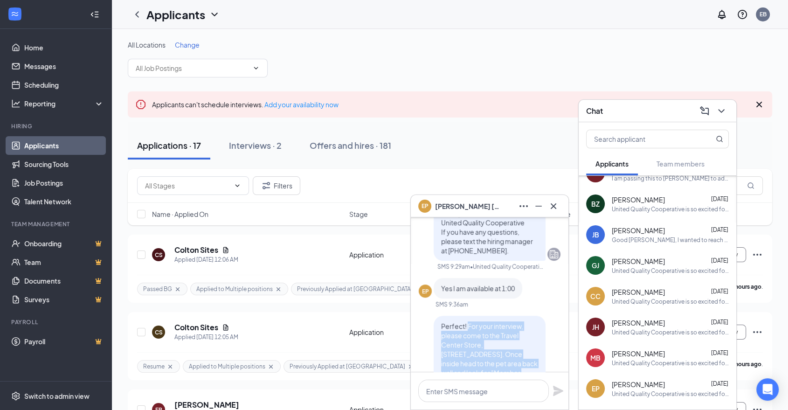
drag, startPoint x: 459, startPoint y: 268, endPoint x: 525, endPoint y: 356, distance: 110.0
click at [525, 356] on span "Perfect! For your interview, please come to the Travel Center Store, 99 Coop St…" at bounding box center [489, 373] width 97 height 102
copy span "For your interview, please come to the Travel Center Store, 99 Coop Street, New…"
click at [553, 209] on icon "Cross" at bounding box center [553, 206] width 11 height 11
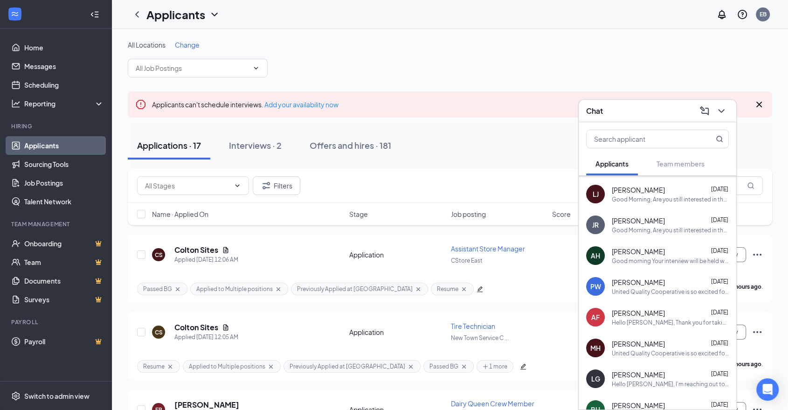
scroll to position [0, 0]
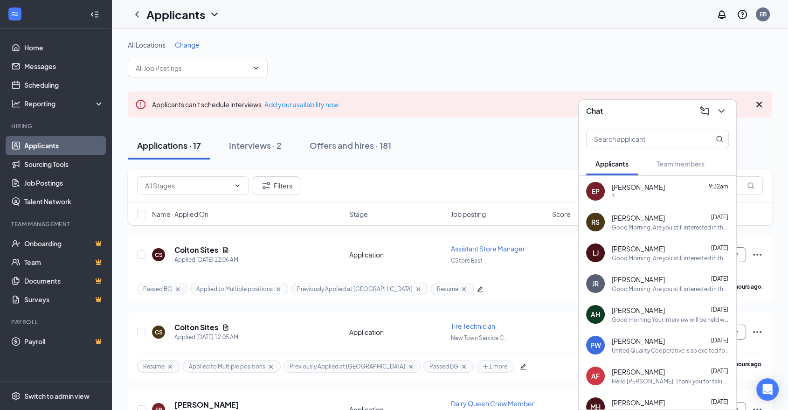
click at [668, 208] on div "RS Robin Smith Aug 25 Good Morning, Are you still interested in the Dairy Queen…" at bounding box center [658, 222] width 158 height 31
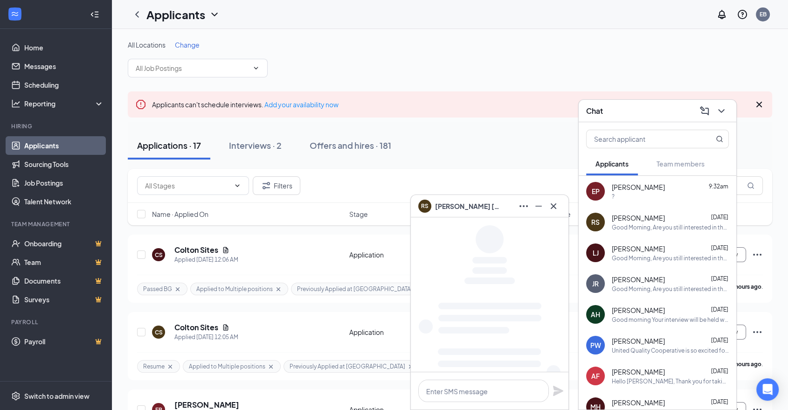
click at [663, 195] on div "?" at bounding box center [670, 197] width 117 height 8
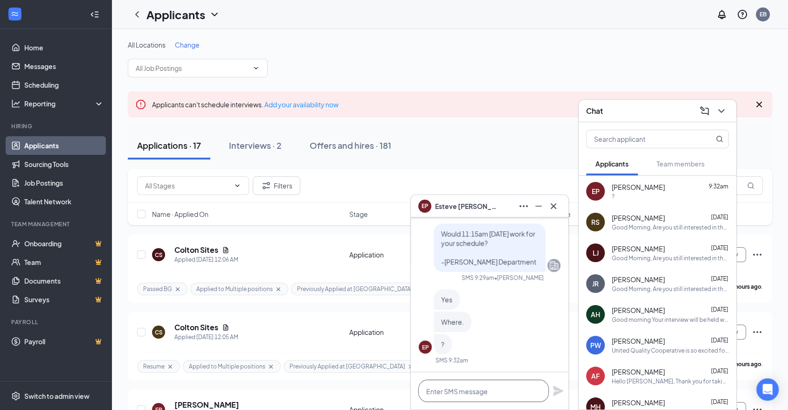
click at [500, 397] on textarea at bounding box center [483, 391] width 131 height 22
paste textarea "For your interview, please come to the Travel Center Store, 99 Coop Street, New…"
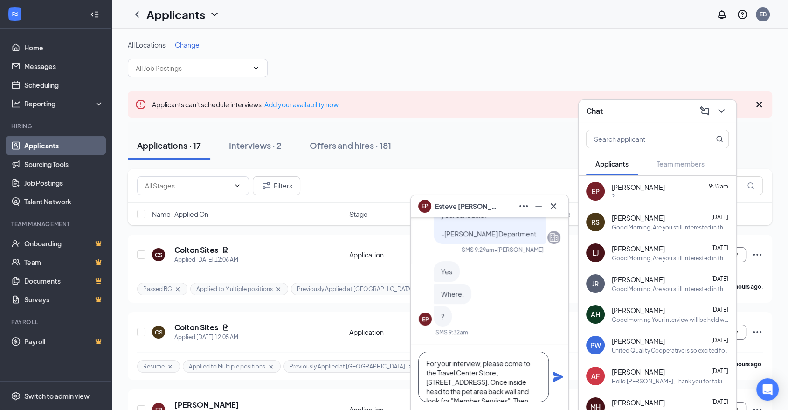
scroll to position [47, 0]
type textarea "For your interview, please come to the Travel Center Store, 99 Coop Street, New…"
click at [559, 377] on icon "Plane" at bounding box center [558, 377] width 10 height 10
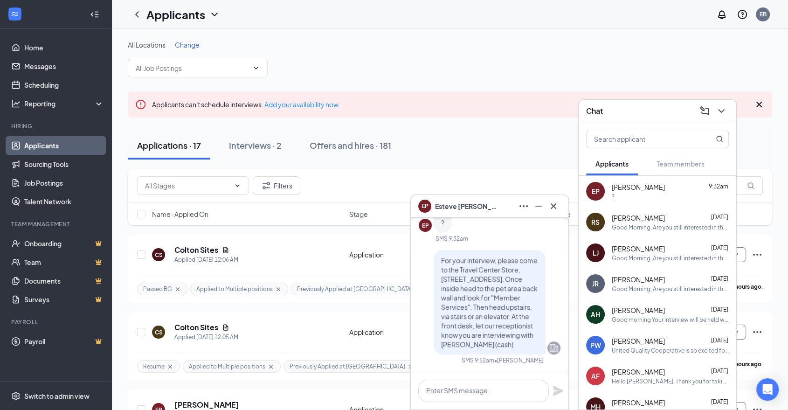
scroll to position [0, 0]
click at [555, 209] on icon "Cross" at bounding box center [553, 206] width 11 height 11
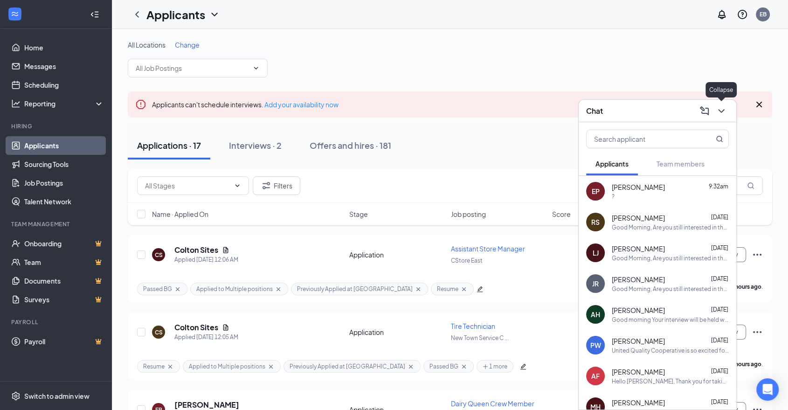
click at [720, 115] on icon "ChevronDown" at bounding box center [721, 110] width 11 height 11
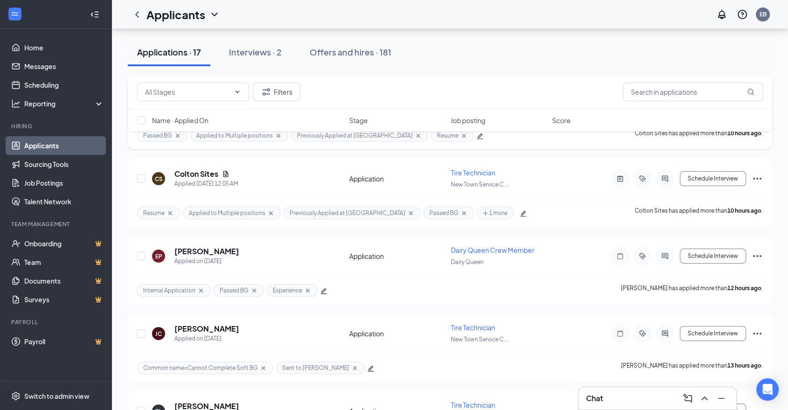
scroll to position [155, 0]
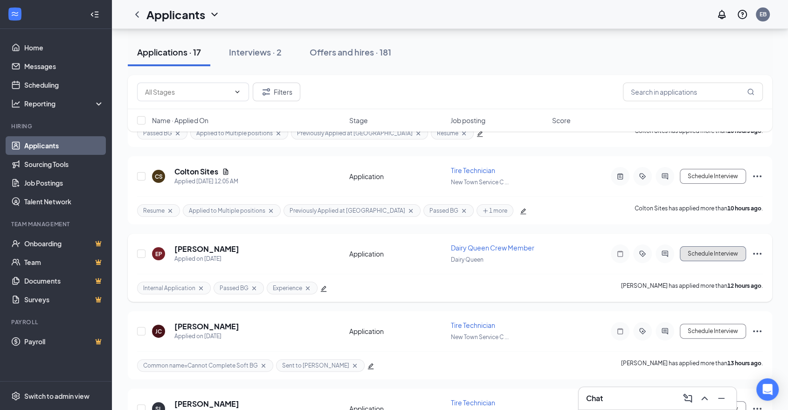
click at [705, 257] on button "Schedule Interview" at bounding box center [713, 253] width 66 height 15
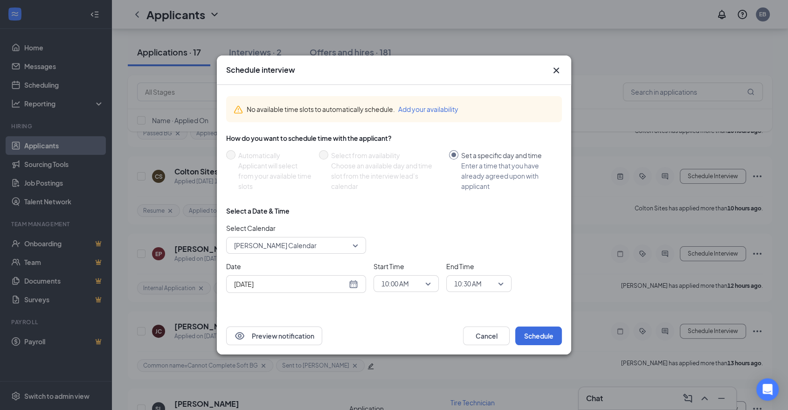
drag, startPoint x: 362, startPoint y: 240, endPoint x: 361, endPoint y: 250, distance: 9.5
click at [362, 249] on div "Select Calendar Elise Barlow's Calendar" at bounding box center [296, 238] width 140 height 31
click at [357, 248] on span "Elise Barlow's Calendar" at bounding box center [296, 245] width 124 height 14
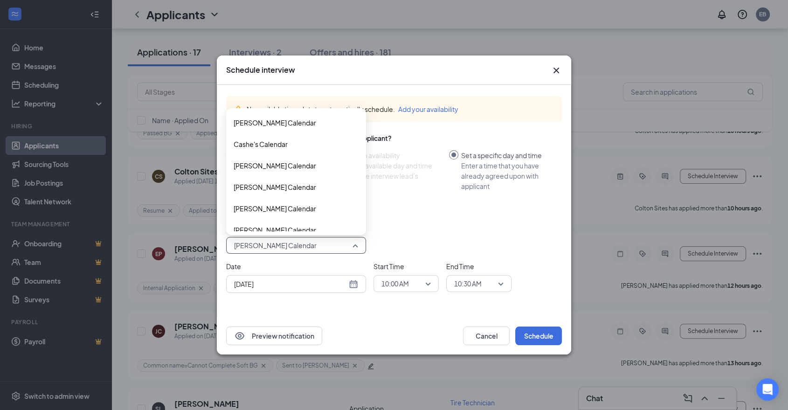
scroll to position [32, 0]
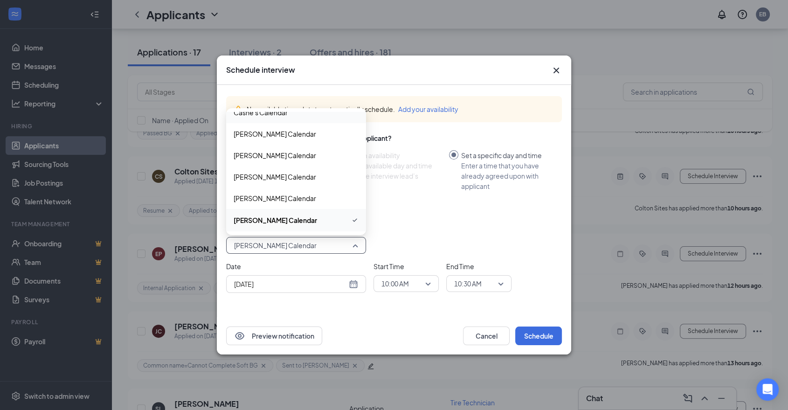
click at [266, 115] on span "Cashe's Calendar" at bounding box center [261, 112] width 54 height 10
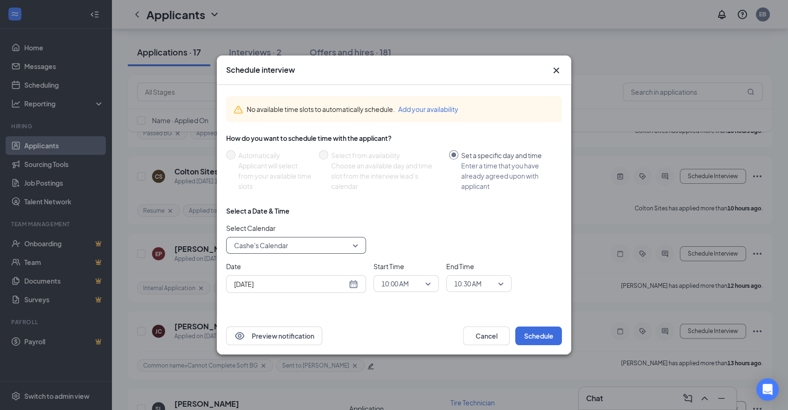
click at [355, 288] on div "Aug 26, 2025" at bounding box center [296, 284] width 124 height 10
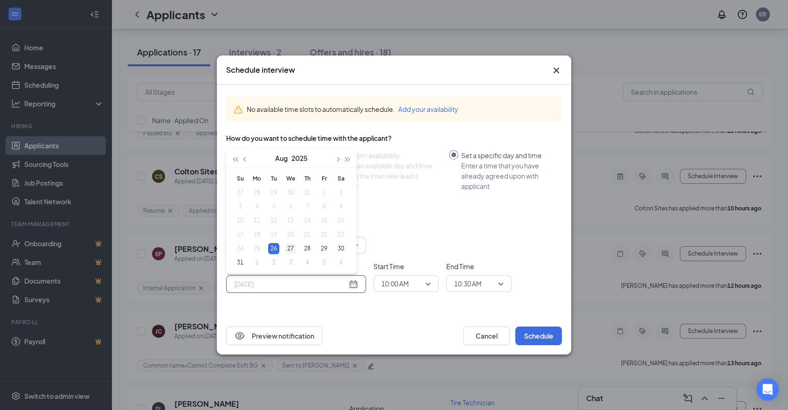
type input "Aug 27, 2025"
click at [290, 250] on div "27" at bounding box center [290, 248] width 11 height 11
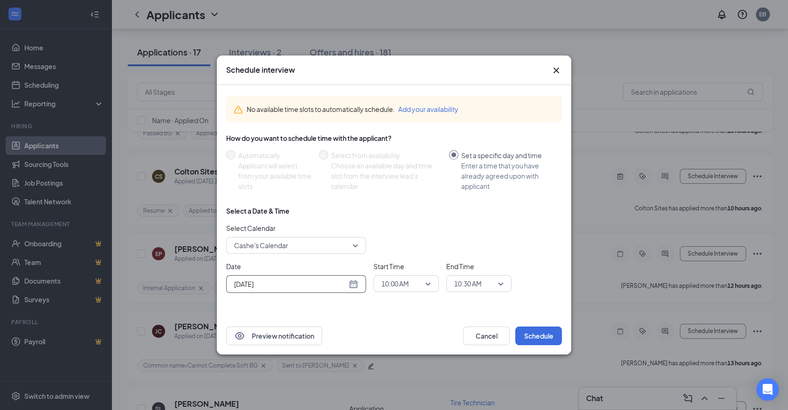
click at [425, 284] on span "10:00 AM" at bounding box center [406, 284] width 49 height 14
click at [407, 261] on span "11:15 AM" at bounding box center [395, 263] width 28 height 10
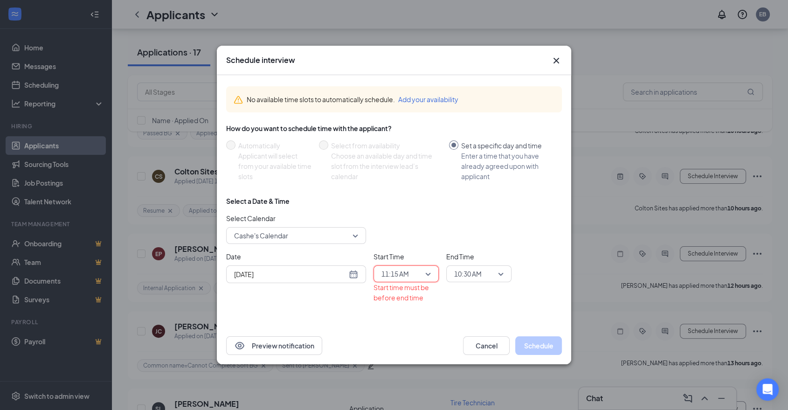
click at [473, 274] on span "10:30 AM" at bounding box center [468, 274] width 28 height 14
click at [474, 249] on span "11:45 AM" at bounding box center [468, 253] width 28 height 10
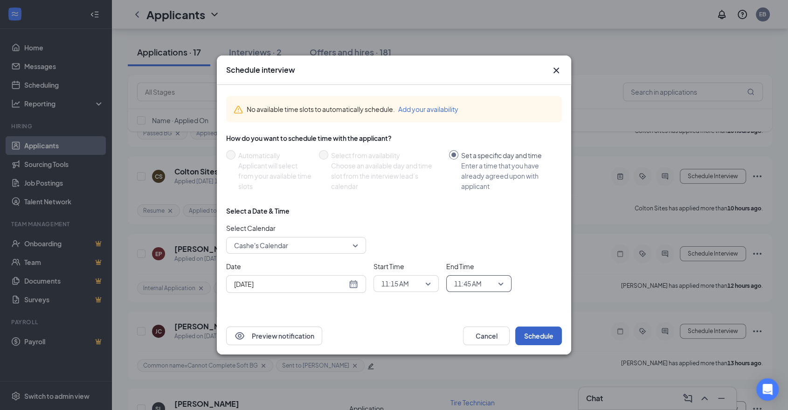
click at [545, 335] on button "Schedule" at bounding box center [538, 336] width 47 height 19
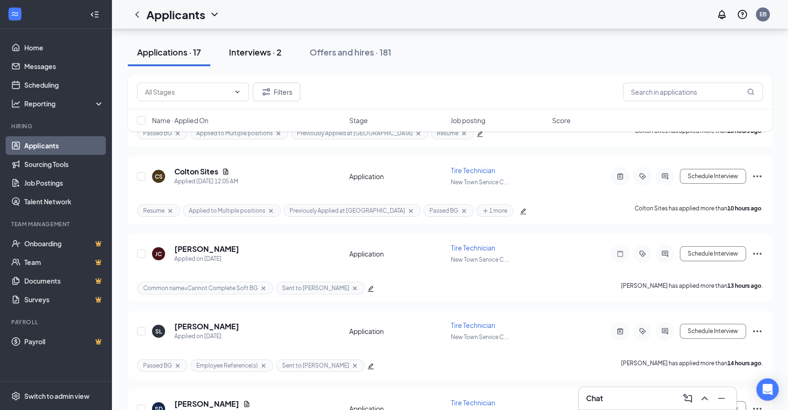
click at [247, 52] on div "Interviews · 2" at bounding box center [255, 52] width 53 height 12
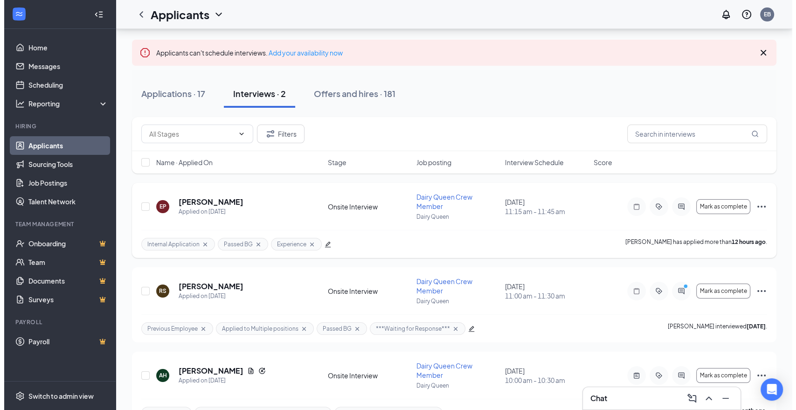
scroll to position [52, 0]
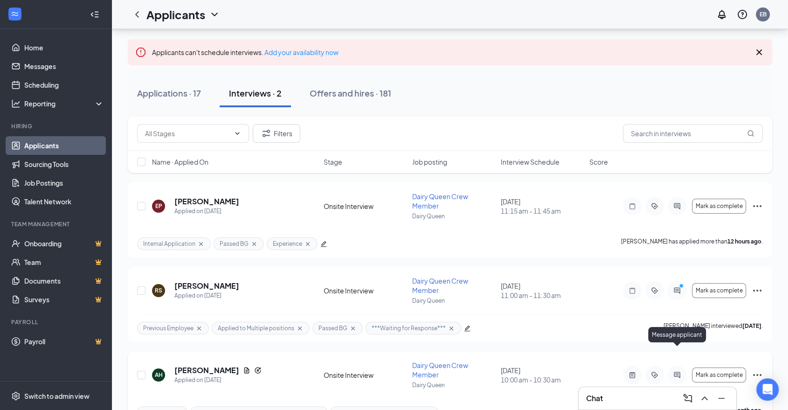
click at [678, 371] on icon "ActiveChat" at bounding box center [677, 374] width 11 height 7
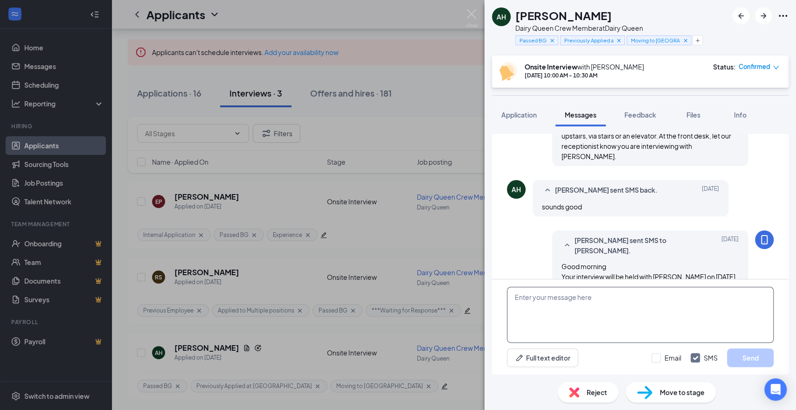
scroll to position [482, 0]
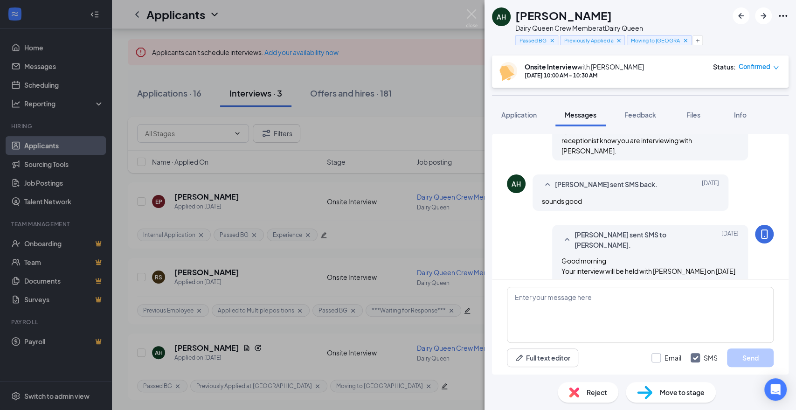
click at [660, 360] on input "Email" at bounding box center [667, 357] width 30 height 9
checkbox input "true"
click at [473, 13] on img at bounding box center [472, 18] width 12 height 18
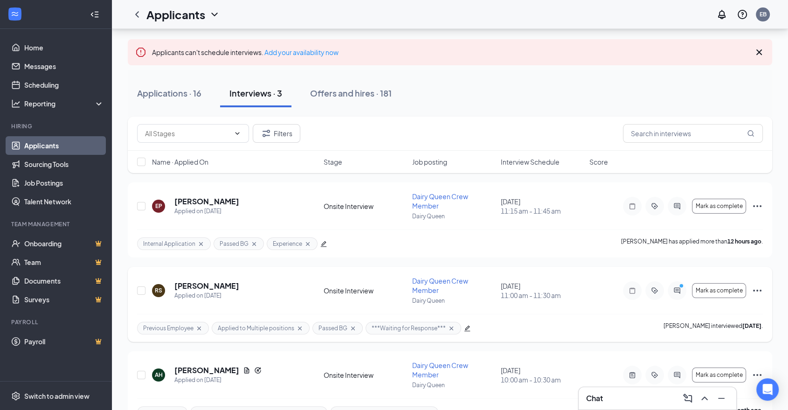
click at [677, 287] on icon "ActiveChat" at bounding box center [677, 290] width 6 height 6
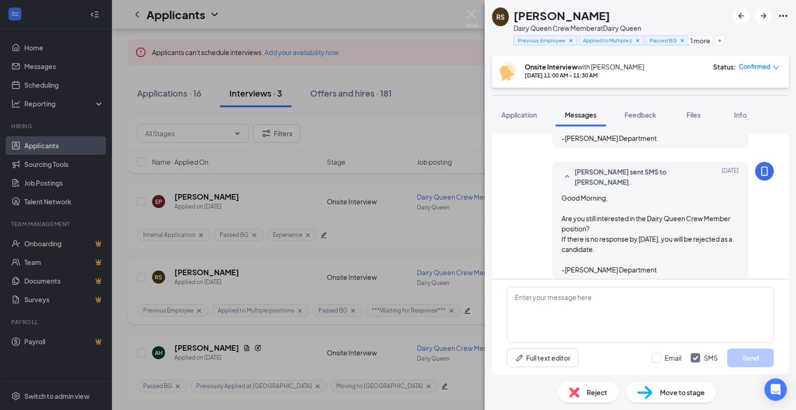
scroll to position [619, 0]
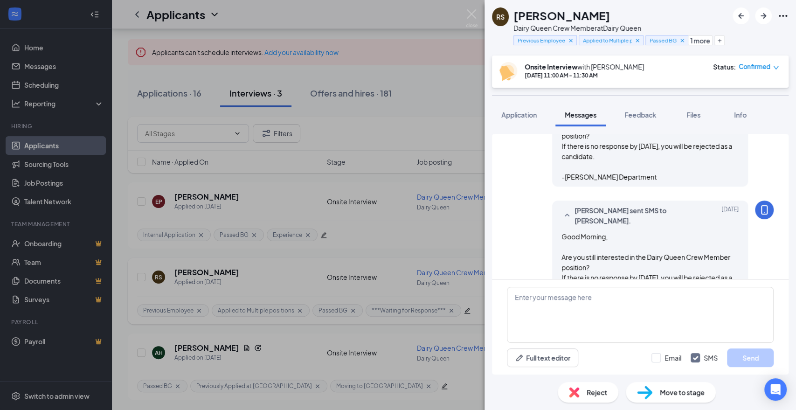
scroll to position [619, 0]
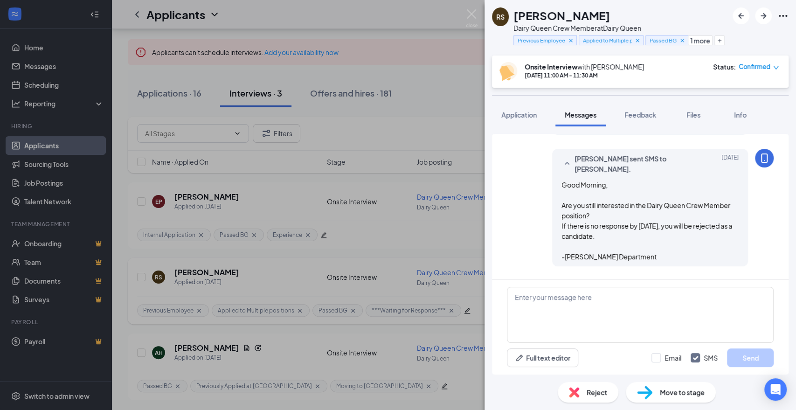
click at [624, 280] on div "Robin Smith sent email back. Aug 25 Unable to" at bounding box center [631, 298] width 196 height 36
click at [628, 285] on span "Robin Smith sent email back." at bounding box center [607, 290] width 105 height 11
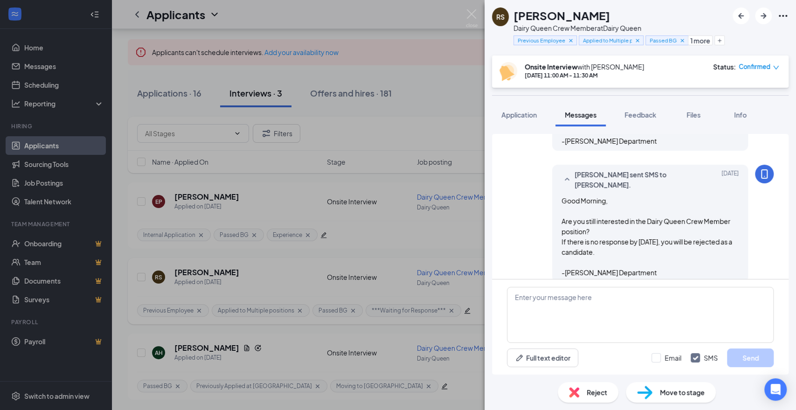
click at [628, 301] on span "Robin Smith sent email back." at bounding box center [607, 306] width 105 height 11
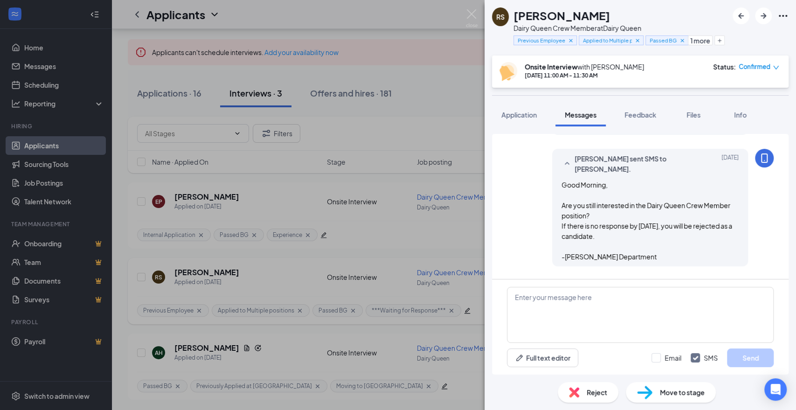
click at [575, 280] on div "Robin Smith sent email back. Aug 25 Unable to" at bounding box center [631, 298] width 196 height 36
click at [661, 360] on input "Email" at bounding box center [667, 357] width 30 height 9
checkbox input "true"
click at [642, 117] on span "Feedback" at bounding box center [641, 115] width 32 height 8
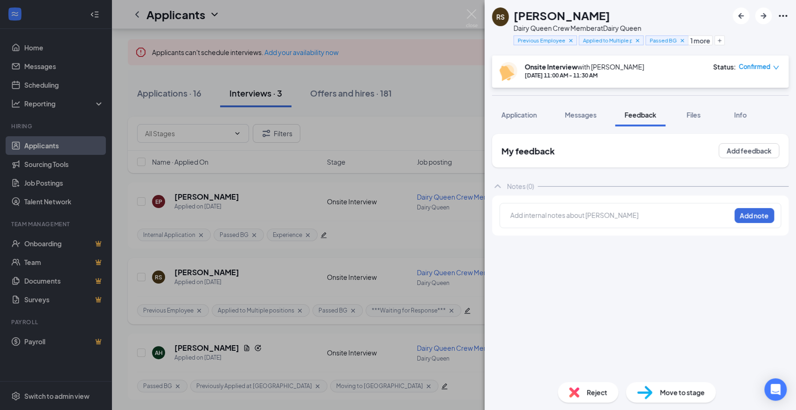
click at [613, 219] on div at bounding box center [621, 215] width 220 height 10
click at [769, 218] on button "Add note" at bounding box center [755, 215] width 40 height 15
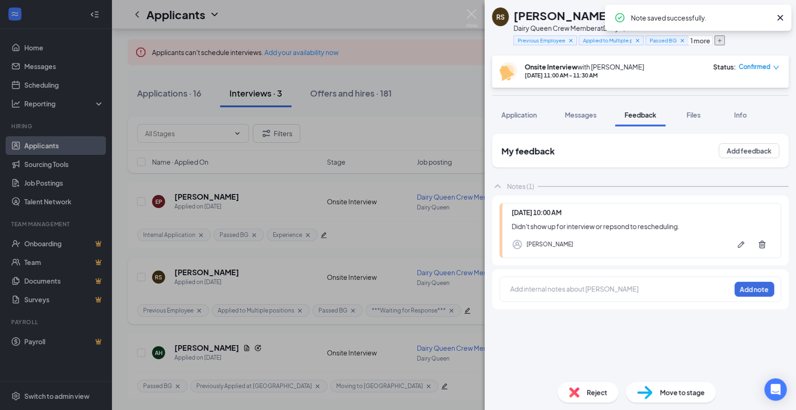
click at [719, 43] on button "button" at bounding box center [720, 40] width 10 height 10
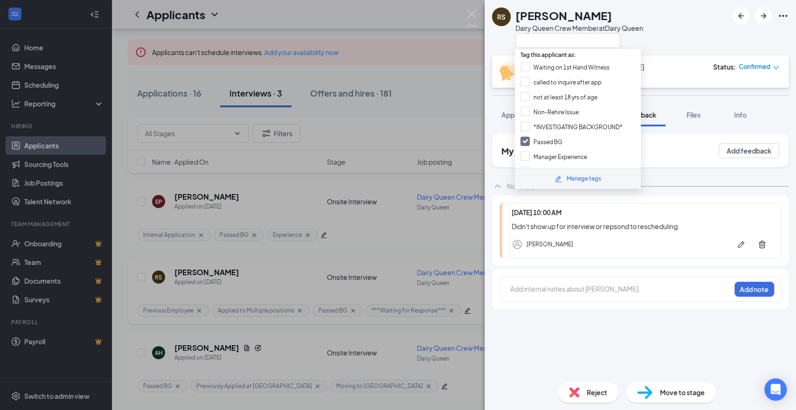
click at [687, 75] on div "Onsite Interview with Jennifer Aug 21, 11:00 AM - 11:30 AM Status : Confirmed" at bounding box center [640, 71] width 280 height 19
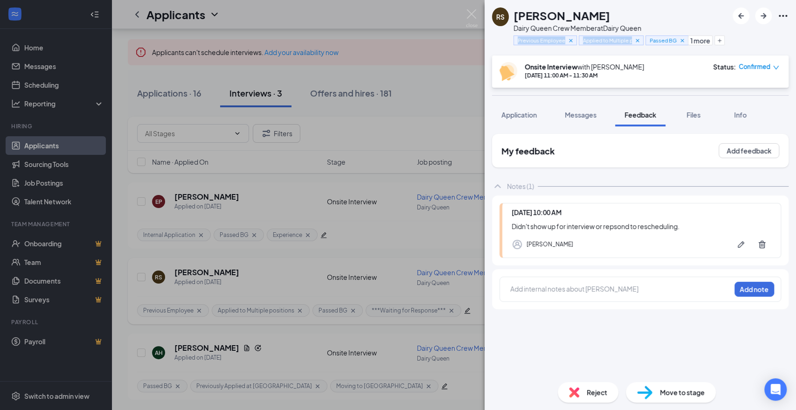
drag, startPoint x: 510, startPoint y: 40, endPoint x: 639, endPoint y: 50, distance: 128.7
click at [639, 50] on div "RS Robin Smith Dairy Queen Crew Member at Dairy Queen Previous Employee Applied…" at bounding box center [641, 28] width 312 height 56
click at [672, 16] on div "Elise Barlow Aug 25, 2025 11:57 AM" at bounding box center [663, 21] width 97 height 15
click at [473, 15] on img at bounding box center [472, 18] width 12 height 18
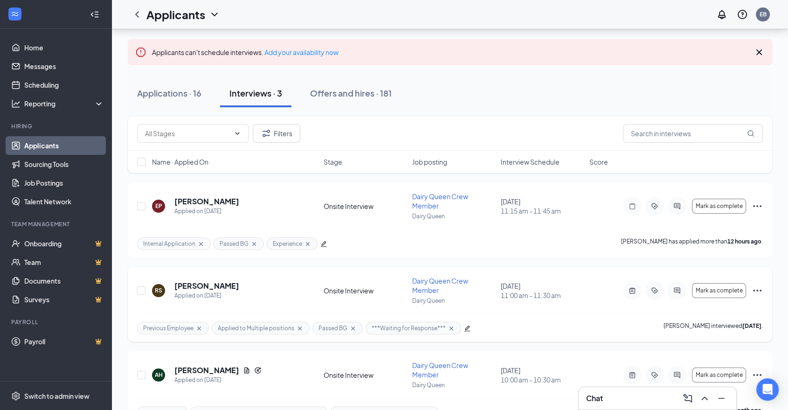
click at [450, 326] on icon "Cross" at bounding box center [452, 328] width 4 height 4
drag, startPoint x: 356, startPoint y: 309, endPoint x: 134, endPoint y: 313, distance: 222.1
click at [133, 313] on div "RS Robin Smith Applied on Aug 19 Onsite Interview Dairy Queen Crew Member Dairy…" at bounding box center [450, 304] width 645 height 75
copy div "Previous Employee Applied to Multiple positions Passed BG"
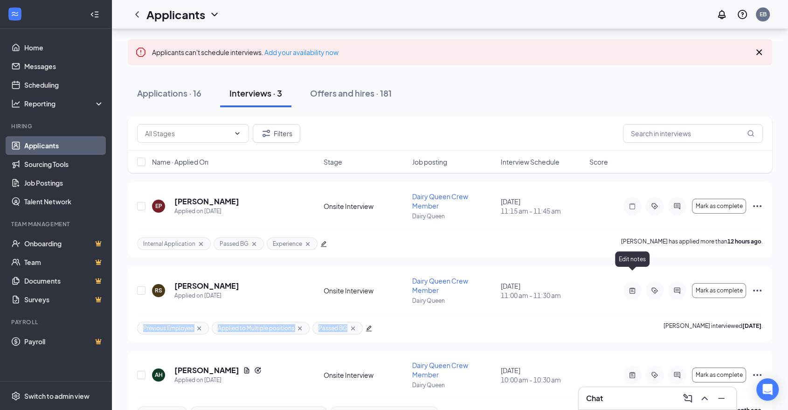
click at [631, 287] on icon "ActiveNote" at bounding box center [632, 290] width 11 height 7
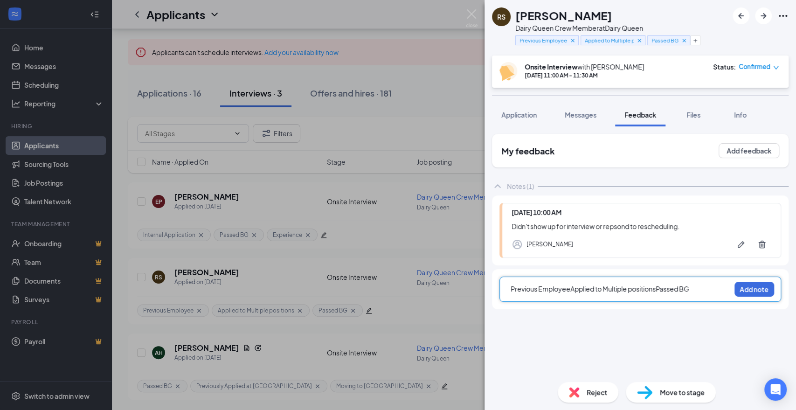
click at [571, 292] on span "Previous EmployeeApplied to Multiple positionsPassed BG" at bounding box center [600, 289] width 179 height 8
click at [631, 287] on span "Previous Employee, Applied to Multiple positionsPassed BG" at bounding box center [601, 289] width 181 height 8
click at [664, 291] on span "Previous Employee, Applied to Multiple, positionsPassed BG" at bounding box center [603, 289] width 184 height 8
click at [634, 289] on span "Previous Employee, Applied to Multiple, positionsPassed BG" at bounding box center [603, 289] width 184 height 8
click at [661, 288] on span "Previous Employee, Applied to Multiple positionsPassed BG" at bounding box center [602, 289] width 182 height 8
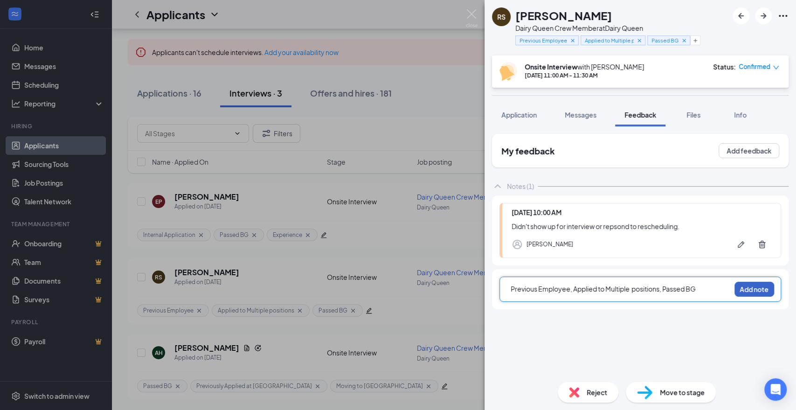
click at [760, 292] on button "Add note" at bounding box center [755, 289] width 40 height 15
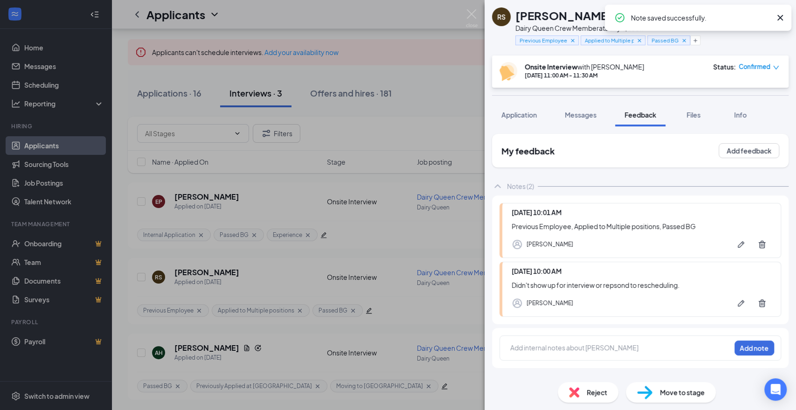
click at [780, 16] on icon "Cross" at bounding box center [780, 17] width 11 height 11
click at [780, 12] on icon "Ellipses" at bounding box center [783, 15] width 11 height 11
click at [474, 15] on img at bounding box center [472, 18] width 12 height 18
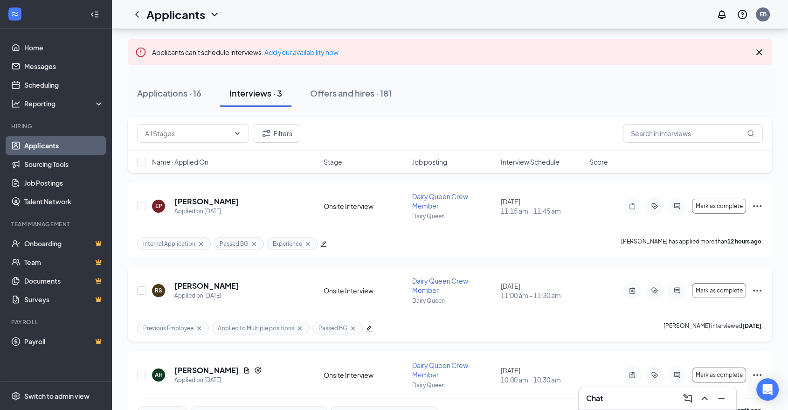
click at [754, 285] on icon "Ellipses" at bounding box center [757, 290] width 11 height 11
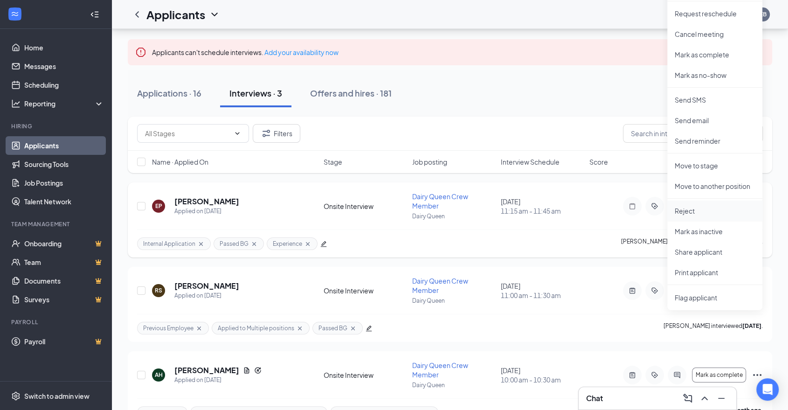
click at [701, 216] on li "Reject" at bounding box center [715, 211] width 95 height 21
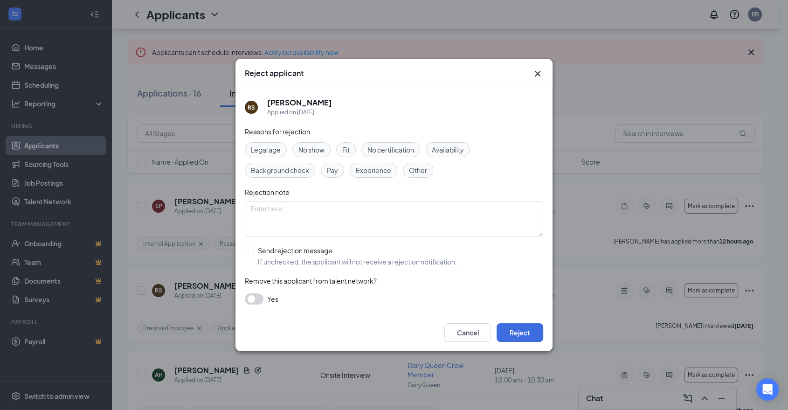
click at [325, 151] on span "No show" at bounding box center [312, 150] width 26 height 10
click at [344, 213] on textarea at bounding box center [394, 218] width 299 height 35
type textarea "did not show up for interview or respond to reschedule"
click at [325, 253] on input "Send rejection message If unchecked, the applicant will not receive a rejection…" at bounding box center [351, 256] width 212 height 21
checkbox input "true"
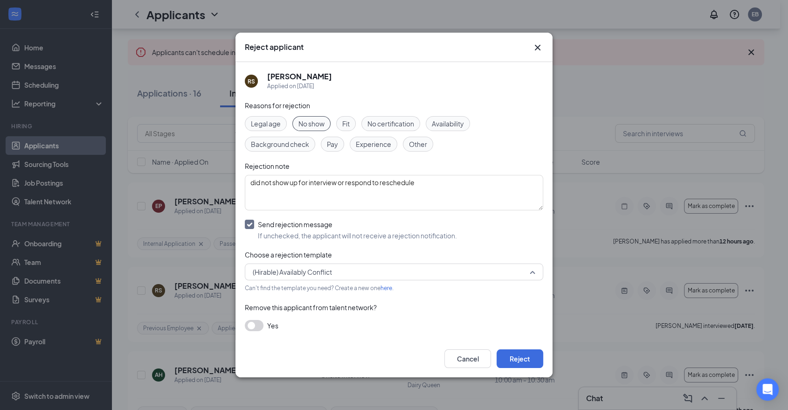
click at [355, 271] on span "(Hirable) Availably Conflict" at bounding box center [390, 272] width 274 height 14
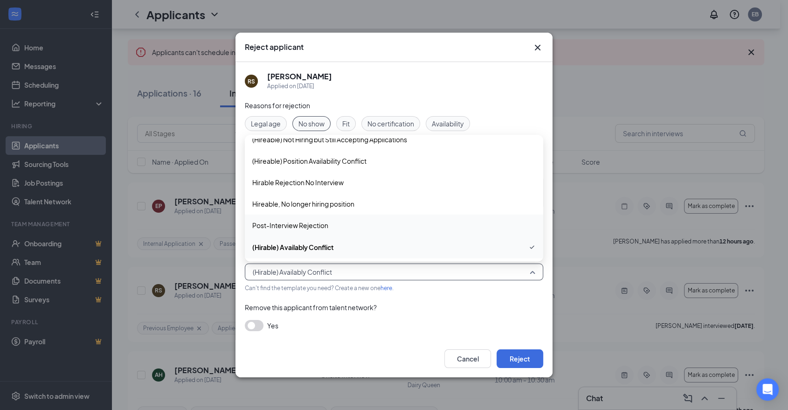
scroll to position [1, 0]
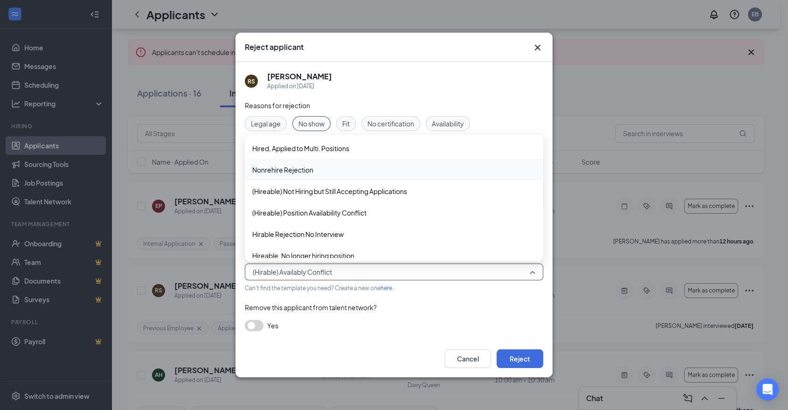
click at [301, 173] on span "Nonrehire Rejection" at bounding box center [282, 170] width 61 height 10
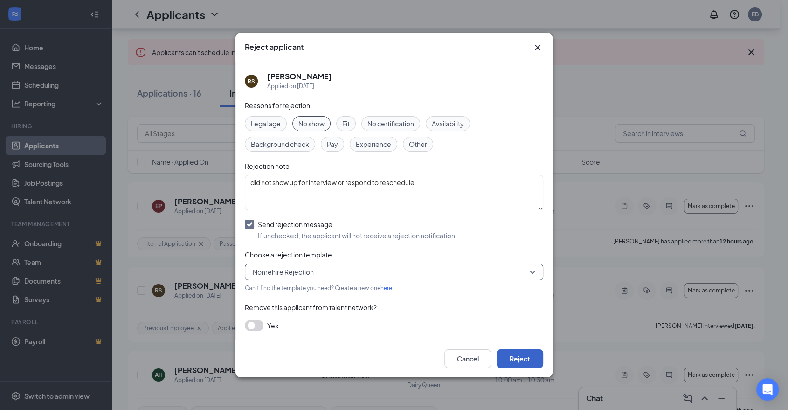
click at [520, 360] on button "Reject" at bounding box center [520, 358] width 47 height 19
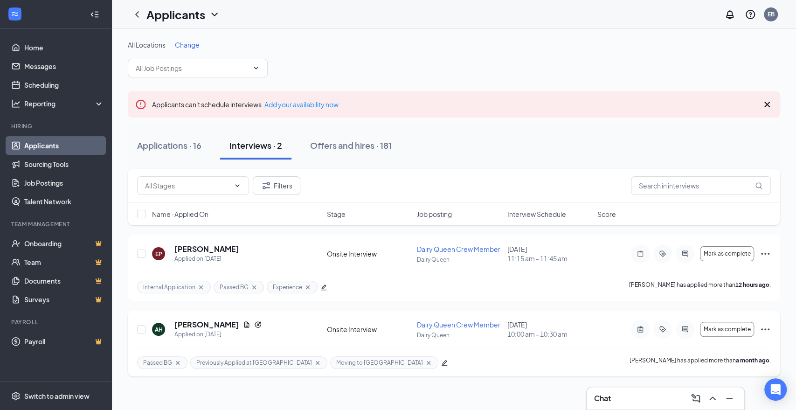
click at [425, 361] on icon "Cross" at bounding box center [428, 362] width 7 height 7
click at [163, 145] on div "Applications · 16" at bounding box center [169, 145] width 64 height 12
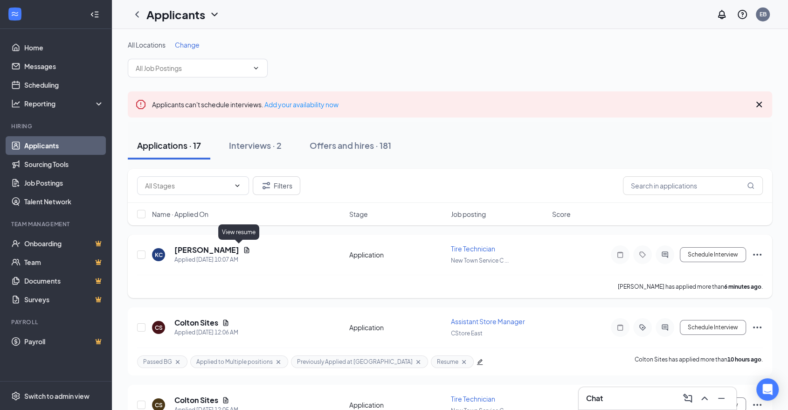
click at [243, 249] on icon "Document" at bounding box center [246, 249] width 7 height 7
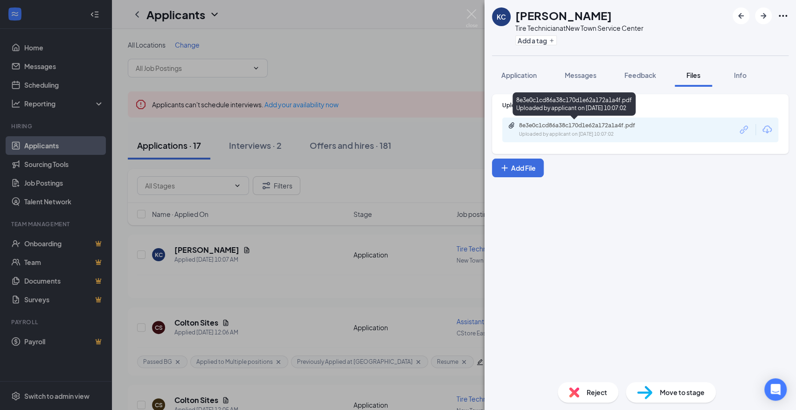
click at [543, 124] on div "8e3e0c1cd86a38c170d1e62a172a1a4f.pdf" at bounding box center [584, 125] width 131 height 7
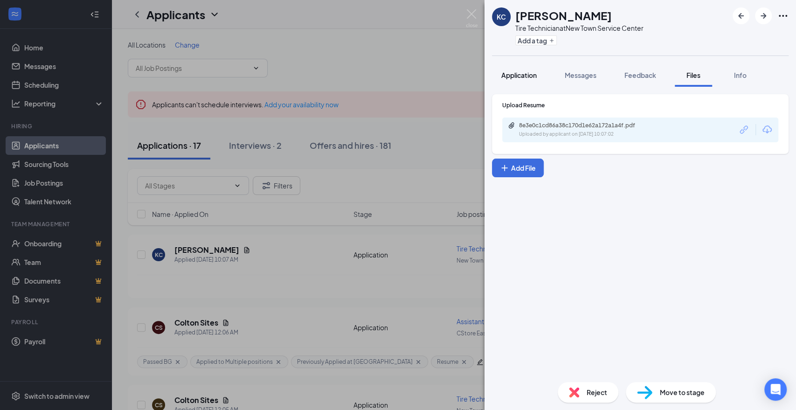
click at [521, 74] on span "Application" at bounding box center [518, 75] width 35 height 8
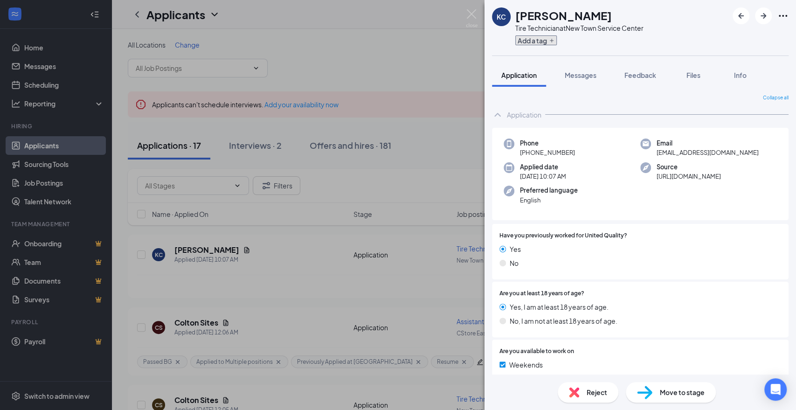
click at [552, 42] on icon "Plus" at bounding box center [552, 41] width 6 height 6
click at [540, 45] on input "text" at bounding box center [567, 40] width 105 height 15
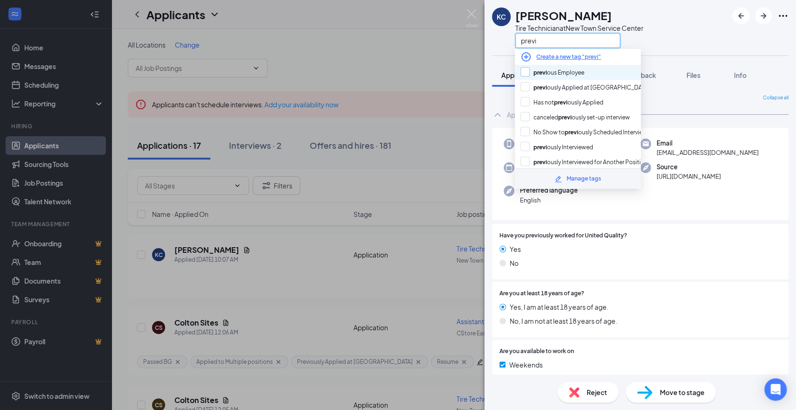
type input "previ"
click at [543, 76] on input "previ ous Employee" at bounding box center [553, 72] width 64 height 10
checkbox input "true"
click at [660, 37] on div "KC Keanu Charging Tire Technician at New Town Service Center previ" at bounding box center [641, 28] width 312 height 56
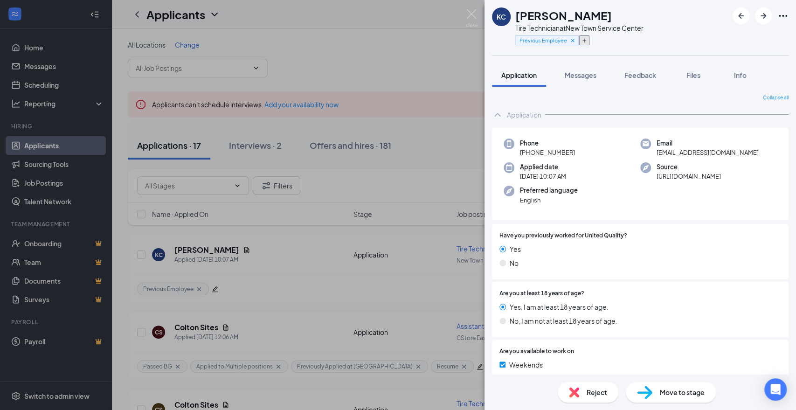
click at [586, 41] on icon "Plus" at bounding box center [585, 41] width 6 height 6
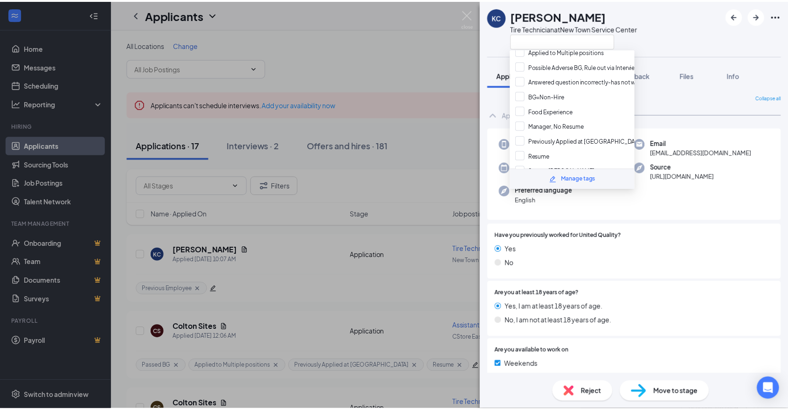
scroll to position [207, 0]
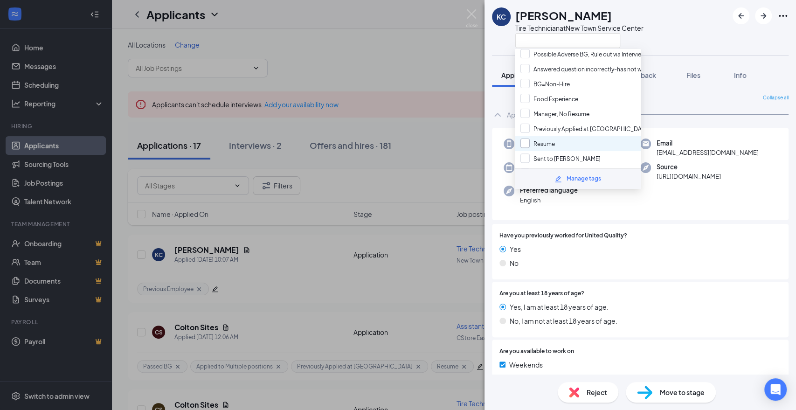
click at [552, 139] on input "Resume" at bounding box center [538, 144] width 35 height 10
checkbox input "true"
click at [665, 26] on div "KC Keanu Charging Tire Technician at New Town Service Center" at bounding box center [641, 28] width 312 height 56
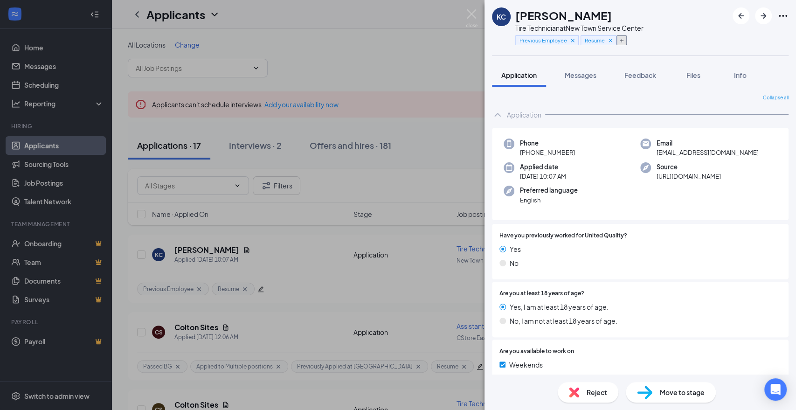
click at [623, 40] on icon "Plus" at bounding box center [622, 41] width 4 height 4
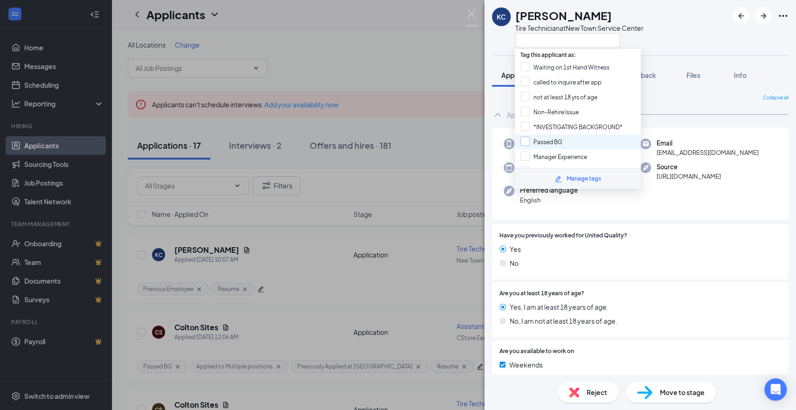
click at [552, 137] on input "Passed BG" at bounding box center [542, 142] width 42 height 10
checkbox input "true"
click at [689, 30] on div "KC Keanu Charging Tire Technician at New Town Service Center" at bounding box center [641, 28] width 312 height 56
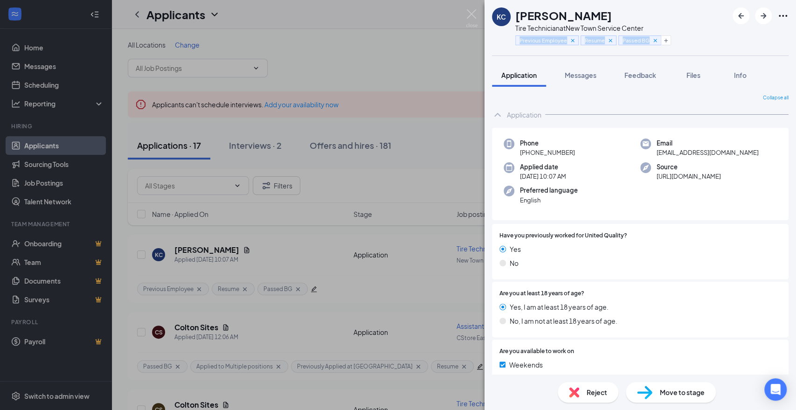
drag, startPoint x: 509, startPoint y: 40, endPoint x: 653, endPoint y: 48, distance: 144.3
click at [653, 48] on div "KC Keanu Charging Tire Technician at New Town Service Center Previous Employee …" at bounding box center [576, 27] width 169 height 41
copy div "Previous Employee Resume Passed BG"
click at [639, 77] on span "Feedback" at bounding box center [641, 75] width 32 height 8
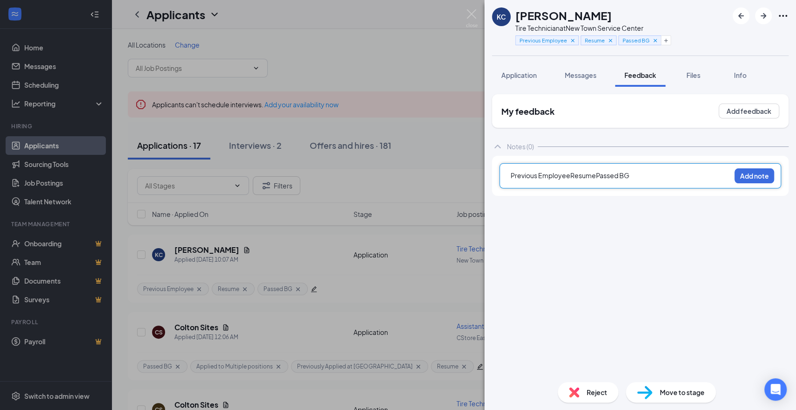
click at [571, 176] on span "Previous EmployeeResumePassed BG" at bounding box center [570, 175] width 119 height 8
click at [619, 174] on span "Previous Employee,ResumePassed BG" at bounding box center [571, 175] width 121 height 8
click at [573, 178] on span "Previous Employee,ResumePassed, BG" at bounding box center [572, 175] width 123 height 8
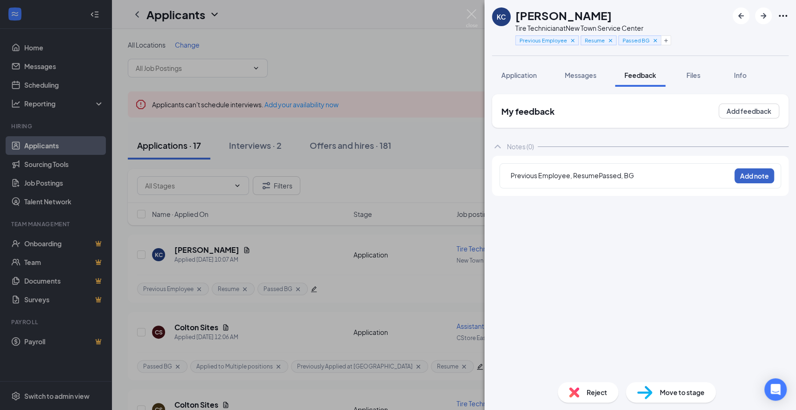
click at [759, 176] on button "Add note" at bounding box center [755, 175] width 40 height 15
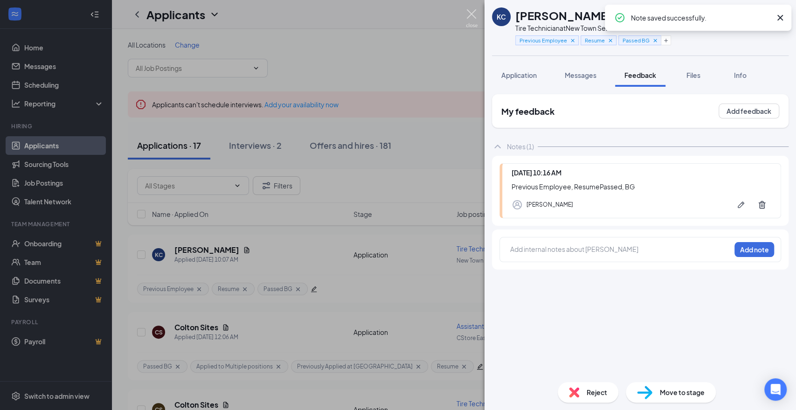
click at [473, 18] on img at bounding box center [472, 18] width 12 height 18
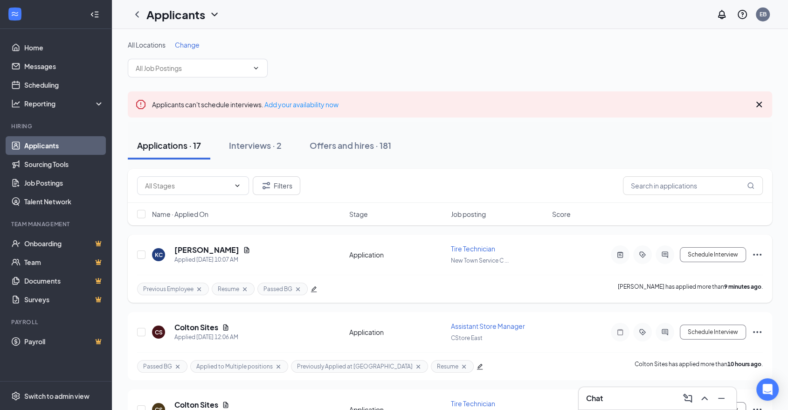
click at [754, 254] on icon "Ellipses" at bounding box center [757, 255] width 8 height 2
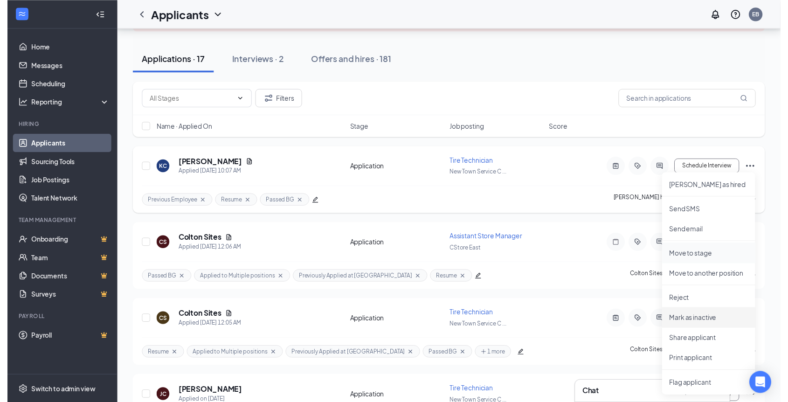
scroll to position [104, 0]
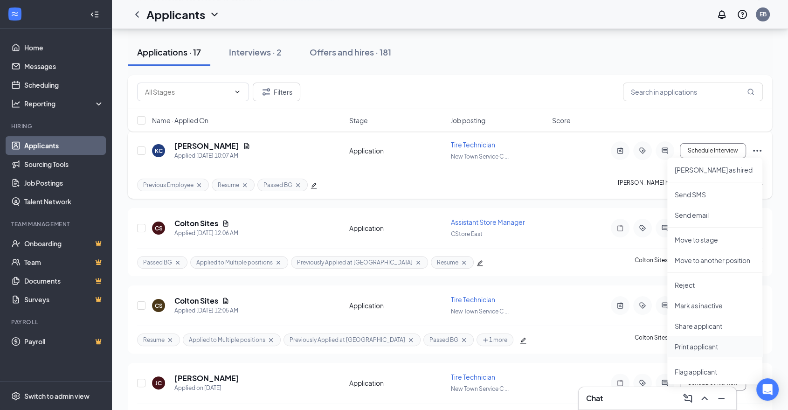
click at [703, 352] on li "Print applicant" at bounding box center [715, 346] width 95 height 21
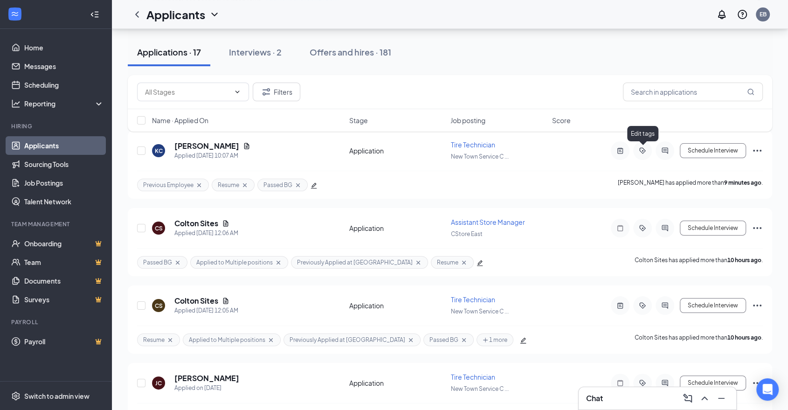
drag, startPoint x: 639, startPoint y: 148, endPoint x: 621, endPoint y: 128, distance: 26.5
click at [639, 148] on icon "ActiveTag" at bounding box center [642, 150] width 11 height 7
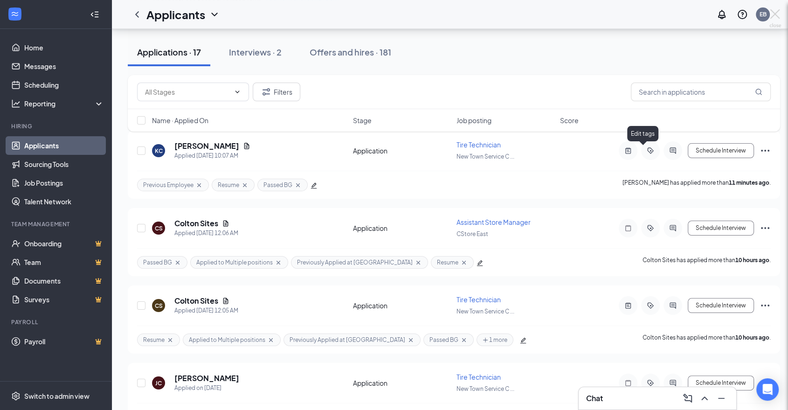
click at [643, 151] on div "KC Keanu Charging Tire Technician at New Town Service Center Application Messag…" at bounding box center [394, 205] width 788 height 410
click at [651, 153] on div "KC Keanu Charging Tire Technician at New Town Service Center Application Messag…" at bounding box center [394, 205] width 788 height 410
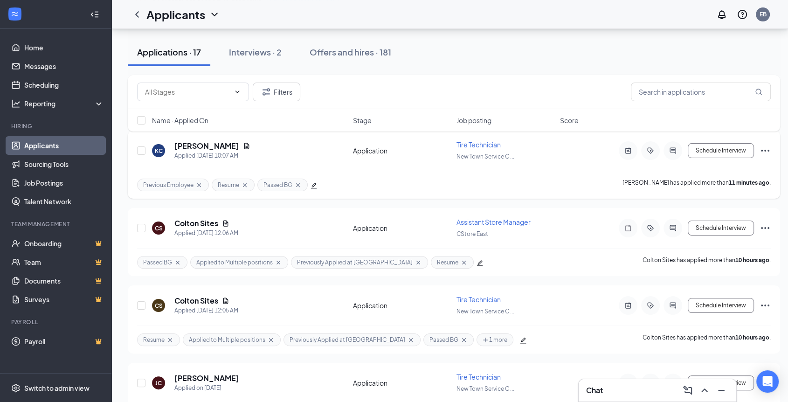
click at [650, 152] on icon "ActiveTag" at bounding box center [650, 150] width 11 height 7
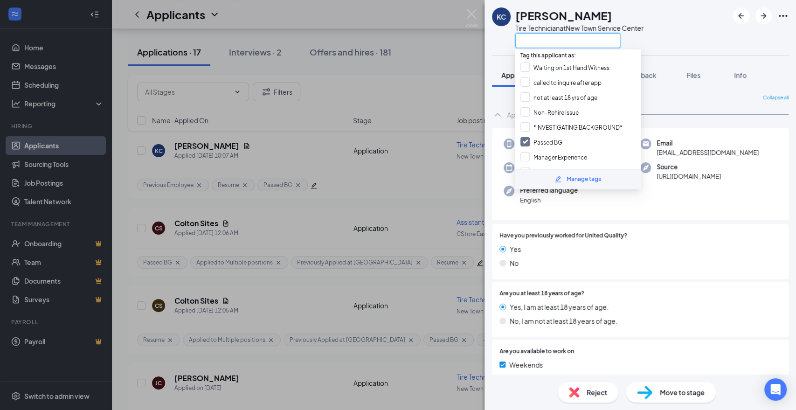
click at [588, 47] on input "text" at bounding box center [567, 40] width 105 height 15
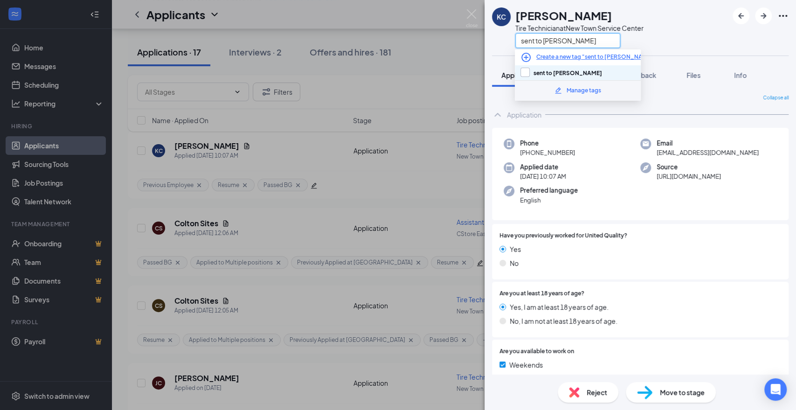
type input "sent to [PERSON_NAME]"
click at [556, 72] on input "sent to [PERSON_NAME]" at bounding box center [562, 73] width 82 height 10
checkbox input "true"
click at [696, 47] on div "KC Keanu Charging Tire Technician at New Town Service Center sent to scott" at bounding box center [641, 28] width 312 height 56
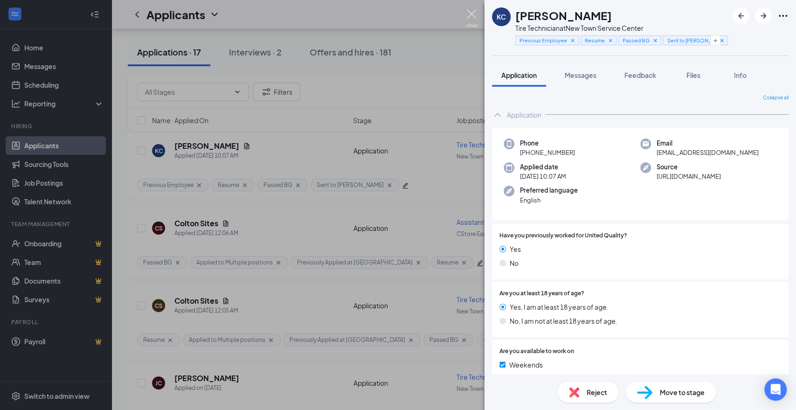
click at [470, 14] on img at bounding box center [472, 18] width 12 height 18
